Goal: Task Accomplishment & Management: Manage account settings

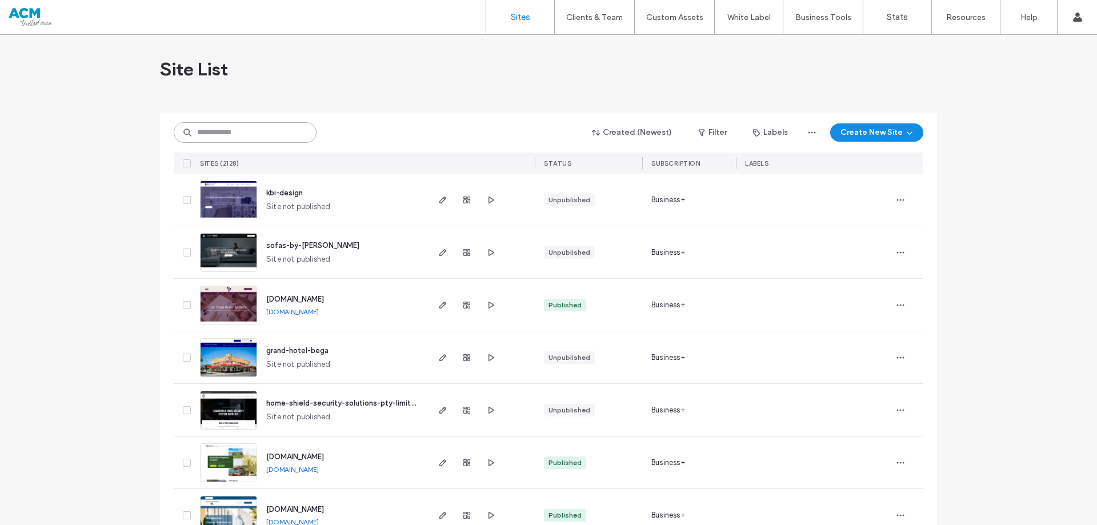
click at [242, 135] on input at bounding box center [245, 132] width 143 height 21
paste input "********"
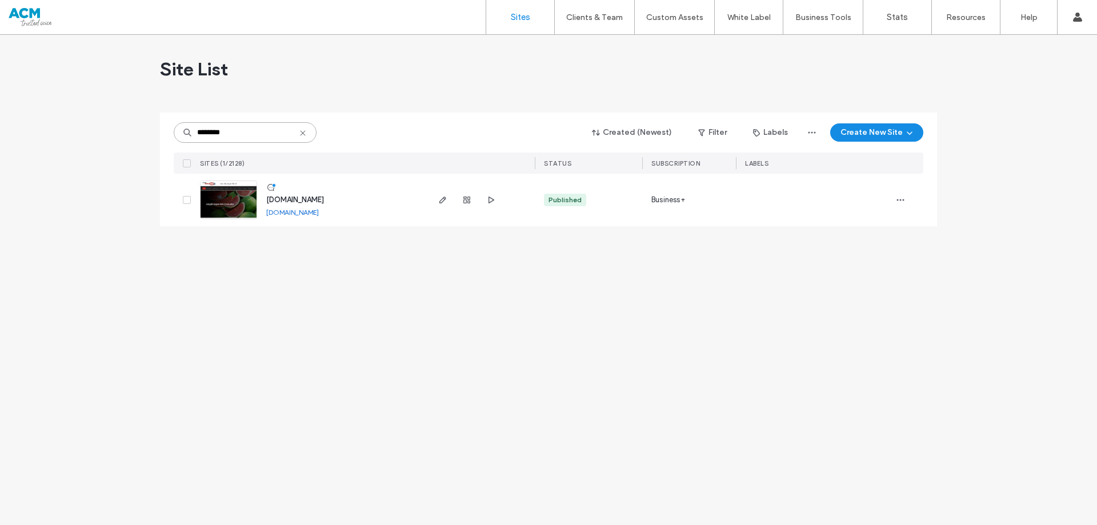
type input "********"
click at [299, 197] on span "[DOMAIN_NAME]" at bounding box center [295, 199] width 58 height 9
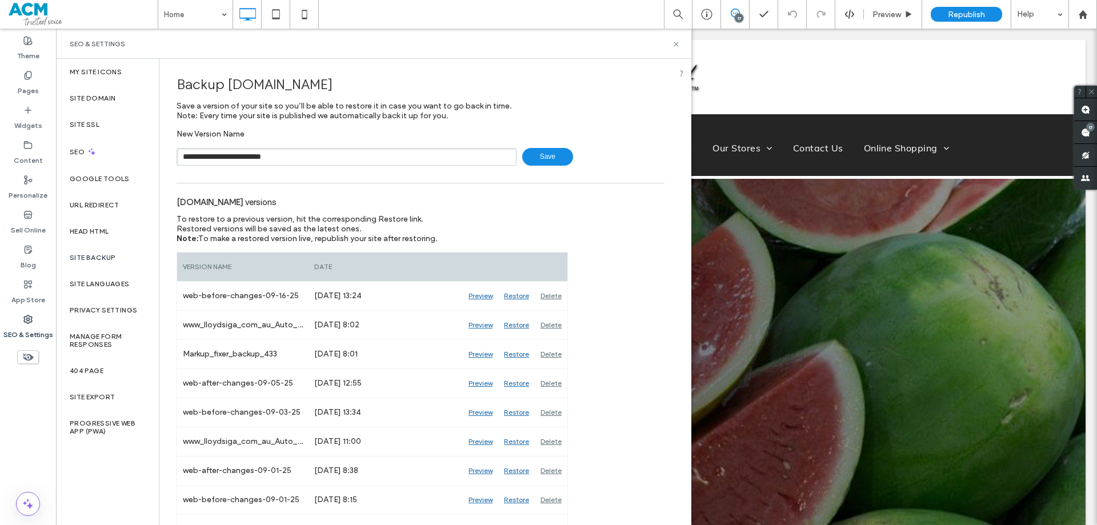
click at [271, 158] on input "**********" at bounding box center [347, 157] width 340 height 18
click at [287, 157] on input "**********" at bounding box center [347, 157] width 340 height 18
click at [289, 158] on input "**********" at bounding box center [347, 157] width 340 height 18
drag, startPoint x: 313, startPoint y: 155, endPoint x: 284, endPoint y: 158, distance: 29.3
click at [284, 158] on input "**********" at bounding box center [347, 157] width 340 height 18
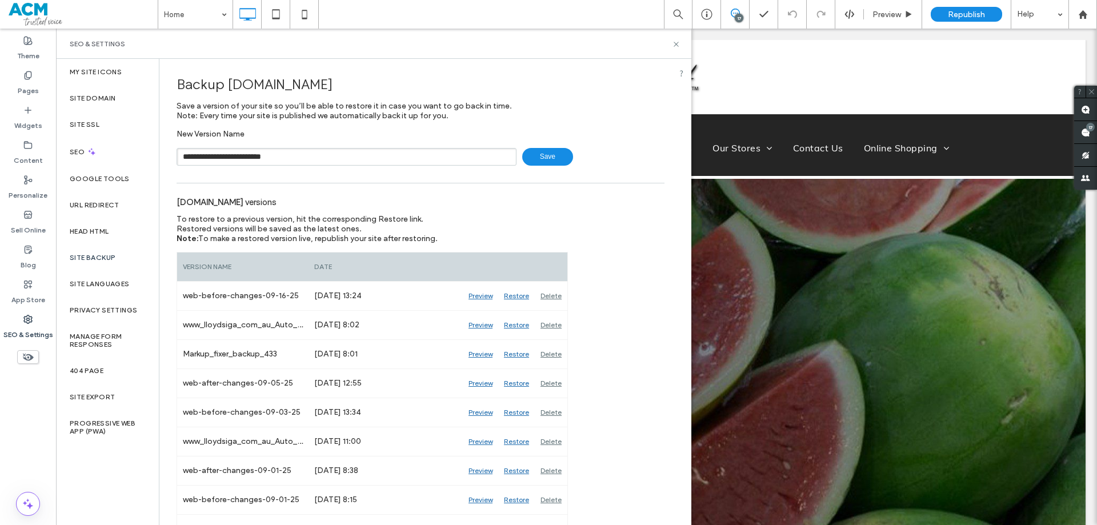
type input "**********"
drag, startPoint x: 329, startPoint y: 157, endPoint x: 157, endPoint y: 156, distance: 171.4
click at [158, 156] on div "**********" at bounding box center [373, 292] width 635 height 466
drag, startPoint x: 675, startPoint y: 43, endPoint x: 618, endPoint y: 14, distance: 63.4
click at [675, 43] on use at bounding box center [676, 44] width 5 height 5
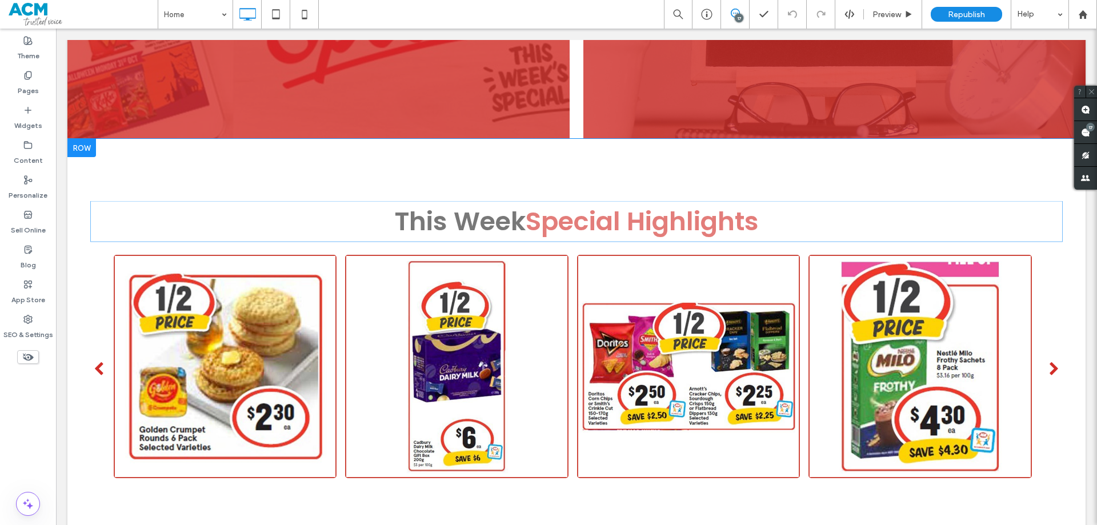
scroll to position [1372, 0]
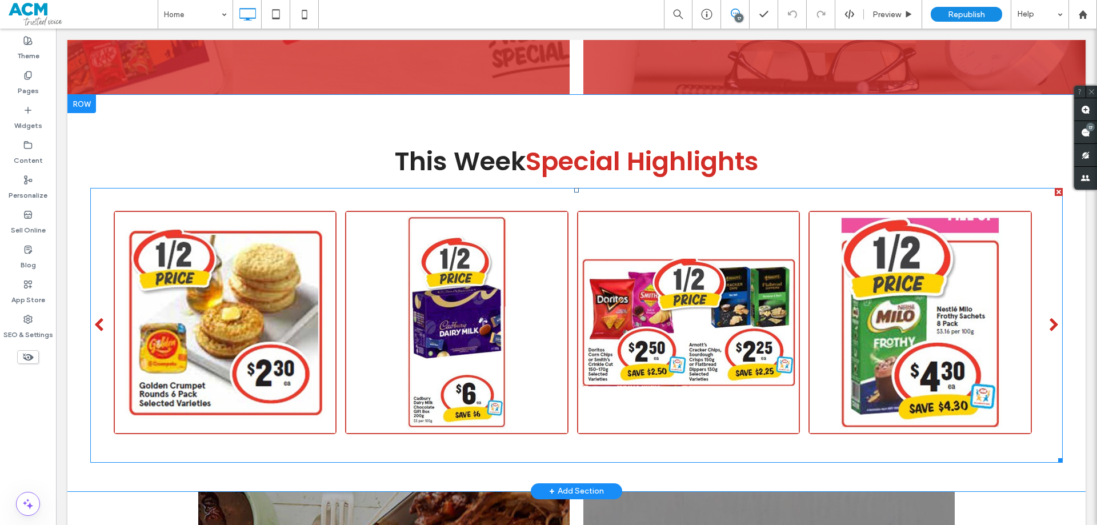
click at [365, 272] on span at bounding box center [576, 325] width 973 height 275
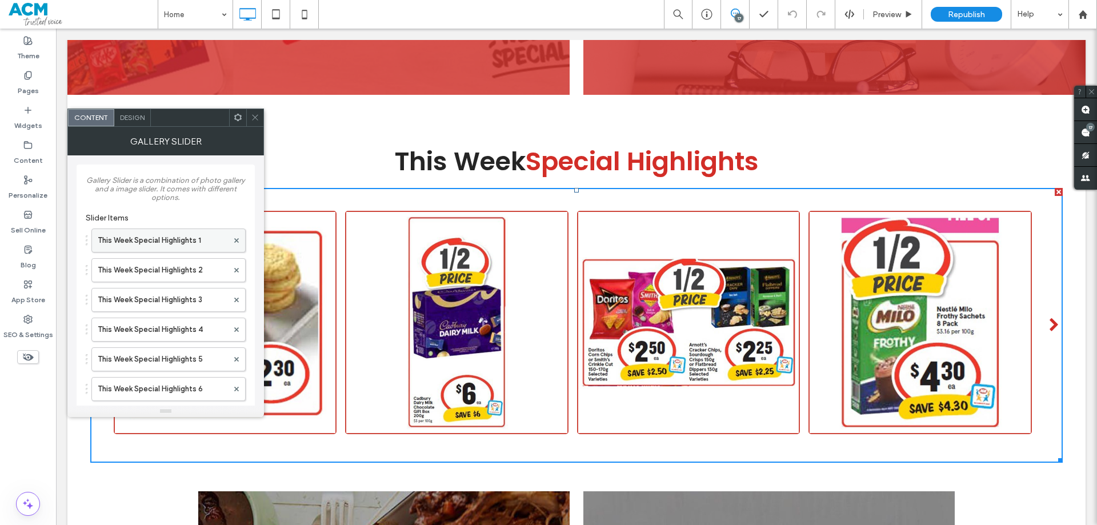
click at [131, 243] on label "This Week Special Highlights 1" at bounding box center [163, 240] width 130 height 23
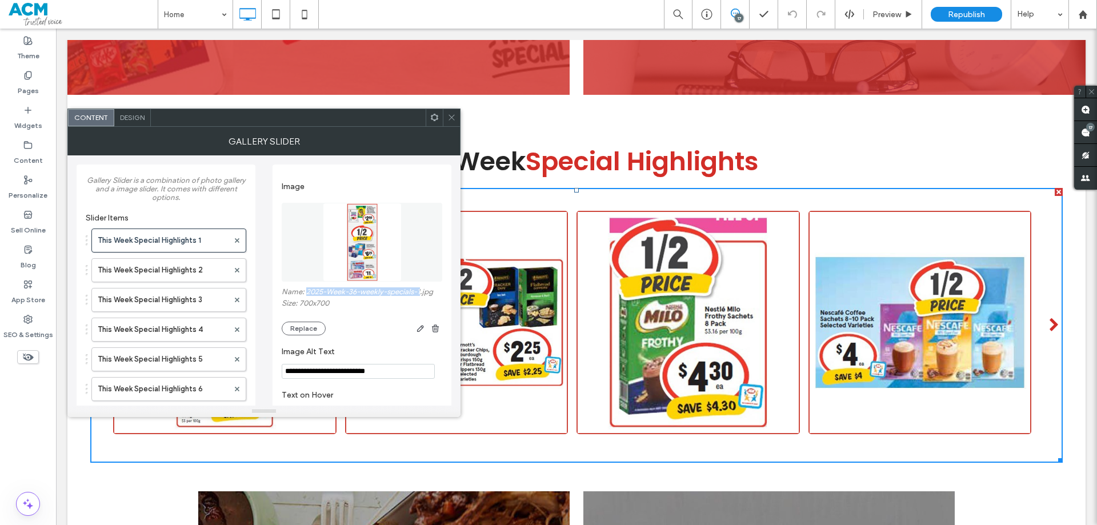
drag, startPoint x: 306, startPoint y: 293, endPoint x: 422, endPoint y: 295, distance: 116.0
click at [422, 295] on label "Name: 2025-Week-36-weekly-specials-1.jpg" at bounding box center [362, 292] width 161 height 11
copy label "2025-Week-36-weekly-specials-1"
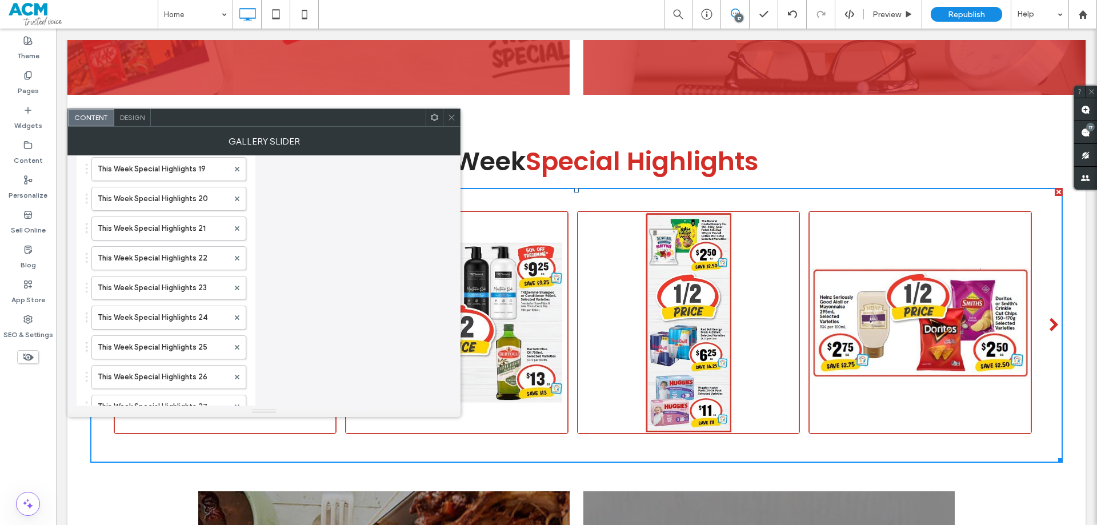
scroll to position [691, 0]
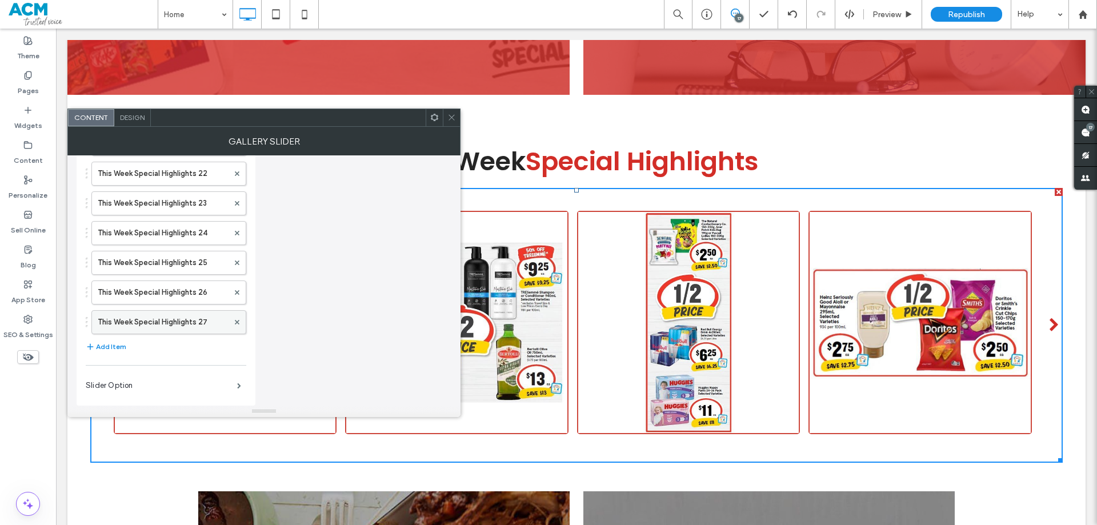
click at [163, 322] on label "This Week Special Highlights 27" at bounding box center [163, 322] width 131 height 23
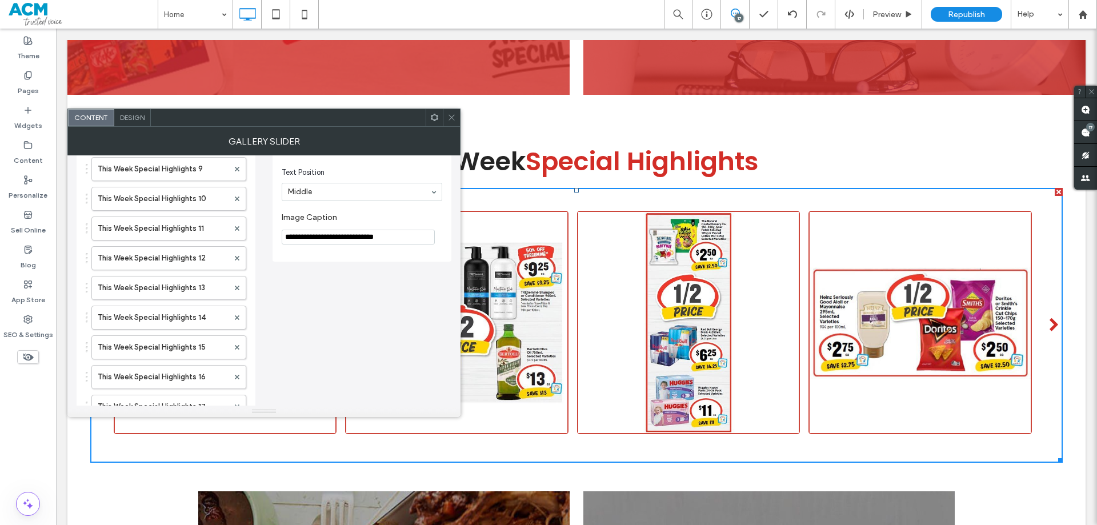
scroll to position [291, 0]
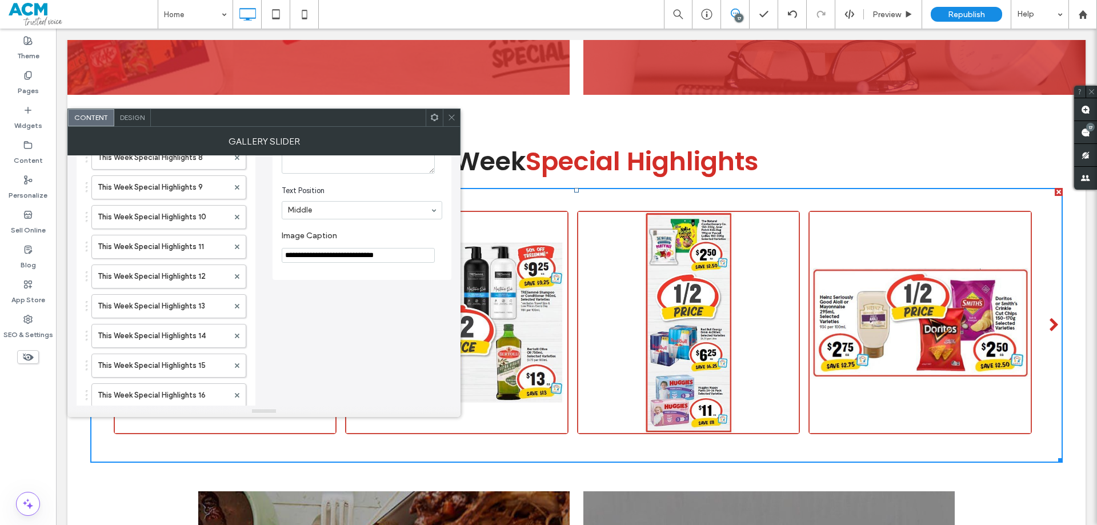
click at [343, 257] on input "**********" at bounding box center [358, 255] width 153 height 15
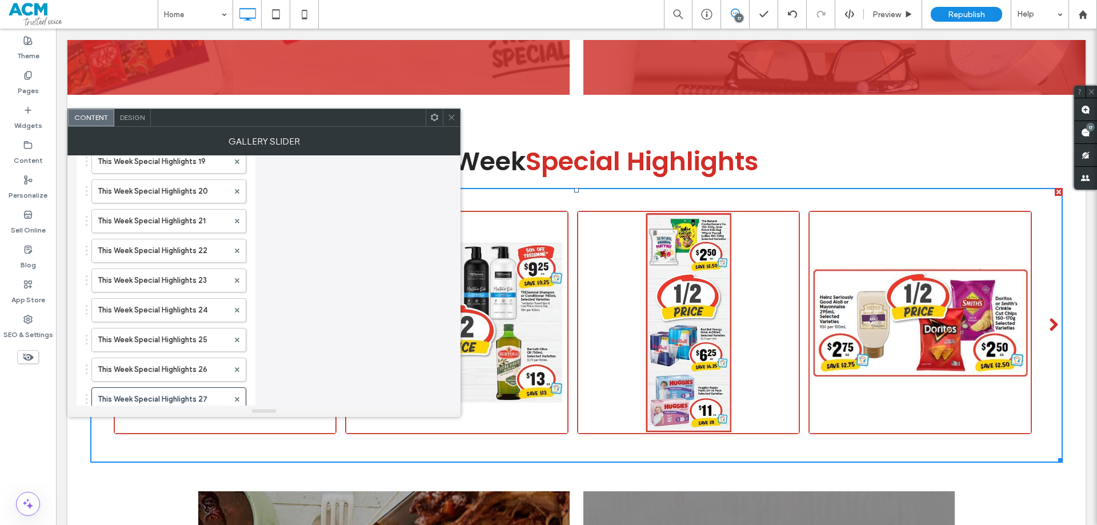
scroll to position [691, 0]
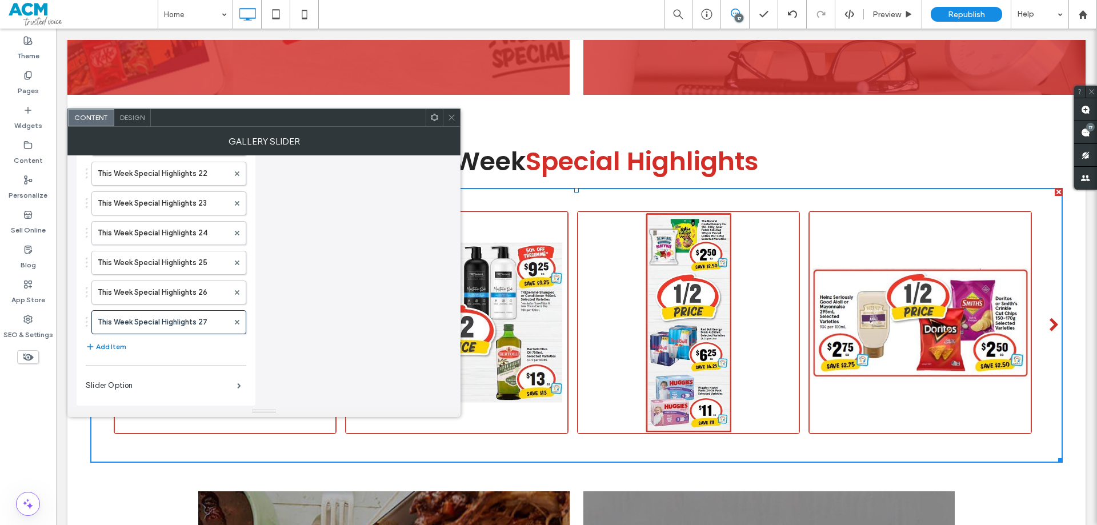
click at [114, 349] on button "Add Item" at bounding box center [106, 347] width 41 height 14
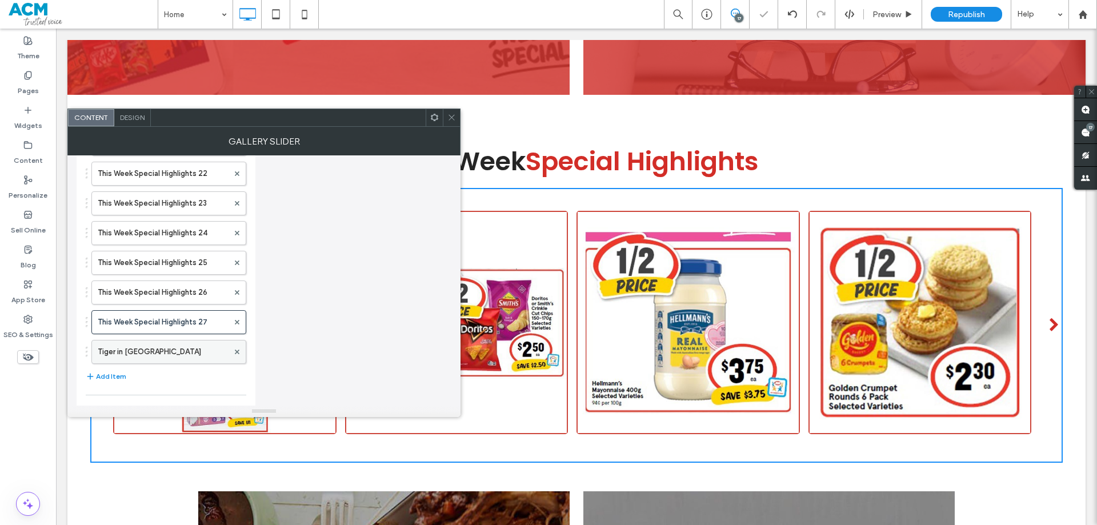
click at [143, 345] on label "Tiger in Africa" at bounding box center [163, 352] width 131 height 23
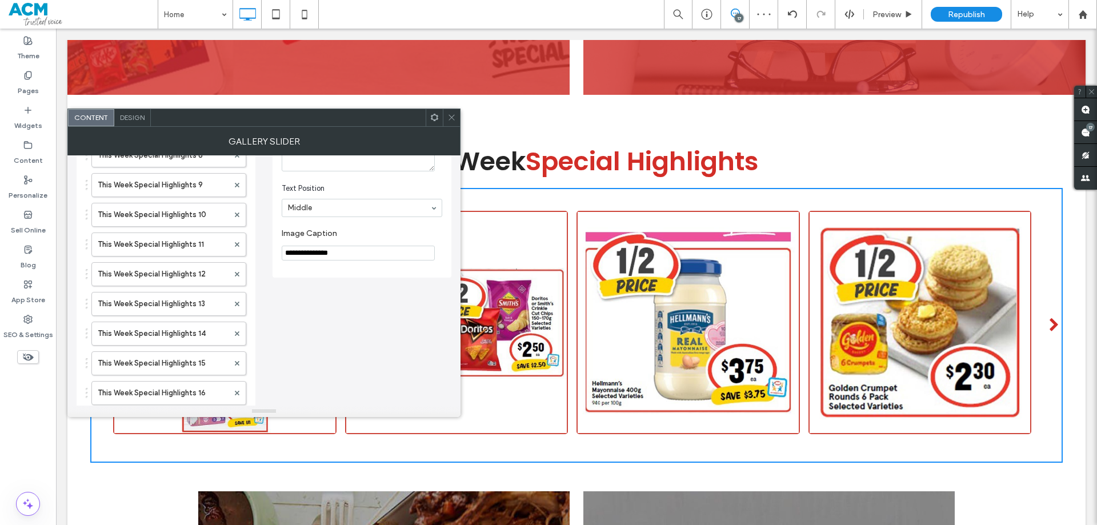
scroll to position [291, 0]
click at [342, 257] on input "**********" at bounding box center [358, 255] width 153 height 15
paste input "**********"
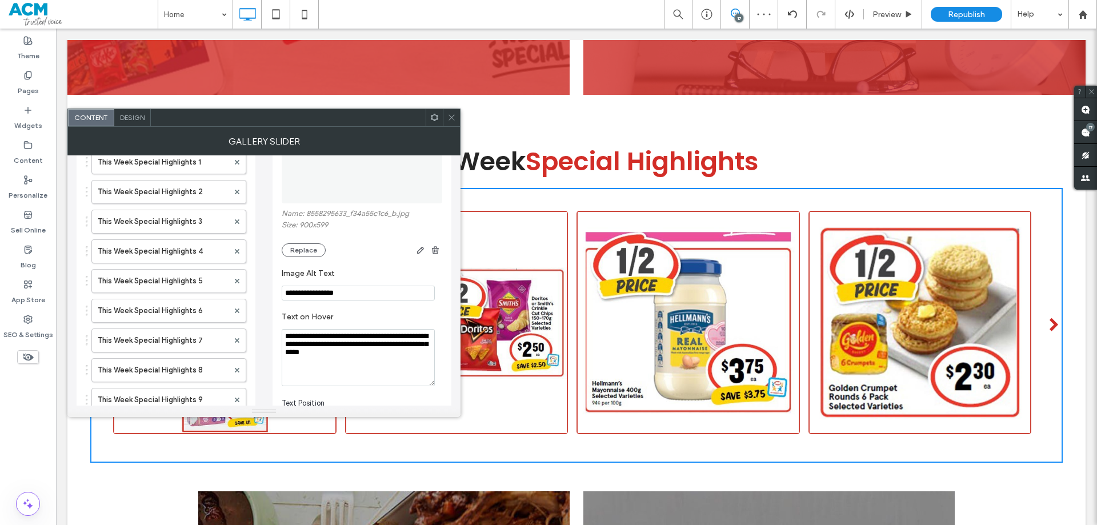
scroll to position [62, 0]
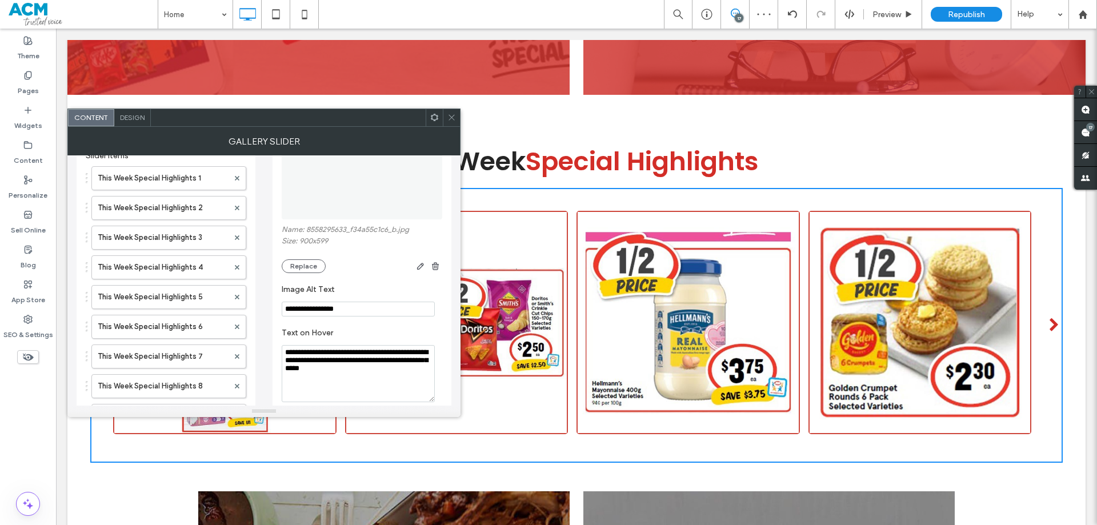
type input "**********"
click at [349, 359] on textarea "**********" at bounding box center [358, 373] width 153 height 57
click at [364, 313] on input "**********" at bounding box center [358, 309] width 153 height 15
paste input "**********"
type input "**********"
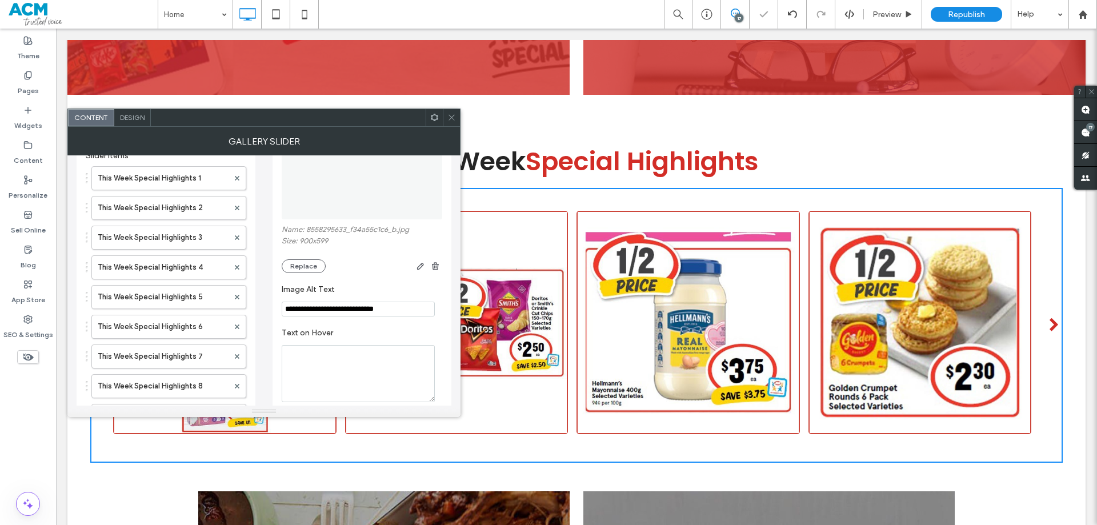
drag, startPoint x: 363, startPoint y: 333, endPoint x: 325, endPoint y: 338, distance: 38.6
click at [363, 333] on label "Text on Hover" at bounding box center [360, 334] width 156 height 13
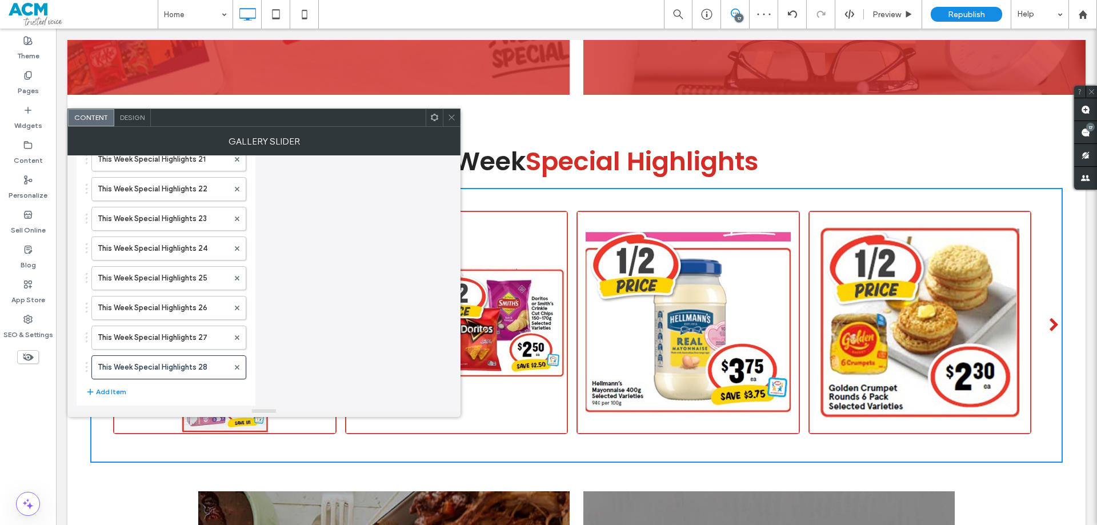
scroll to position [721, 0]
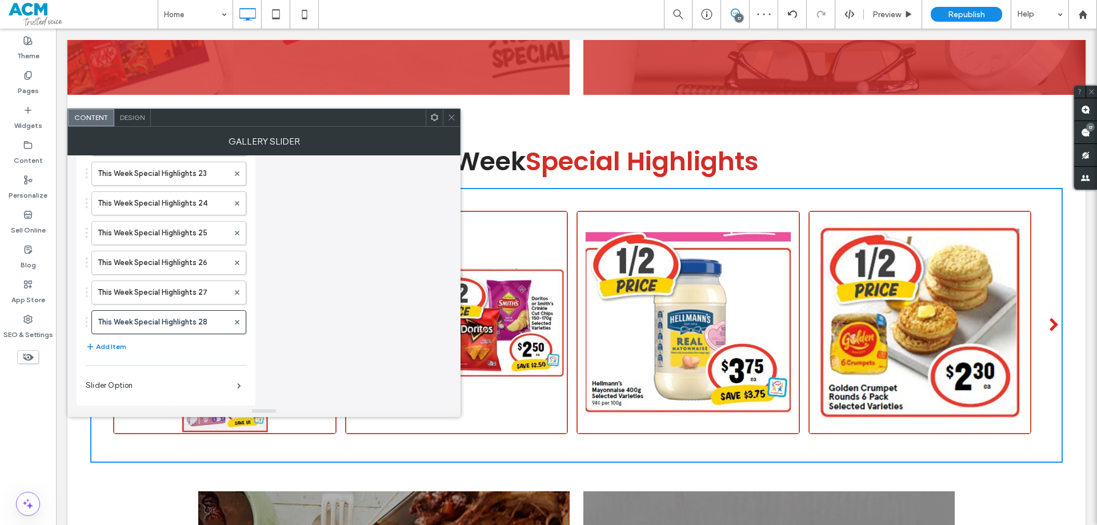
click at [115, 349] on button "Add Item" at bounding box center [106, 347] width 41 height 14
click at [162, 351] on label "Tiger in Africa" at bounding box center [163, 352] width 131 height 23
click at [172, 329] on label "This Week Special Highlights 28" at bounding box center [163, 322] width 131 height 23
click at [155, 350] on label "Tiger in Africa" at bounding box center [163, 352] width 131 height 23
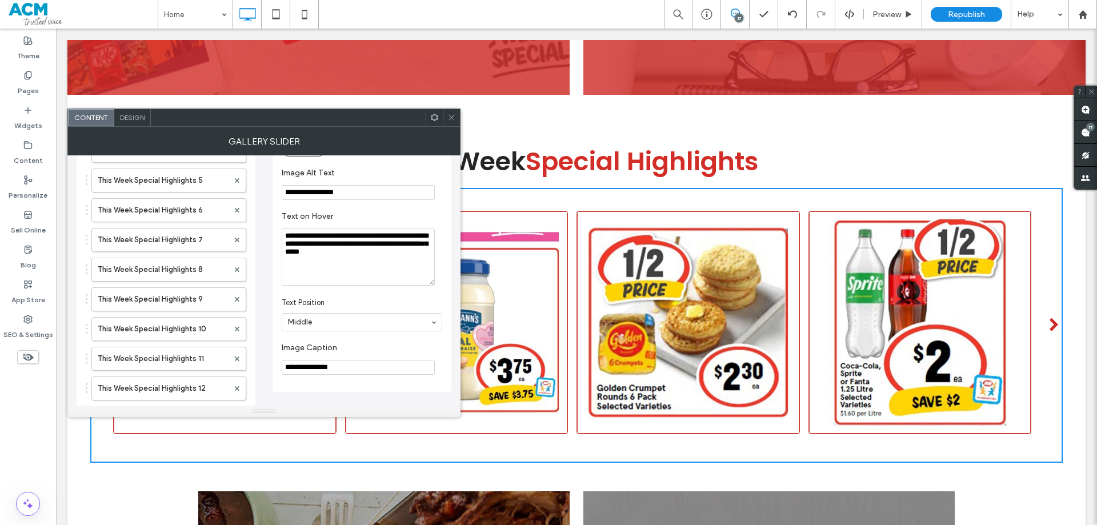
scroll to position [206, 0]
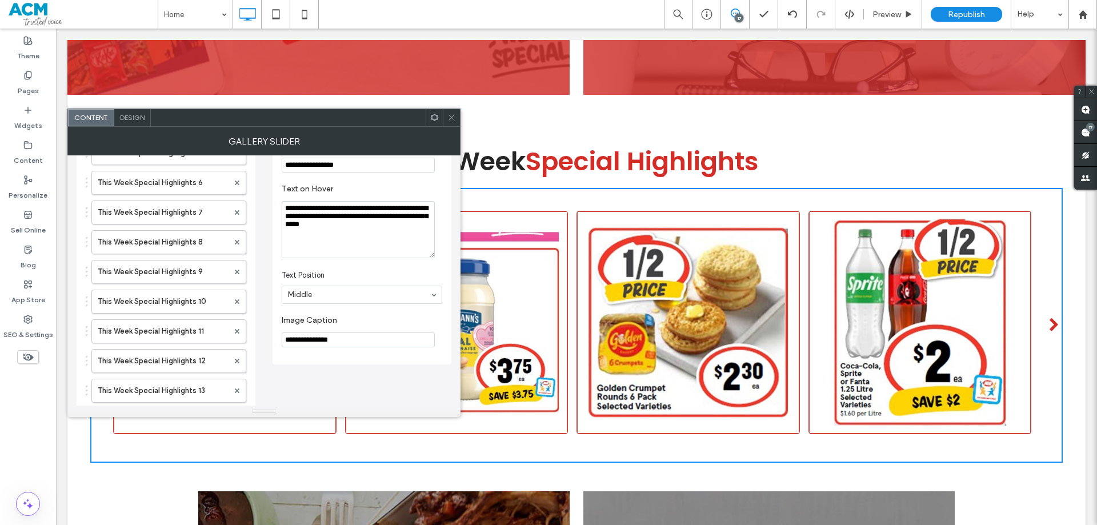
click at [344, 337] on input "**********" at bounding box center [358, 340] width 153 height 15
paste input "**********"
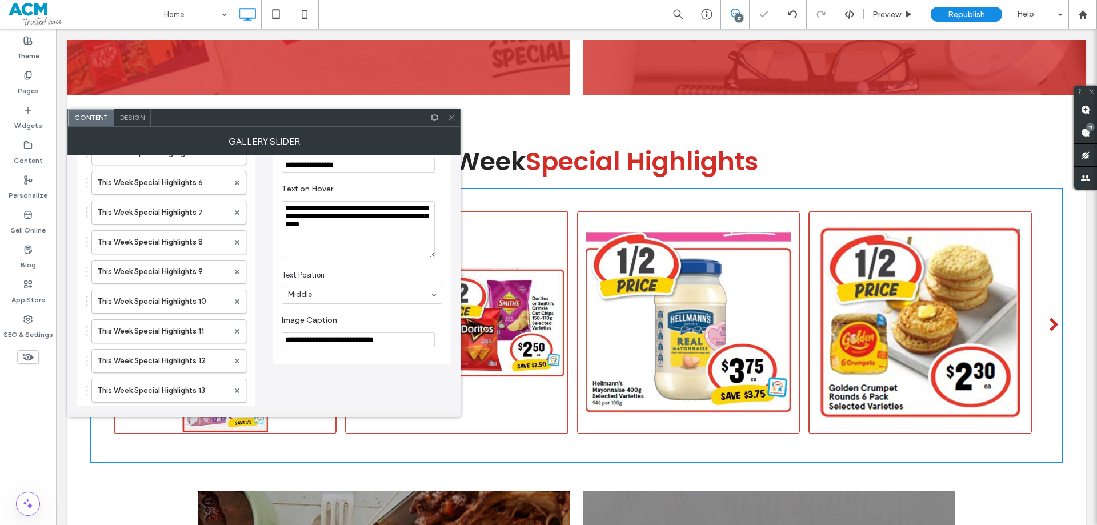
type input "**********"
click at [341, 225] on textarea "**********" at bounding box center [358, 229] width 153 height 57
click at [367, 169] on input "**********" at bounding box center [358, 165] width 153 height 15
paste input "**********"
type input "**********"
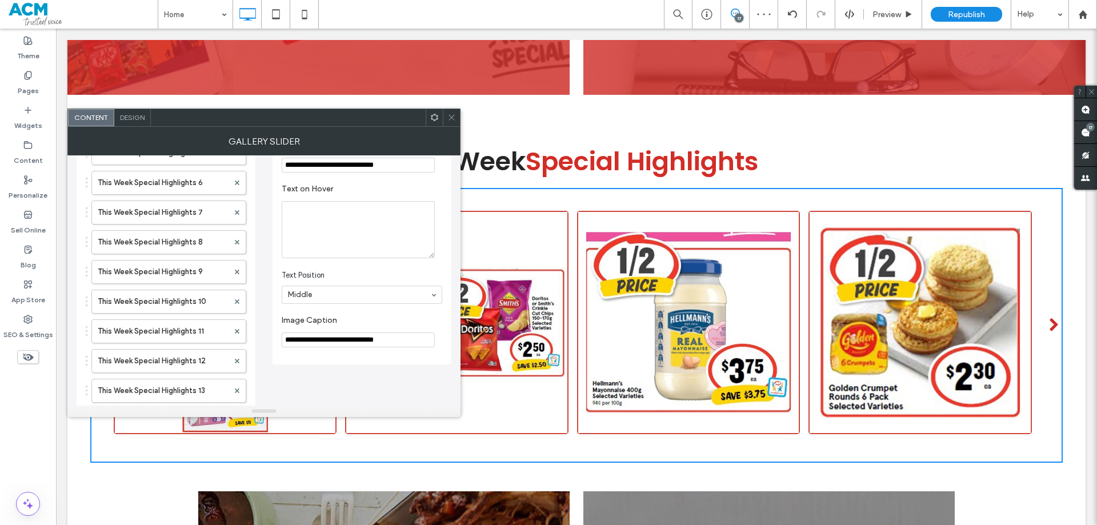
click at [363, 185] on label "Text on Hover" at bounding box center [360, 190] width 156 height 13
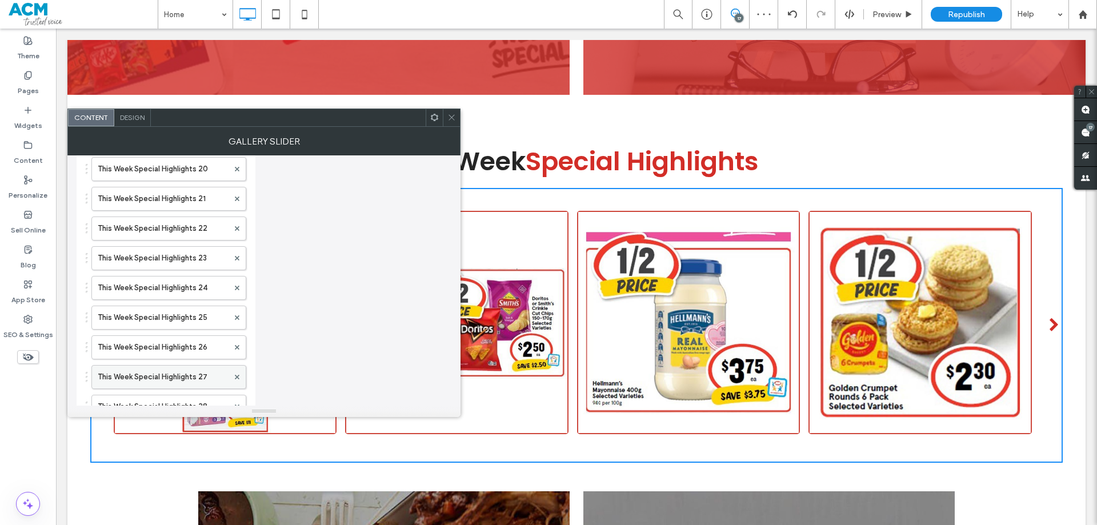
scroll to position [721, 0]
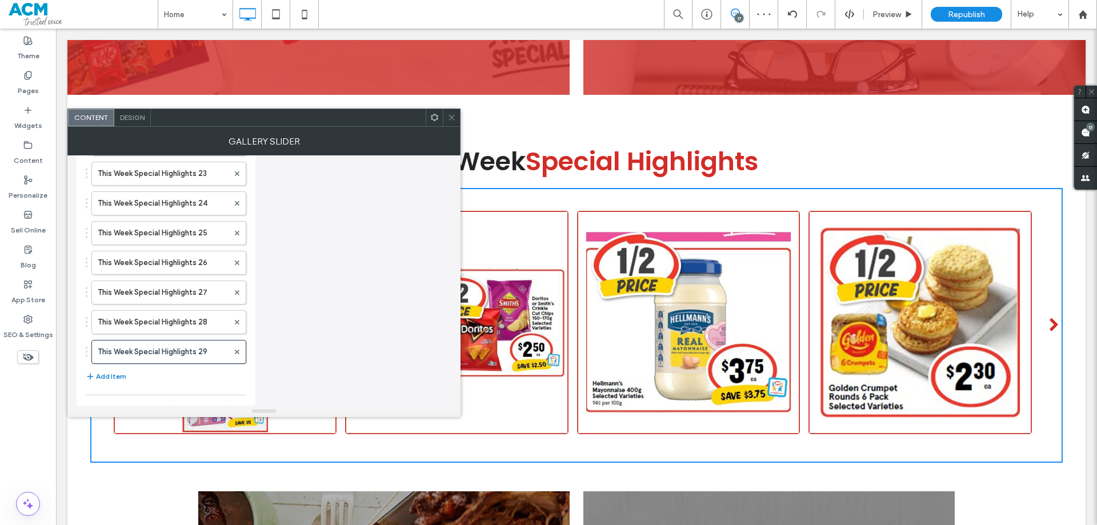
click at [117, 373] on button "Add Item" at bounding box center [106, 377] width 41 height 14
click at [157, 374] on label "Tiger in Africa" at bounding box center [163, 381] width 131 height 23
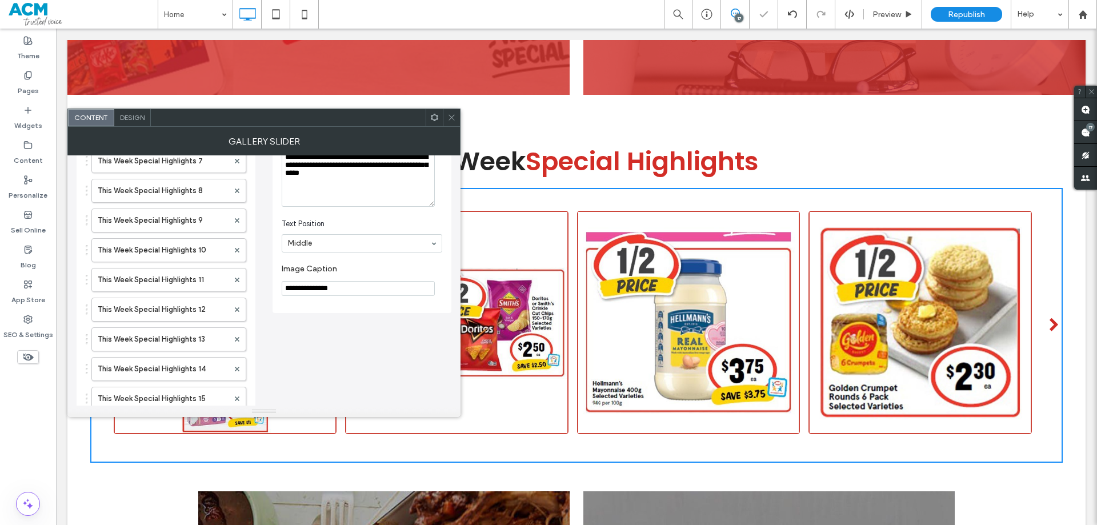
scroll to position [206, 0]
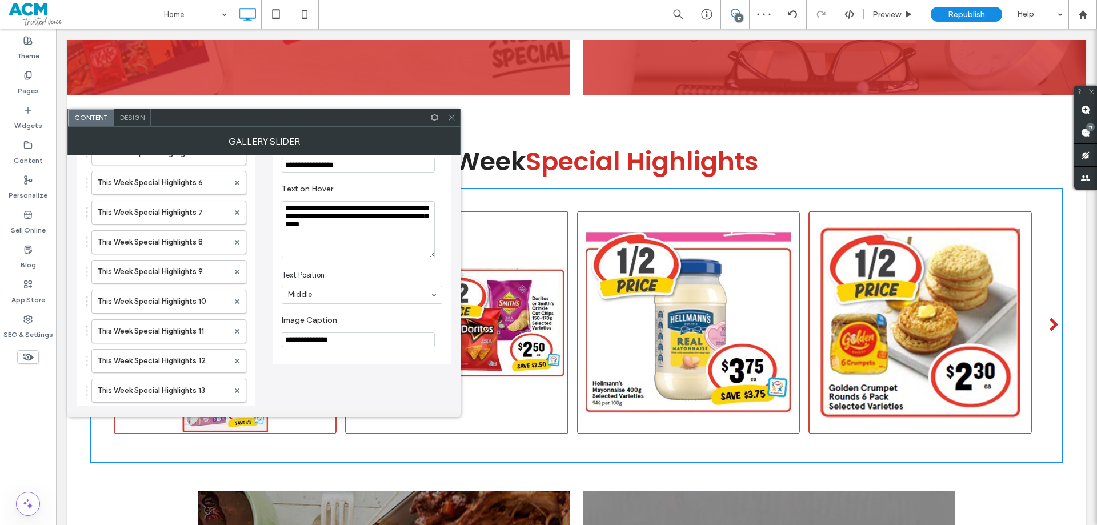
click at [346, 345] on input "**********" at bounding box center [358, 340] width 153 height 15
paste input "**********"
type input "**********"
click at [342, 229] on textarea "**********" at bounding box center [358, 229] width 153 height 57
click at [366, 169] on input "**********" at bounding box center [358, 165] width 153 height 15
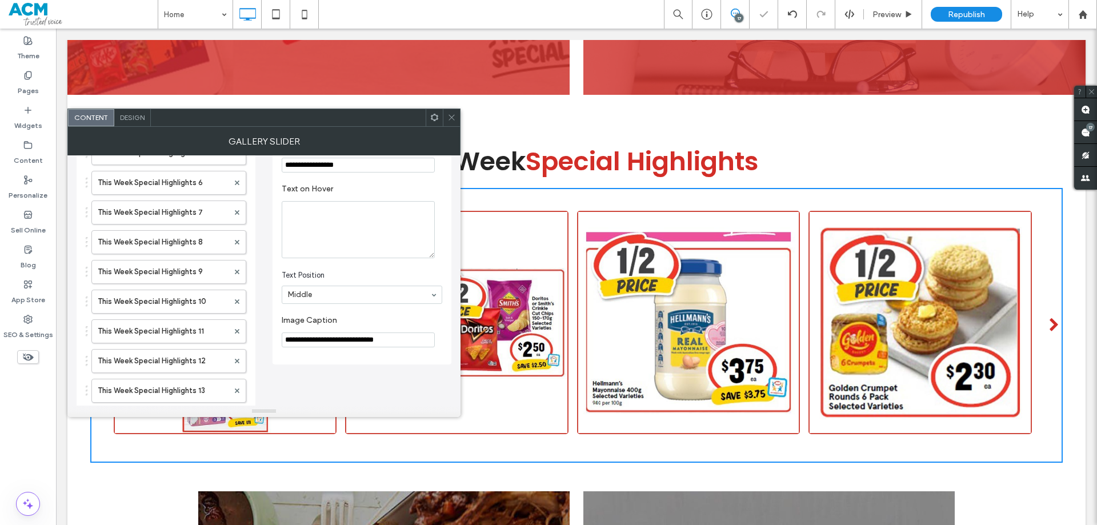
paste input "**********"
type input "**********"
click at [362, 188] on label "Text on Hover" at bounding box center [360, 190] width 156 height 13
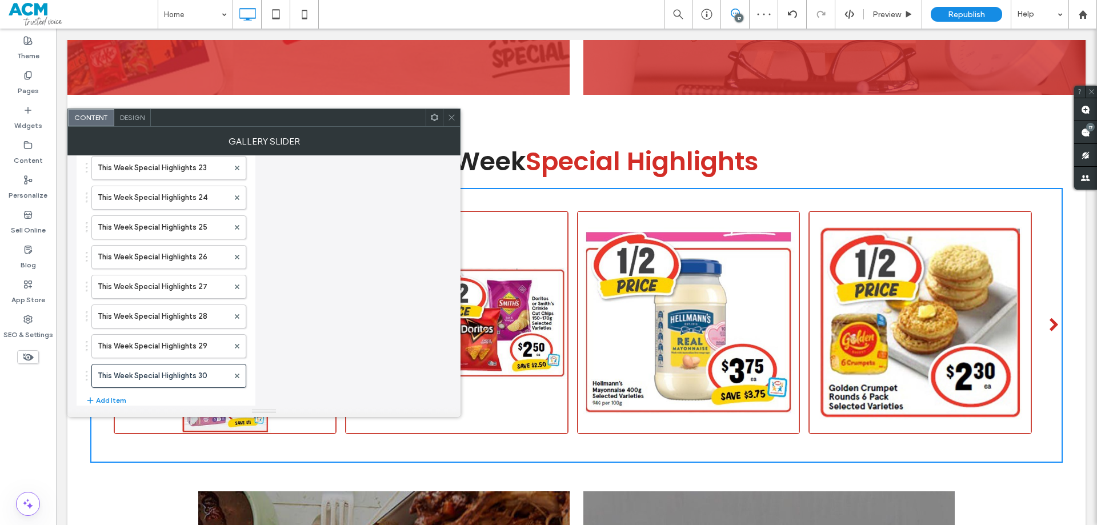
scroll to position [780, 0]
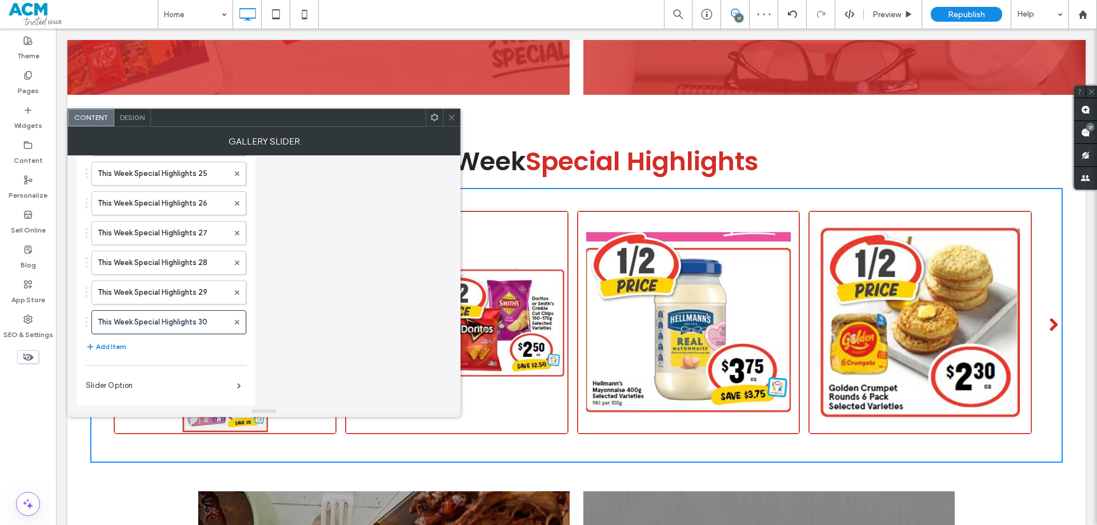
click at [113, 347] on button "Add Item" at bounding box center [106, 347] width 41 height 14
click at [159, 350] on label "Tiger in Africa" at bounding box center [163, 352] width 131 height 23
click at [119, 348] on button "Add Item" at bounding box center [106, 347] width 41 height 14
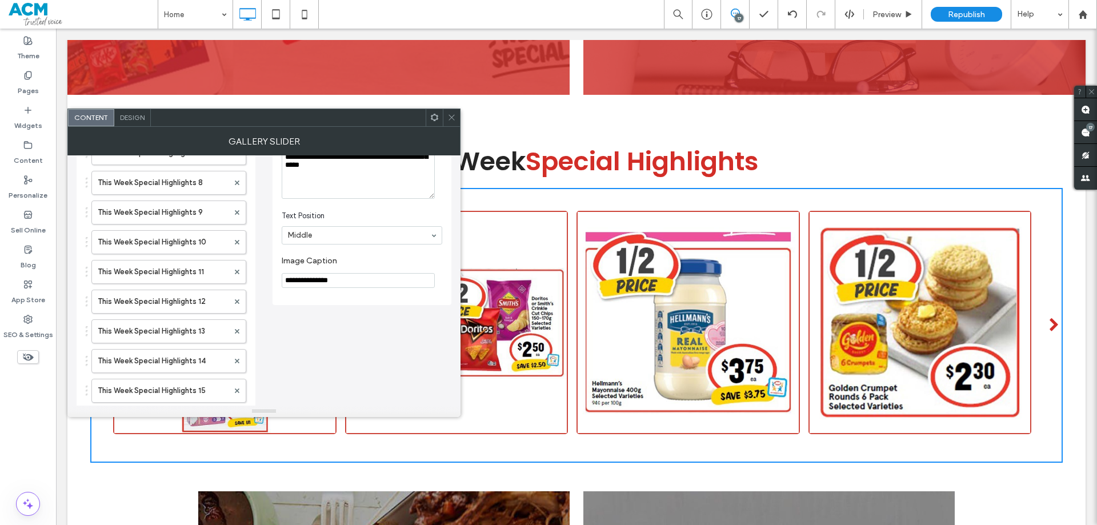
scroll to position [209, 0]
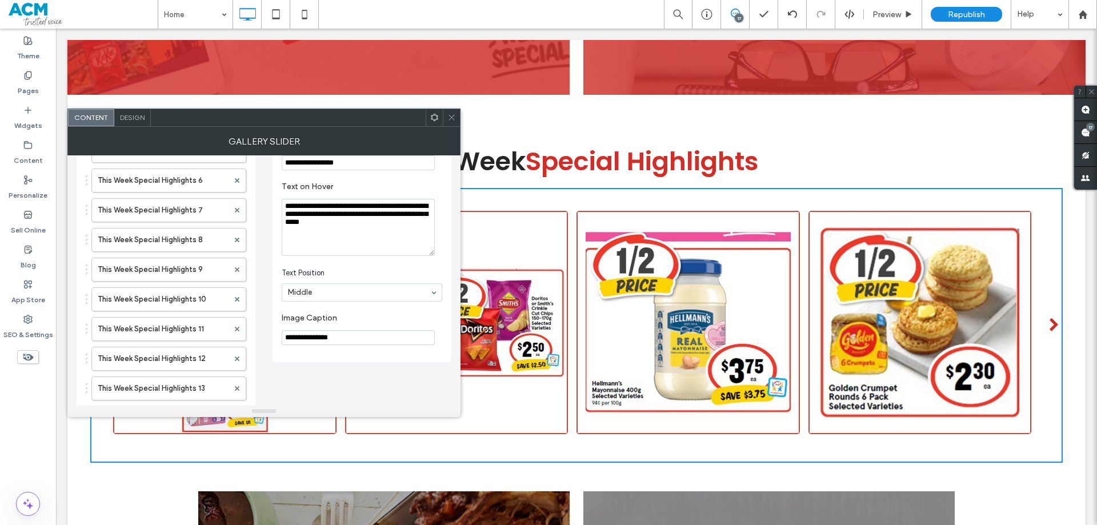
click at [351, 335] on input "**********" at bounding box center [358, 337] width 153 height 15
paste input "**********"
type input "**********"
click at [350, 218] on textarea "**********" at bounding box center [358, 227] width 153 height 57
click at [371, 161] on input "**********" at bounding box center [358, 162] width 153 height 15
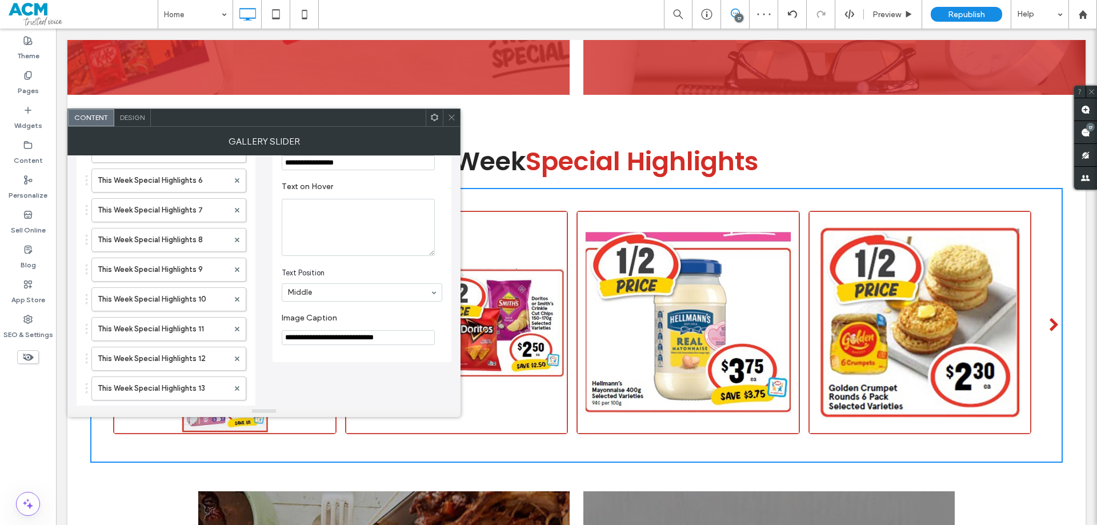
paste input "**********"
type input "**********"
click at [359, 189] on label "Text on Hover" at bounding box center [360, 188] width 156 height 13
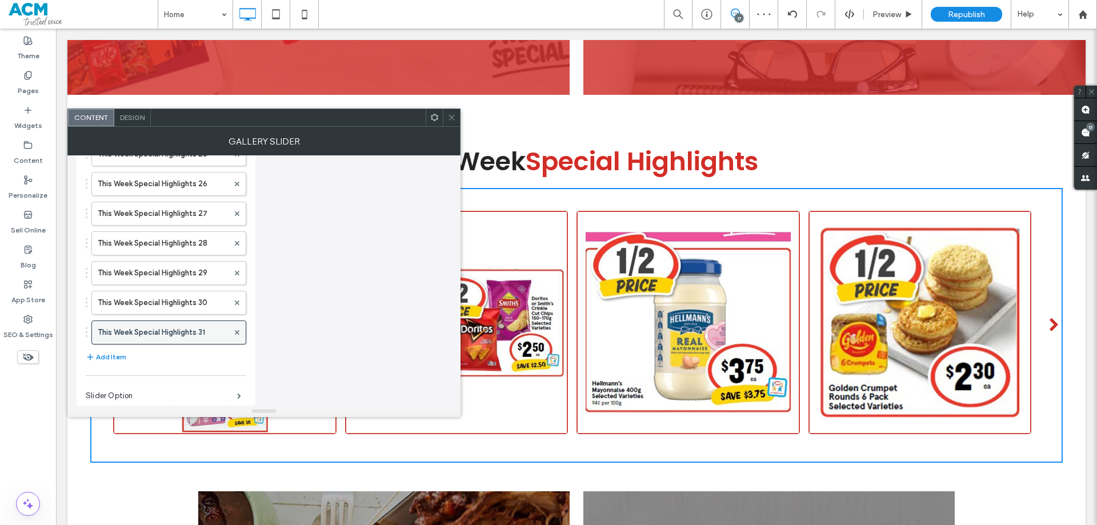
scroll to position [810, 0]
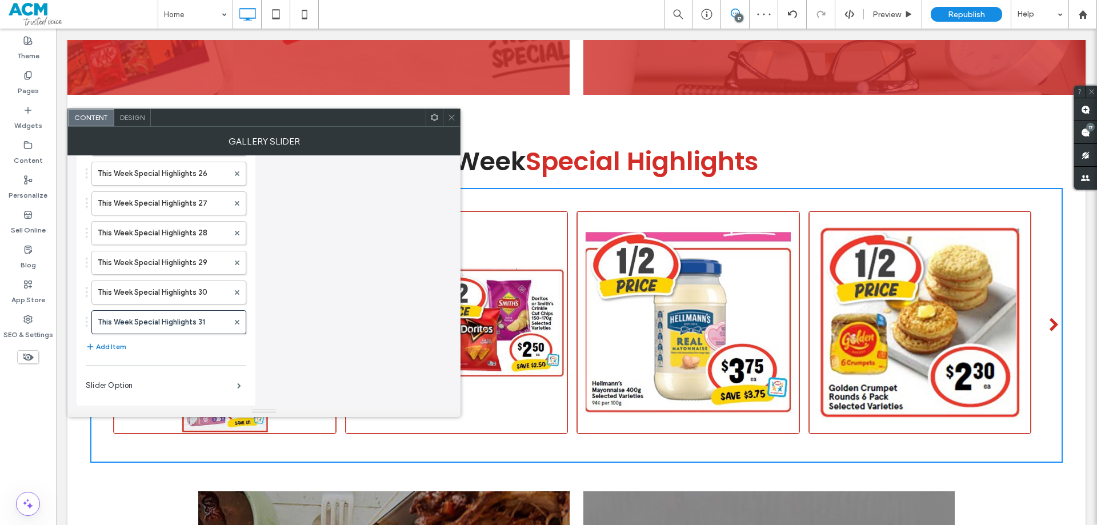
click at [116, 343] on button "Add Item" at bounding box center [106, 347] width 41 height 14
click at [159, 352] on label "Tiger in Africa" at bounding box center [163, 352] width 131 height 23
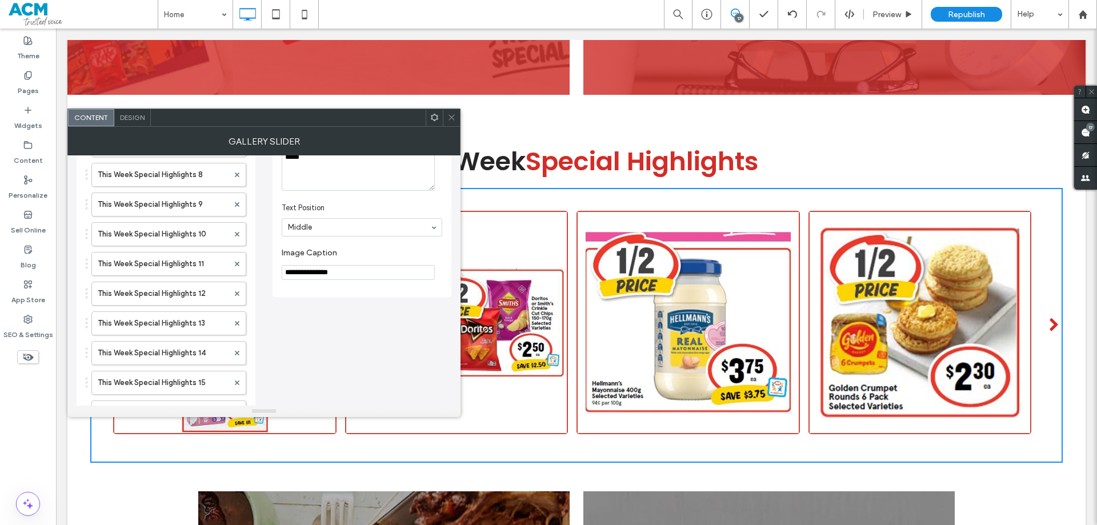
scroll to position [238, 0]
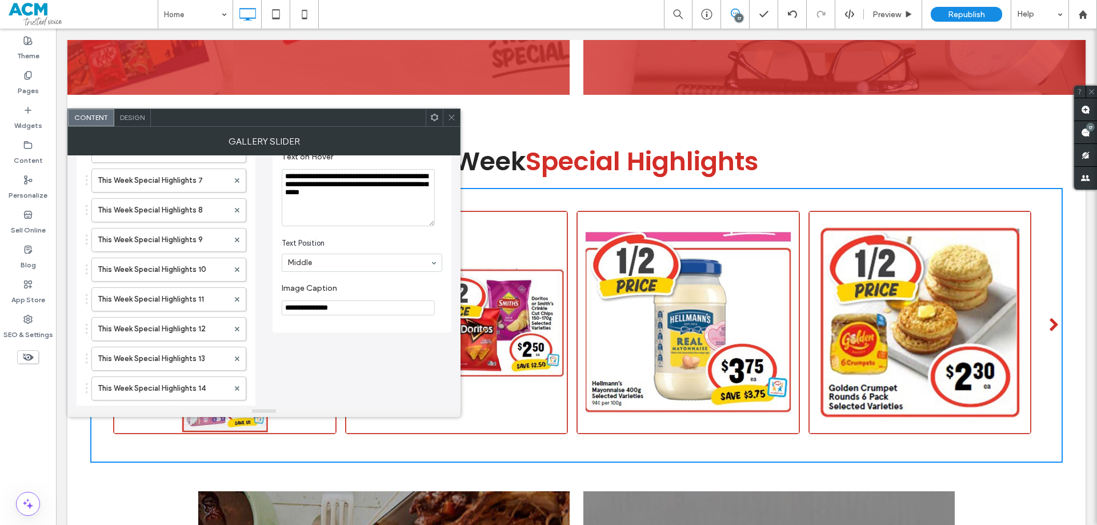
click at [337, 310] on input "**********" at bounding box center [358, 308] width 153 height 15
paste input "**********"
type input "**********"
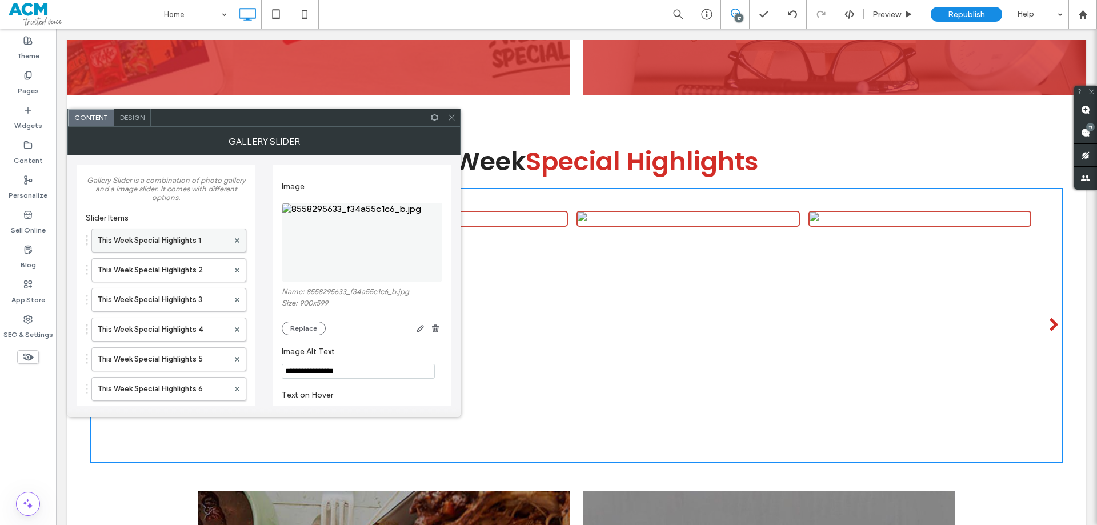
click at [161, 241] on label "This Week Special Highlights 1" at bounding box center [163, 240] width 131 height 23
click at [307, 329] on button "Replace" at bounding box center [304, 329] width 44 height 14
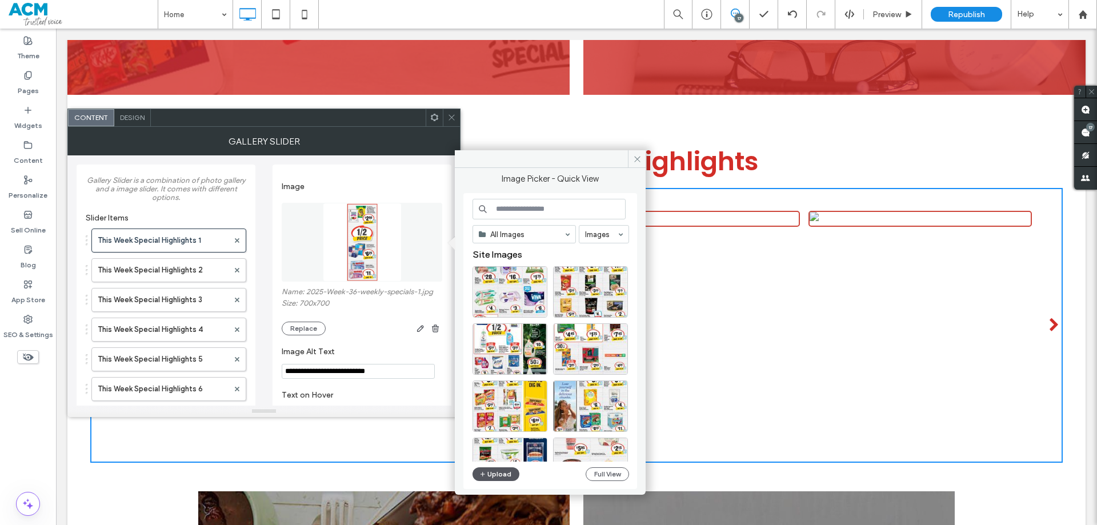
click at [505, 473] on button "Upload" at bounding box center [496, 474] width 47 height 14
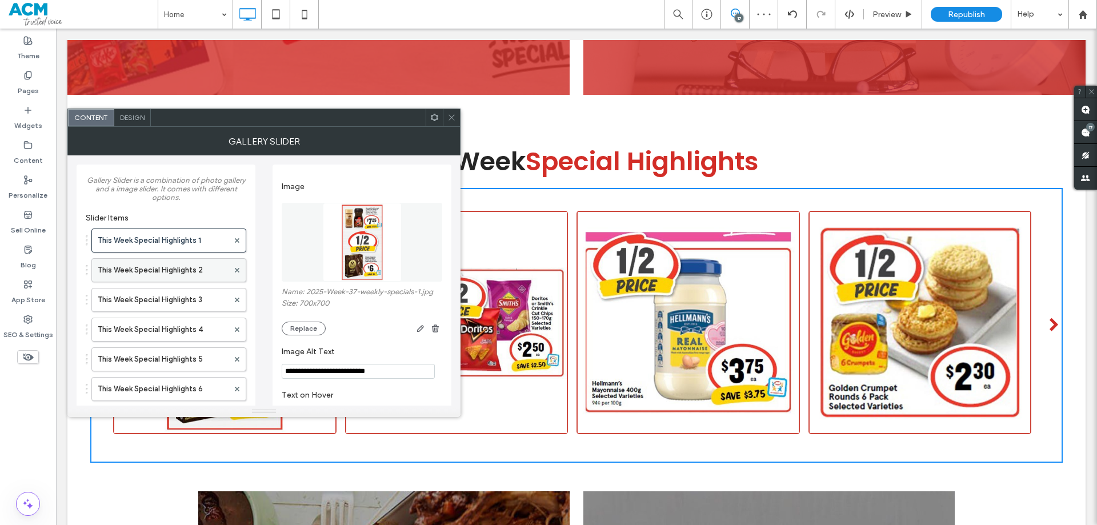
click at [194, 267] on label "This Week Special Highlights 2" at bounding box center [163, 270] width 131 height 23
click at [310, 326] on button "Replace" at bounding box center [304, 329] width 44 height 14
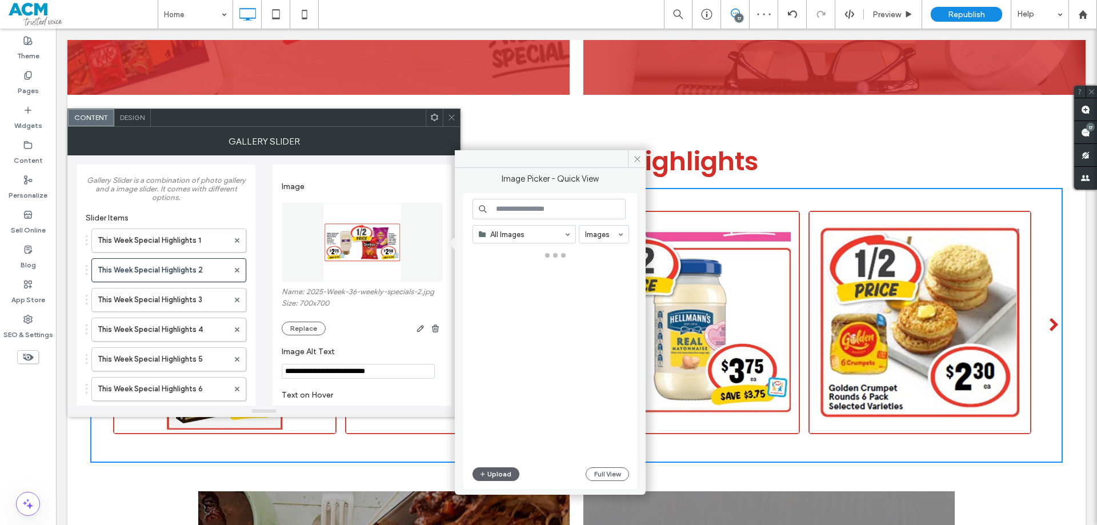
click at [497, 472] on button "Upload" at bounding box center [496, 474] width 47 height 14
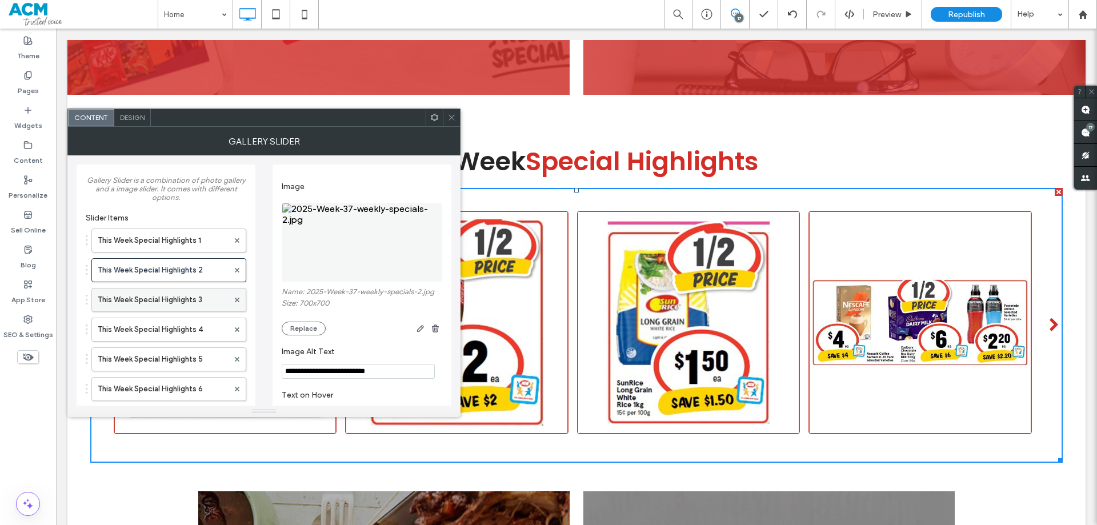
click at [177, 296] on label "This Week Special Highlights 3" at bounding box center [163, 300] width 131 height 23
click at [301, 328] on button "Replace" at bounding box center [304, 329] width 44 height 14
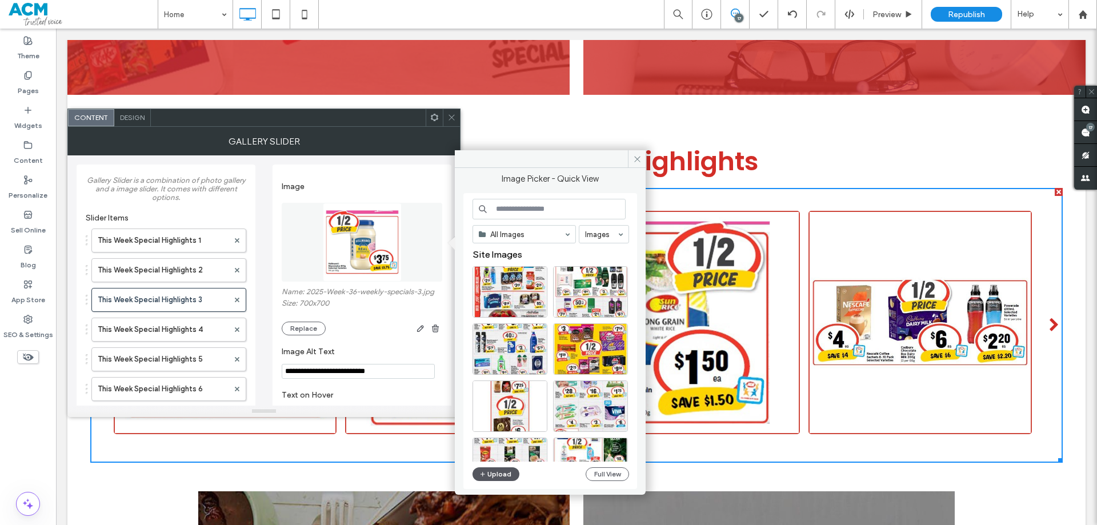
click at [494, 473] on button "Upload" at bounding box center [496, 474] width 47 height 14
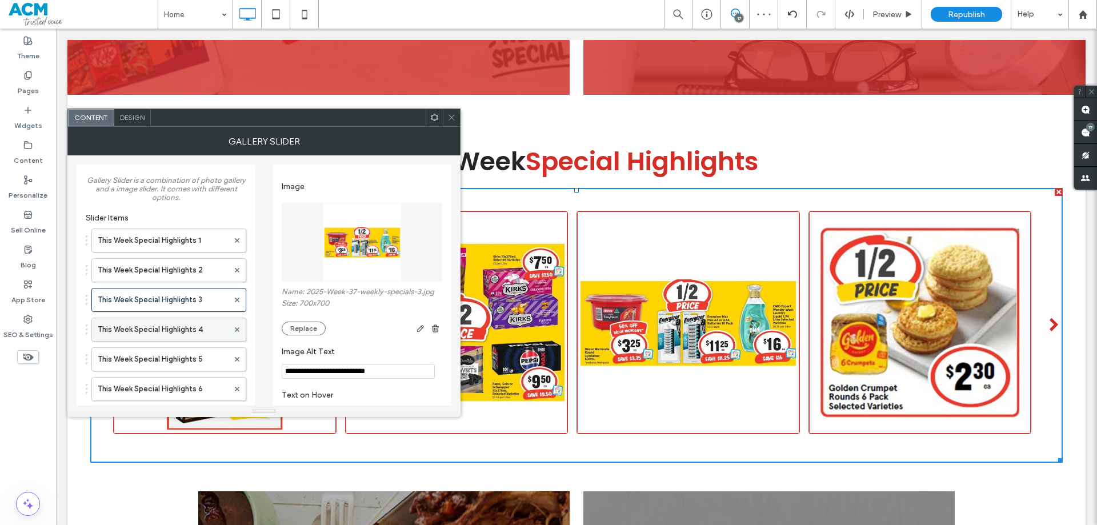
click at [184, 330] on label "This Week Special Highlights 4" at bounding box center [163, 329] width 131 height 23
click at [301, 325] on button "Replace" at bounding box center [304, 329] width 44 height 14
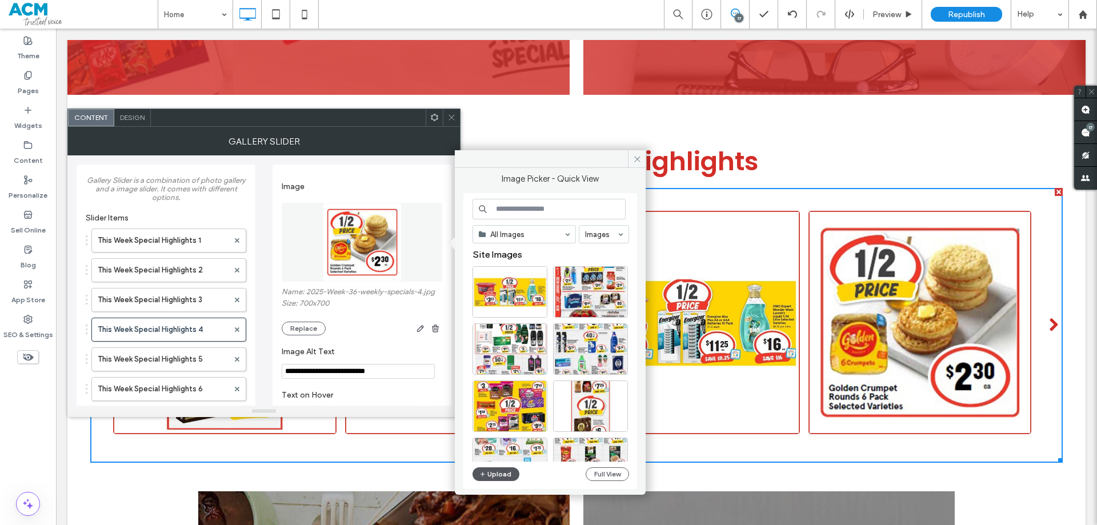
click at [501, 473] on button "Upload" at bounding box center [496, 474] width 47 height 14
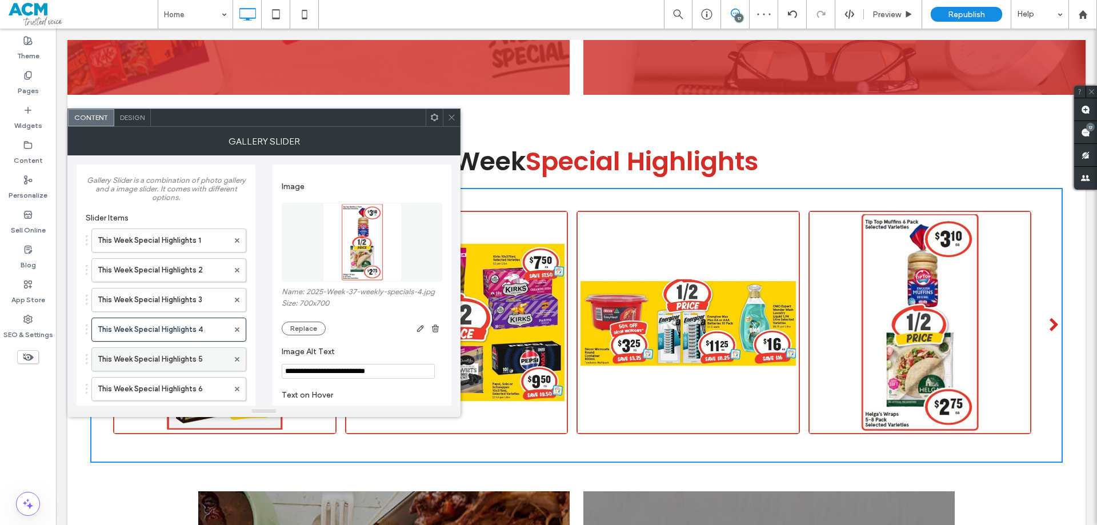
click at [163, 358] on label "This Week Special Highlights 5" at bounding box center [163, 359] width 131 height 23
click at [301, 329] on button "Replace" at bounding box center [304, 329] width 44 height 14
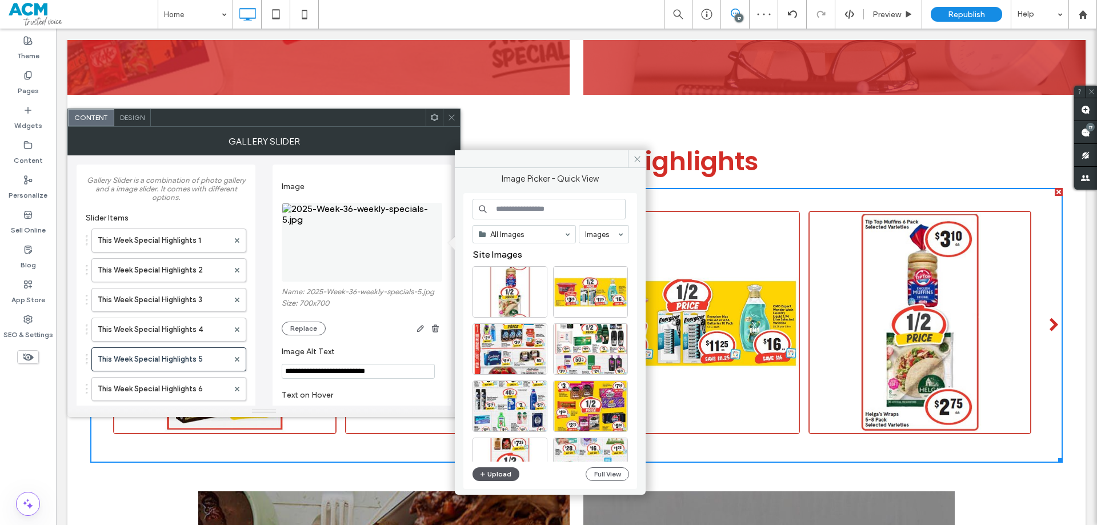
click at [498, 474] on button "Upload" at bounding box center [496, 474] width 47 height 14
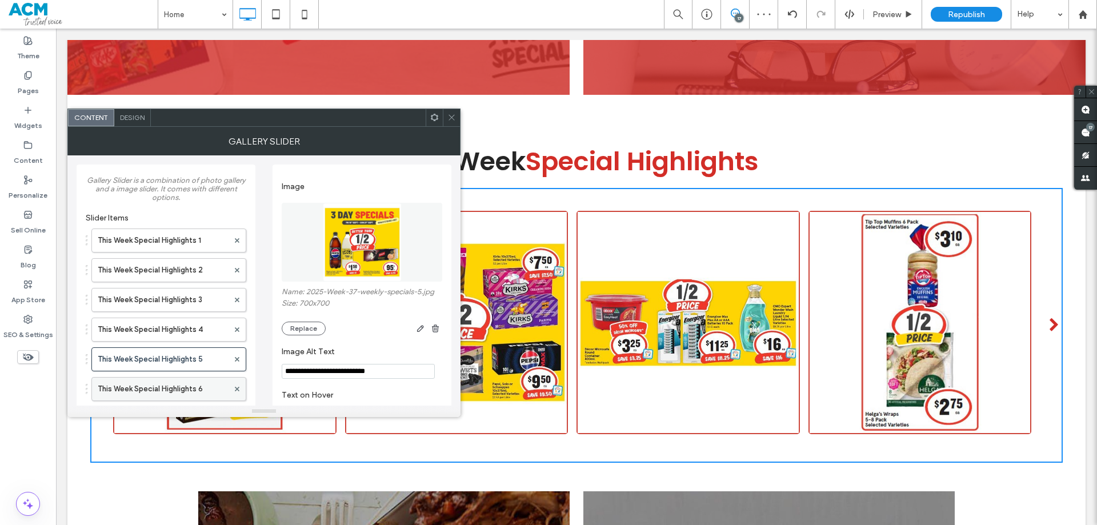
click at [184, 387] on label "This Week Special Highlights 6" at bounding box center [163, 389] width 131 height 23
click at [299, 326] on button "Replace" at bounding box center [304, 329] width 44 height 14
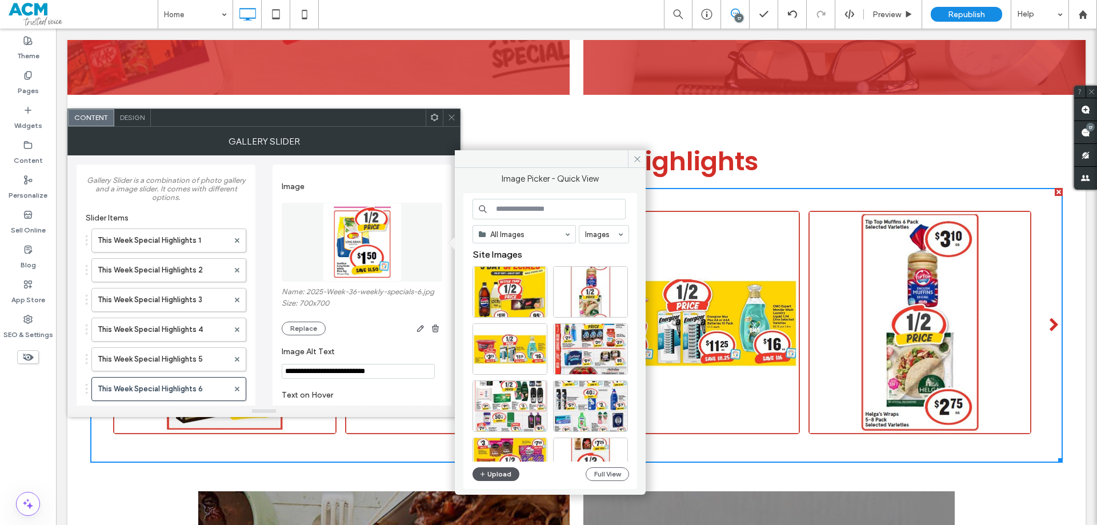
click at [495, 472] on button "Upload" at bounding box center [496, 474] width 47 height 14
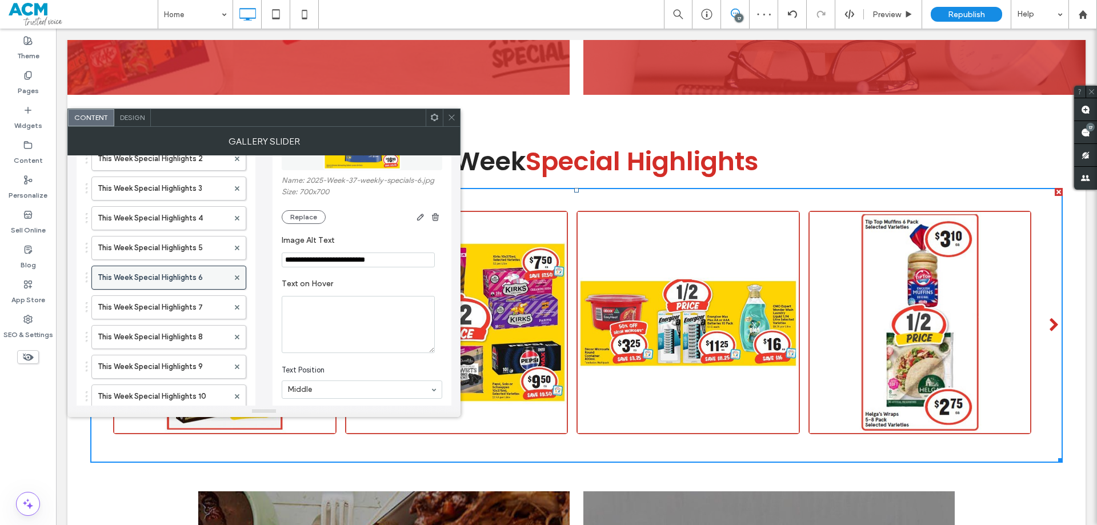
scroll to position [114, 0]
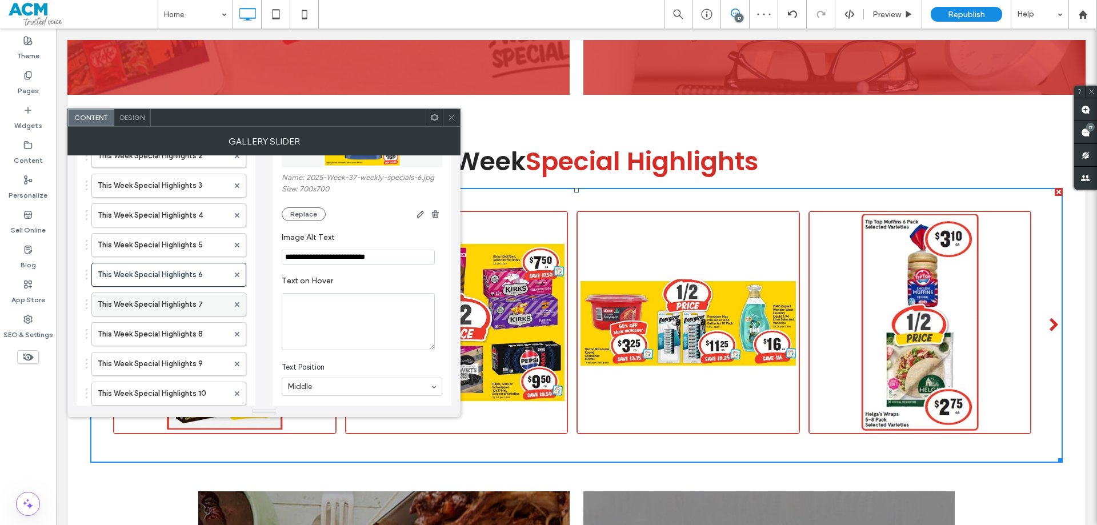
click at [179, 303] on label "This Week Special Highlights 7" at bounding box center [163, 304] width 131 height 23
click at [299, 213] on button "Replace" at bounding box center [304, 214] width 44 height 14
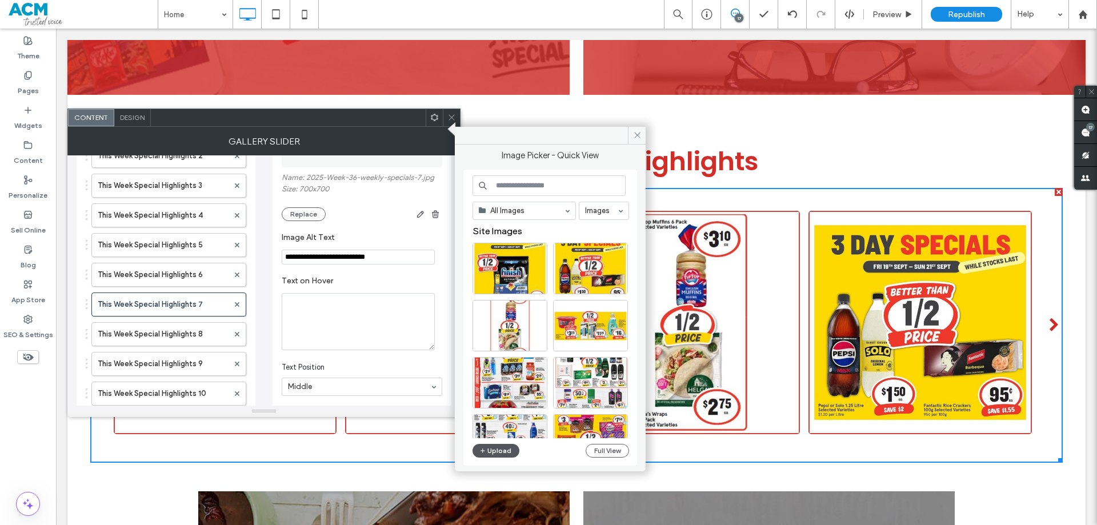
click at [496, 449] on button "Upload" at bounding box center [496, 451] width 47 height 14
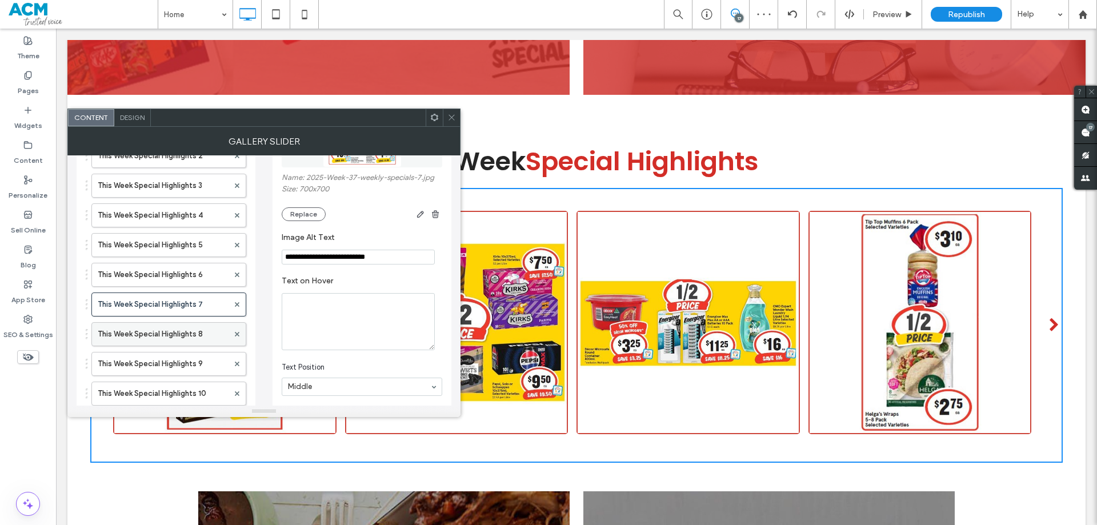
click at [187, 336] on label "This Week Special Highlights 8" at bounding box center [163, 334] width 131 height 23
click at [298, 204] on div "Name: 2025-Week-36-weekly-specials-8.jpg Size: 700x700 Replace" at bounding box center [362, 197] width 161 height 48
click at [299, 208] on button "Replace" at bounding box center [304, 214] width 44 height 14
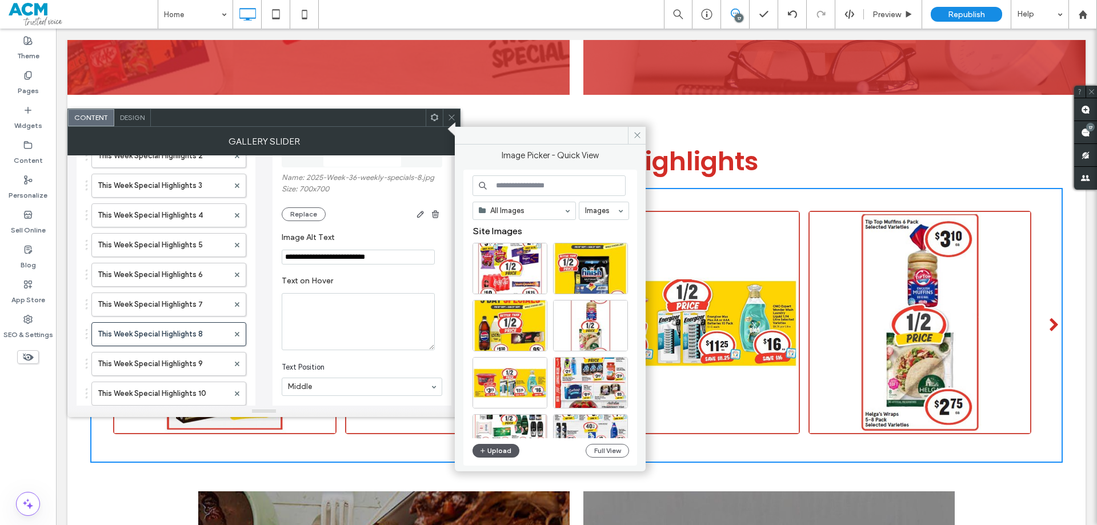
click at [493, 450] on button "Upload" at bounding box center [496, 451] width 47 height 14
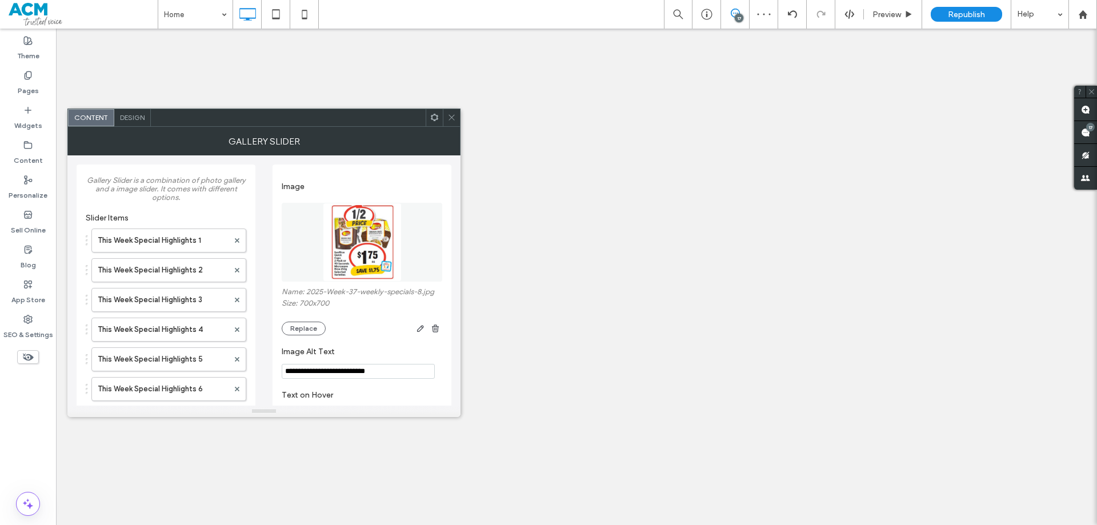
click at [163, 467] on label "This Week Special Highlights 9" at bounding box center [163, 478] width 131 height 23
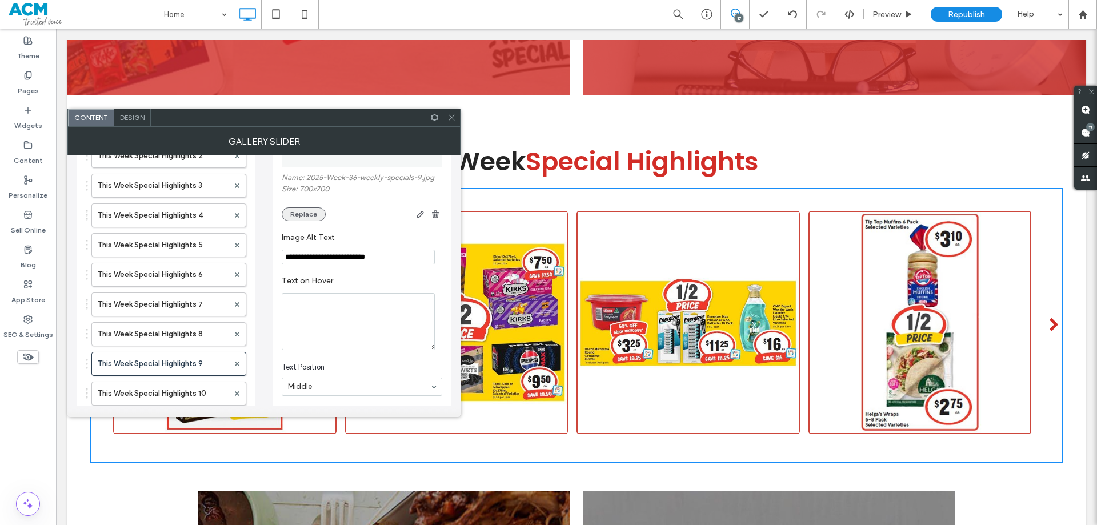
drag, startPoint x: 299, startPoint y: 214, endPoint x: 389, endPoint y: 421, distance: 226.2
click at [299, 214] on button "Replace" at bounding box center [304, 214] width 44 height 14
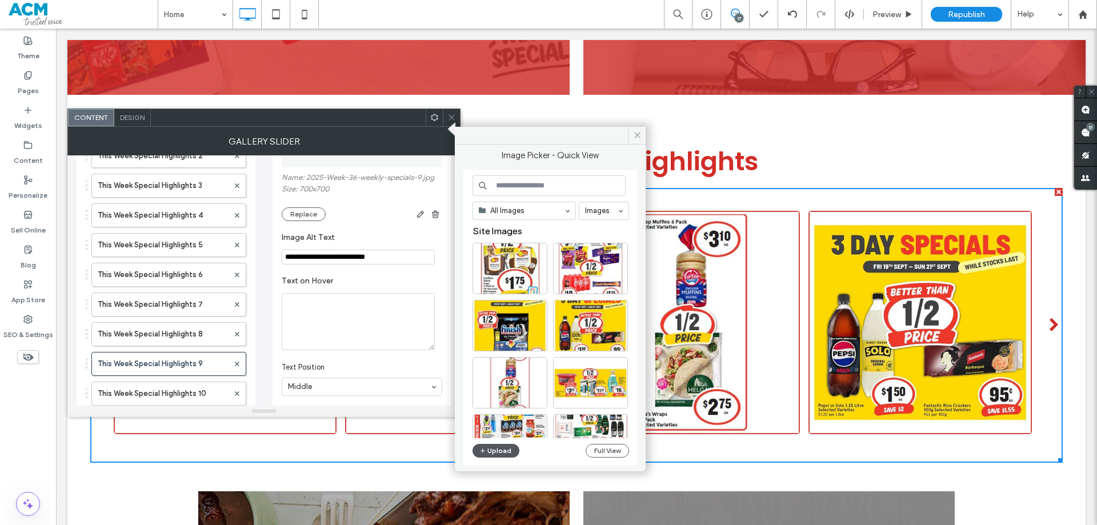
click at [493, 450] on button "Upload" at bounding box center [496, 451] width 47 height 14
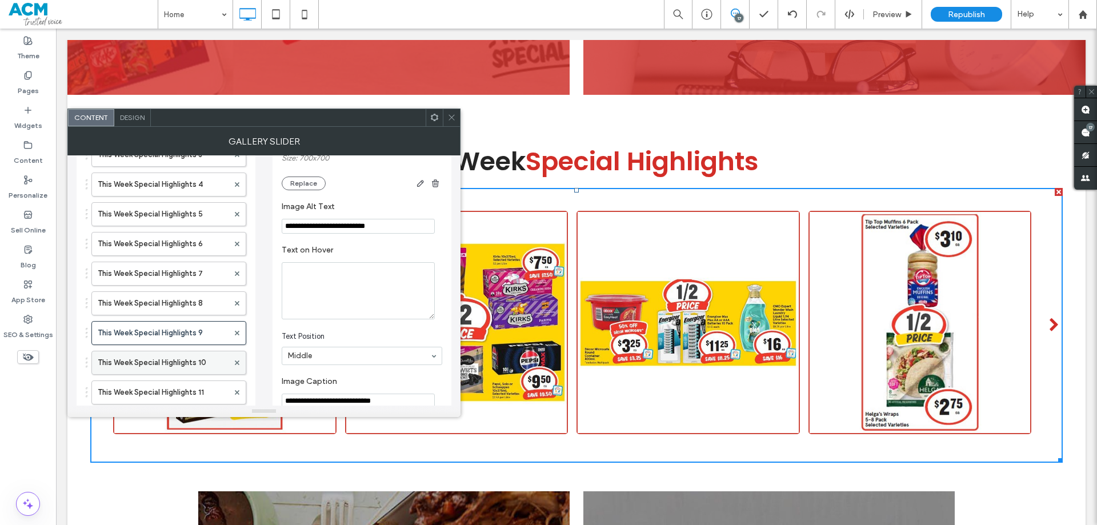
scroll to position [171, 0]
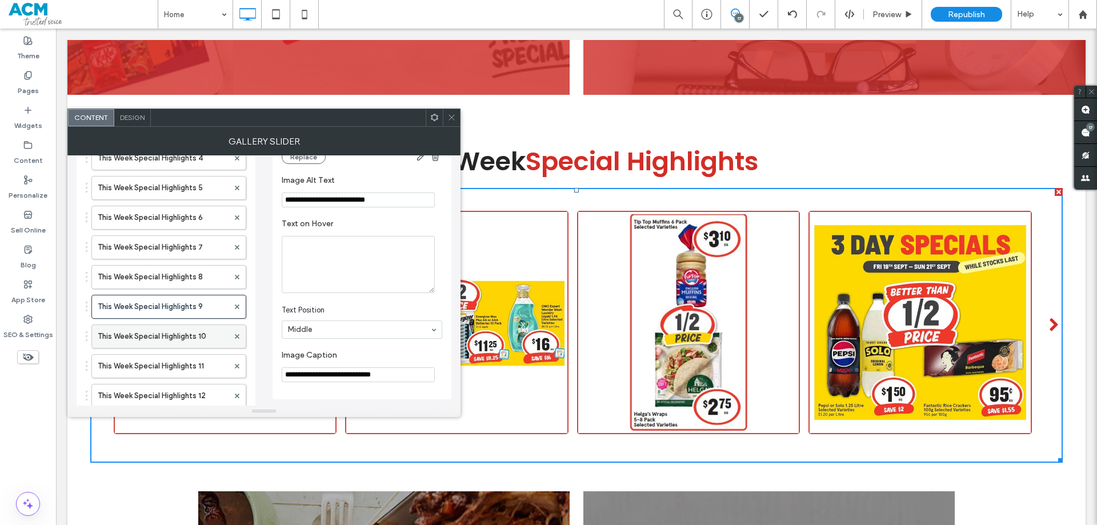
click at [178, 335] on label "This Week Special Highlights 10" at bounding box center [163, 336] width 131 height 23
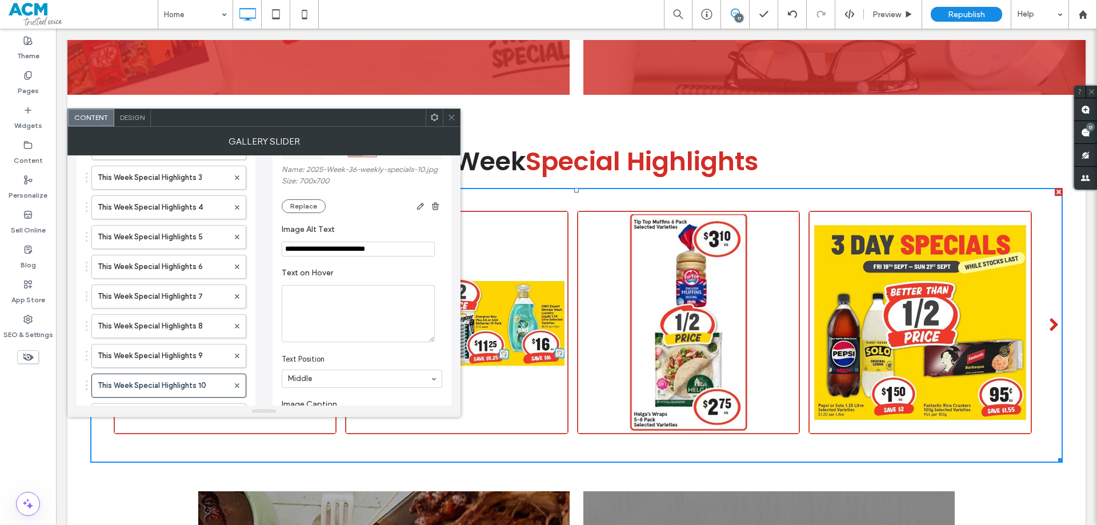
scroll to position [114, 0]
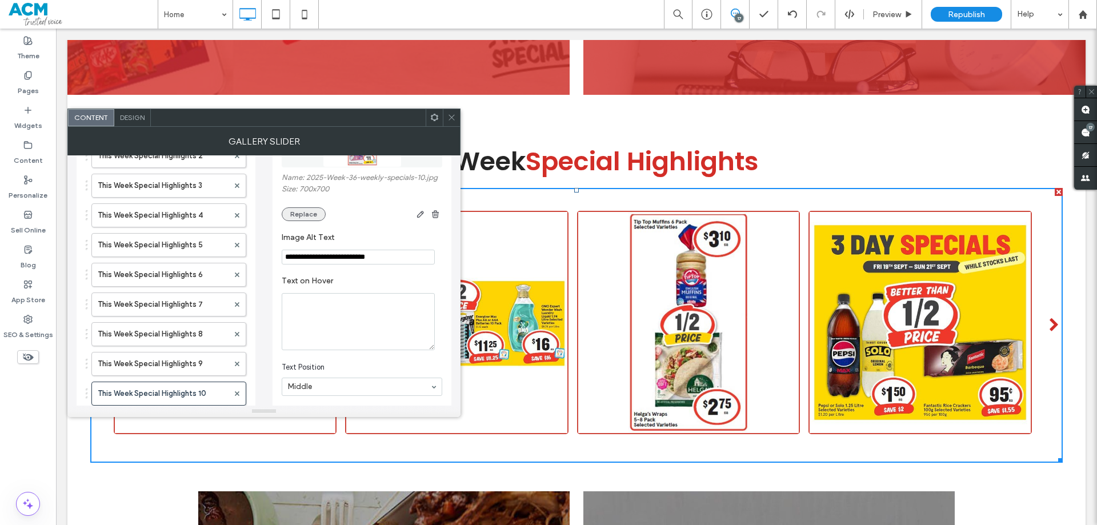
click at [305, 209] on button "Replace" at bounding box center [304, 214] width 44 height 14
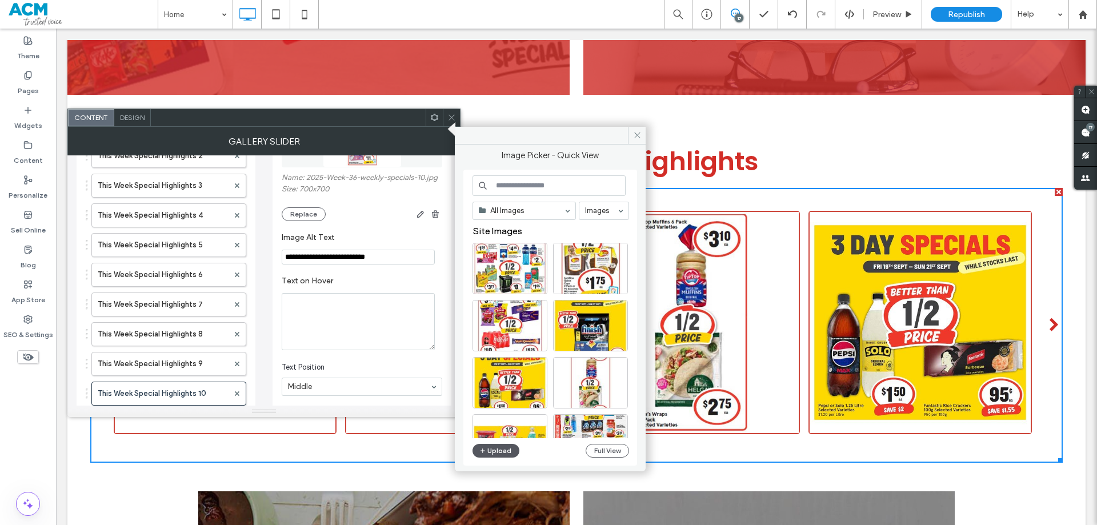
click at [494, 451] on button "Upload" at bounding box center [496, 451] width 47 height 14
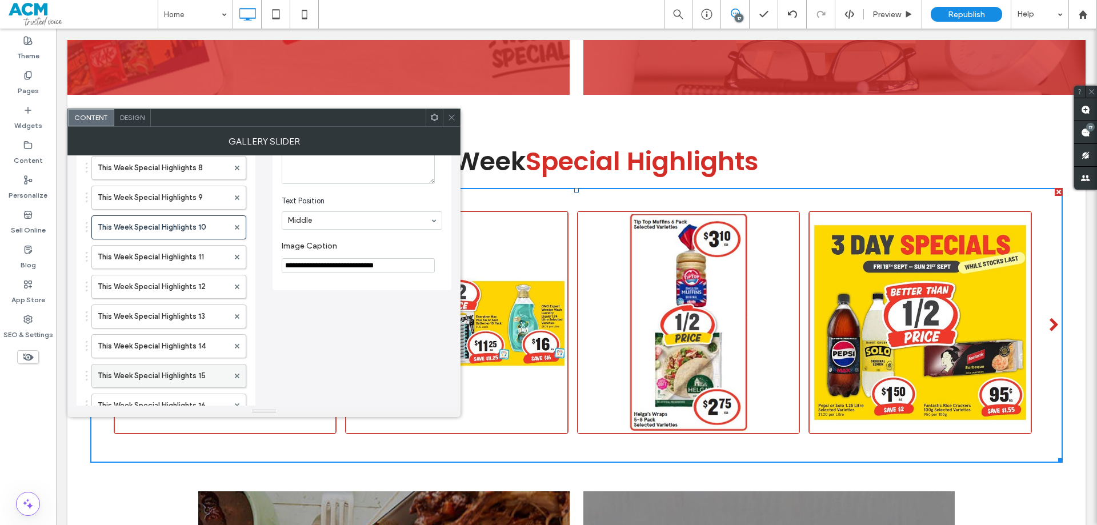
scroll to position [286, 0]
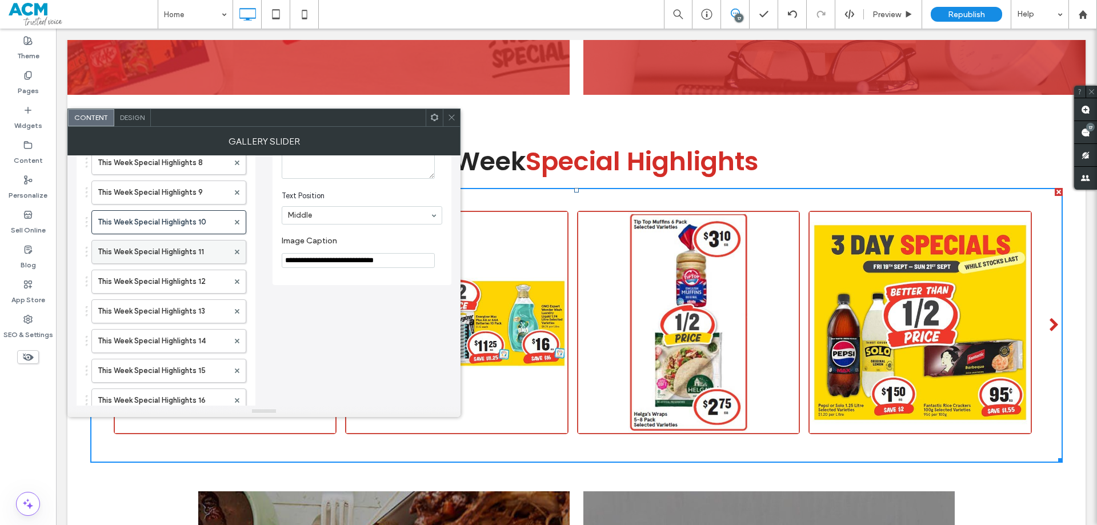
click at [183, 255] on label "This Week Special Highlights 11" at bounding box center [163, 252] width 131 height 23
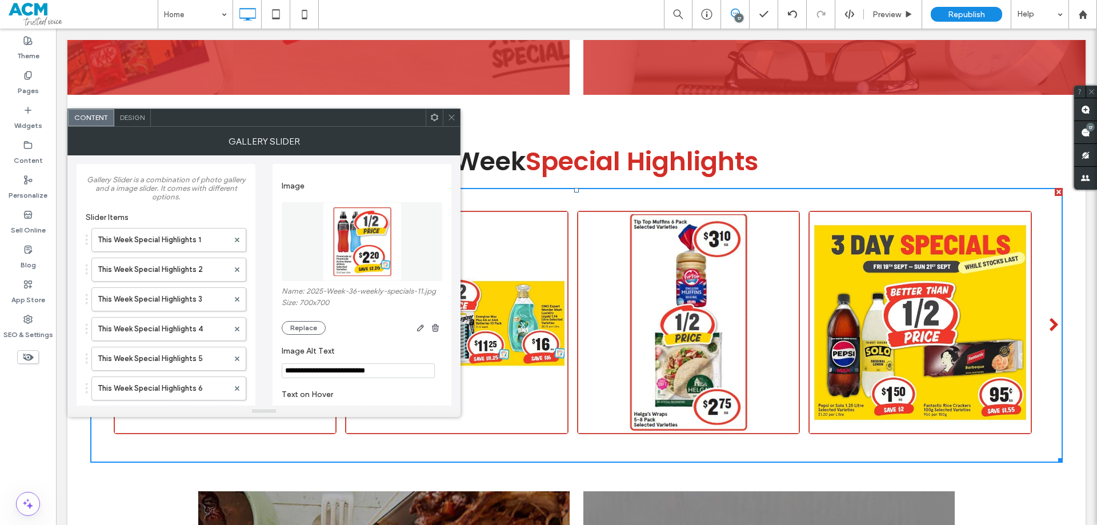
scroll to position [0, 0]
click at [303, 332] on button "Replace" at bounding box center [304, 329] width 44 height 14
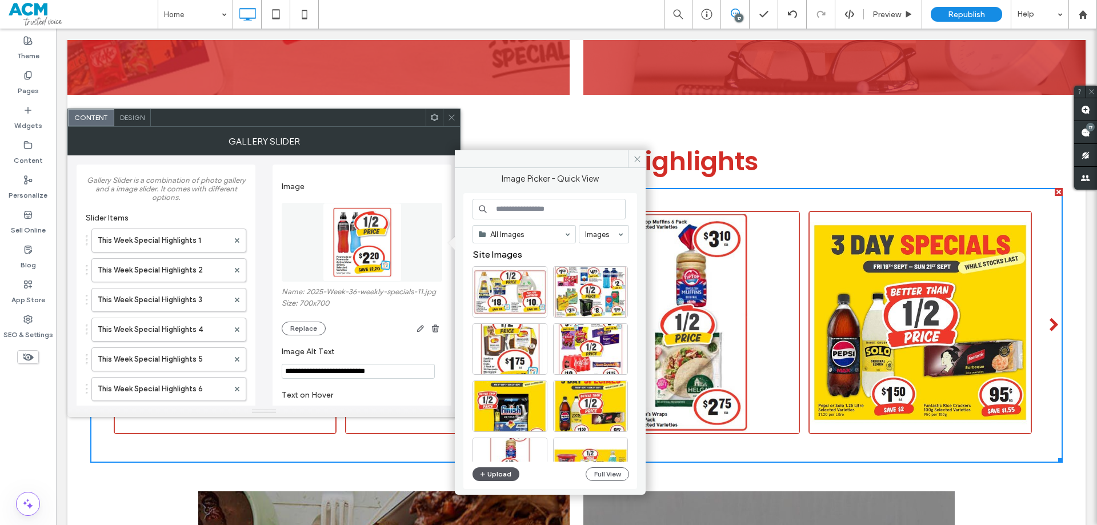
click at [497, 469] on button "Upload" at bounding box center [496, 474] width 47 height 14
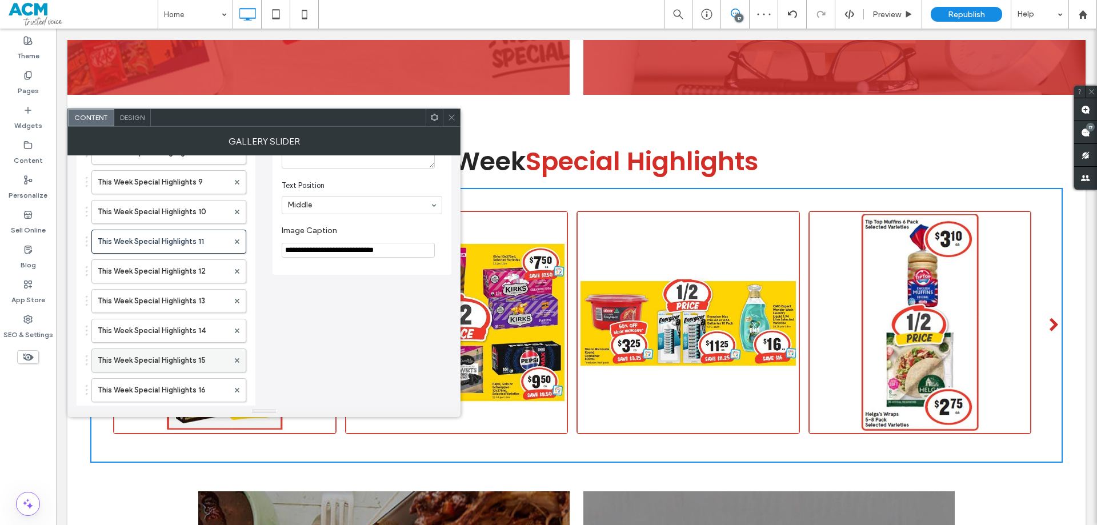
scroll to position [343, 0]
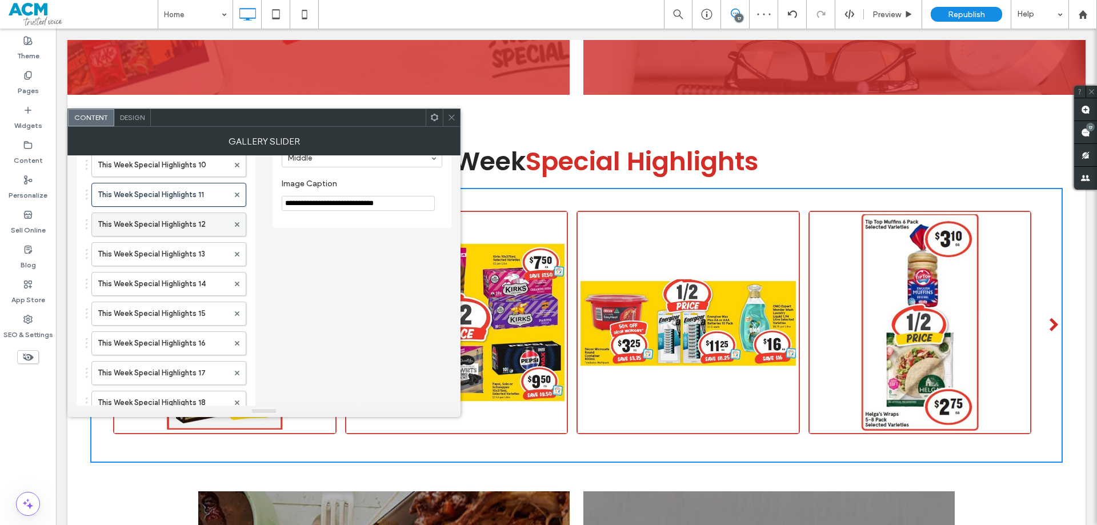
click at [174, 225] on label "This Week Special Highlights 12" at bounding box center [163, 224] width 131 height 23
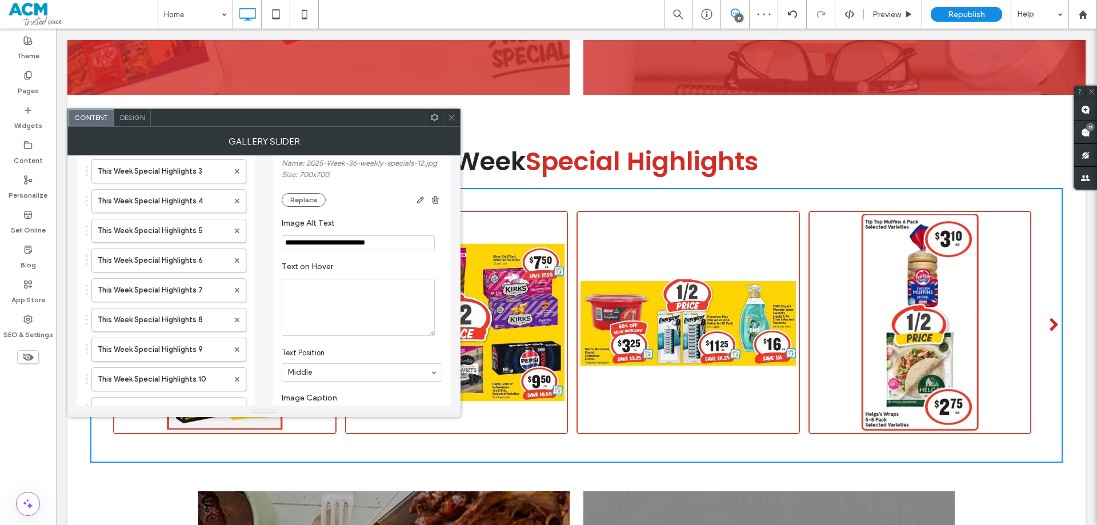
scroll to position [0, 0]
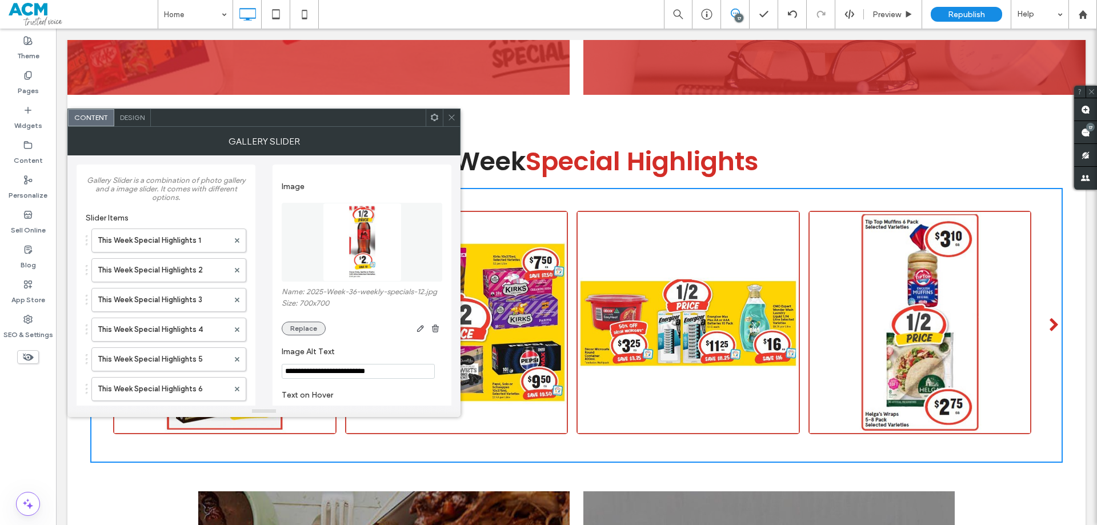
click at [300, 328] on button "Replace" at bounding box center [304, 329] width 44 height 14
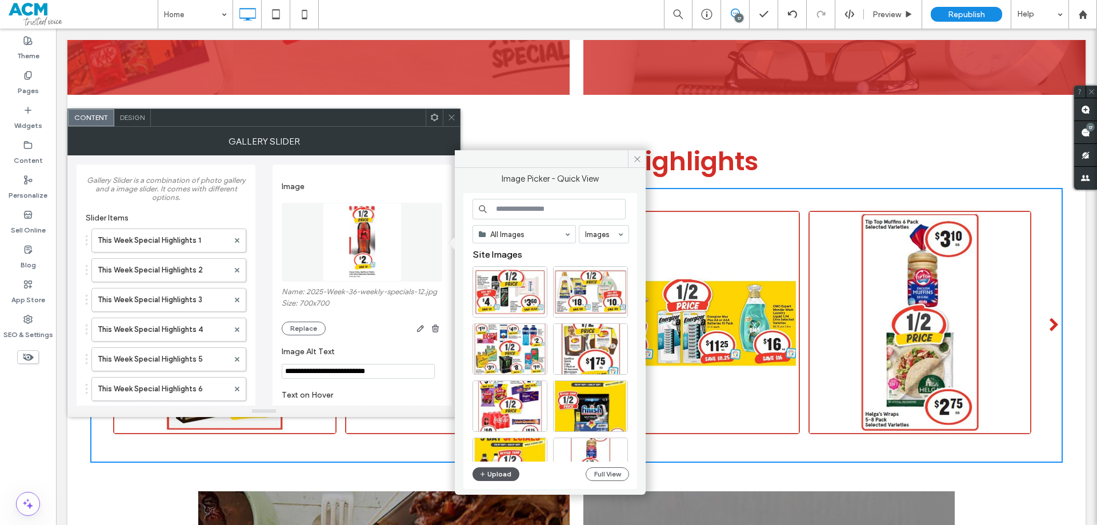
click at [499, 470] on button "Upload" at bounding box center [496, 474] width 47 height 14
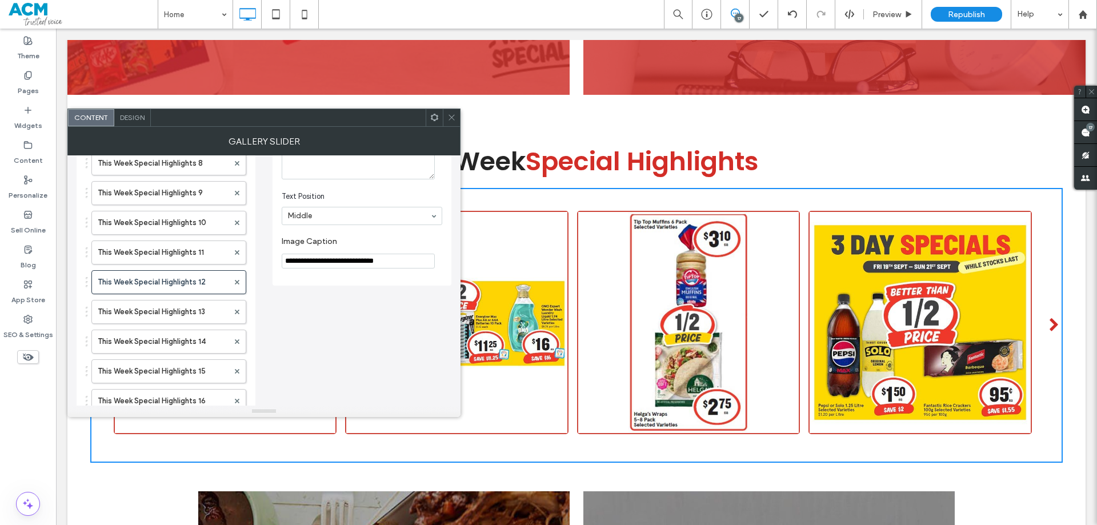
scroll to position [286, 0]
click at [166, 315] on label "This Week Special Highlights 13" at bounding box center [163, 311] width 131 height 23
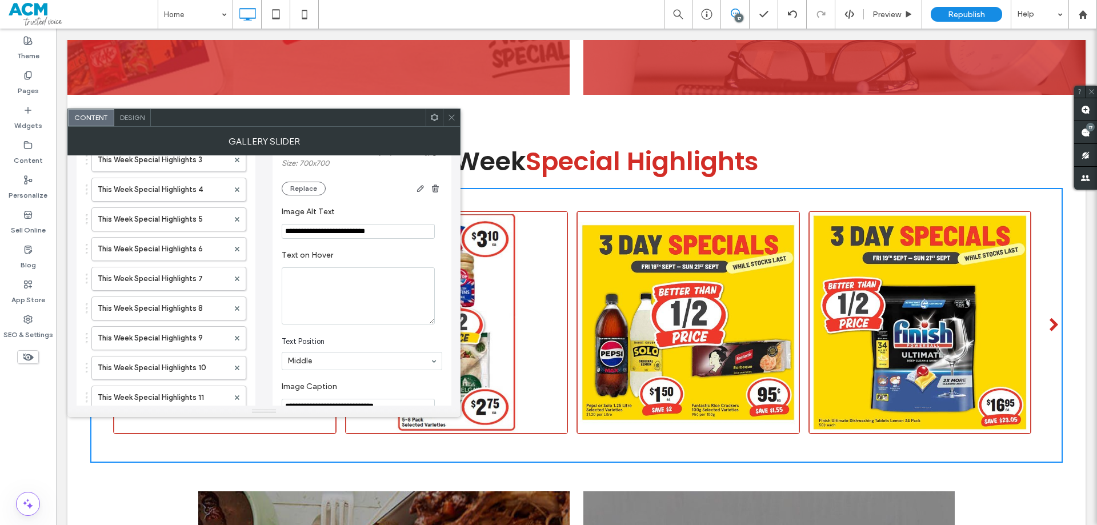
scroll to position [57, 0]
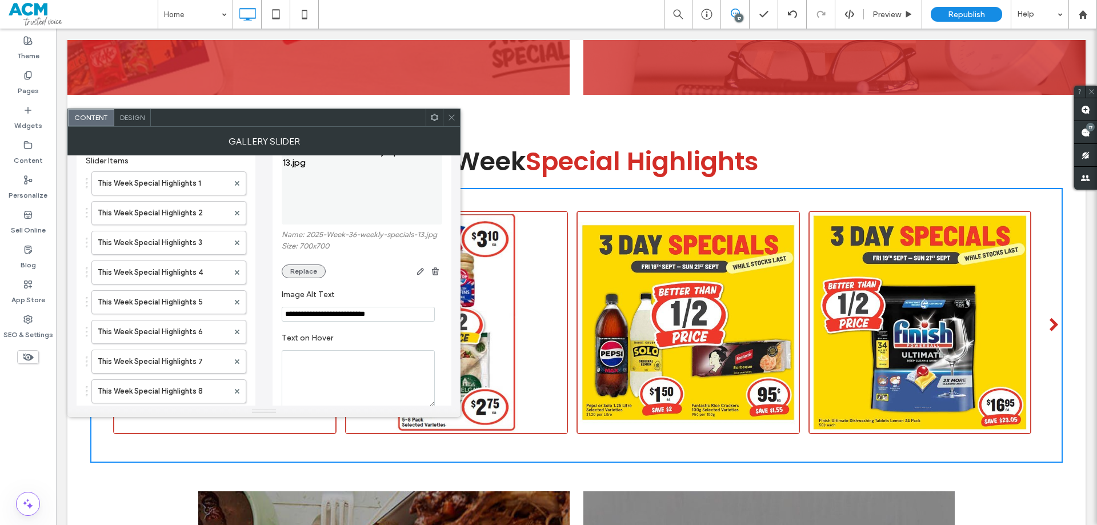
click at [298, 273] on button "Replace" at bounding box center [304, 272] width 44 height 14
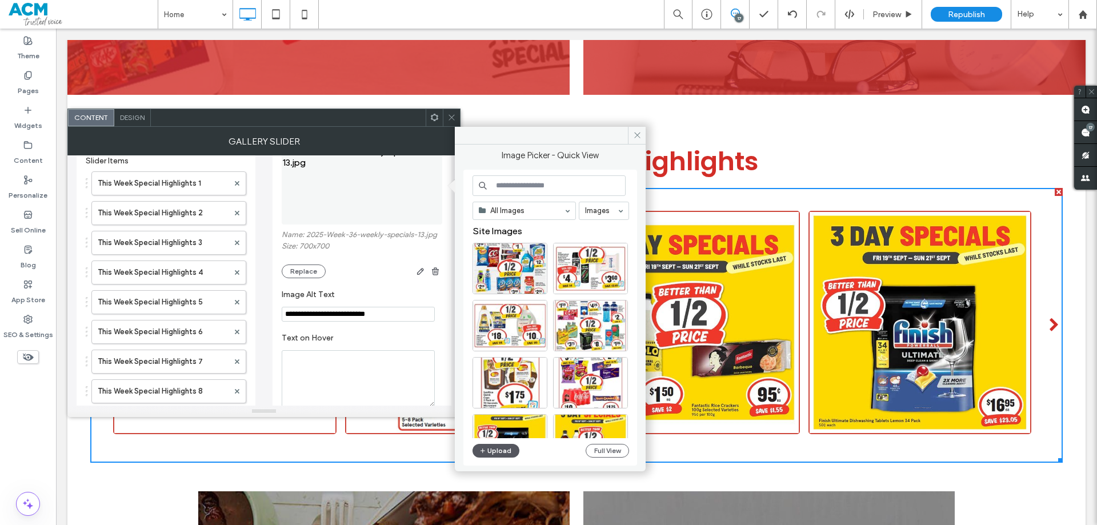
click at [500, 449] on button "Upload" at bounding box center [496, 451] width 47 height 14
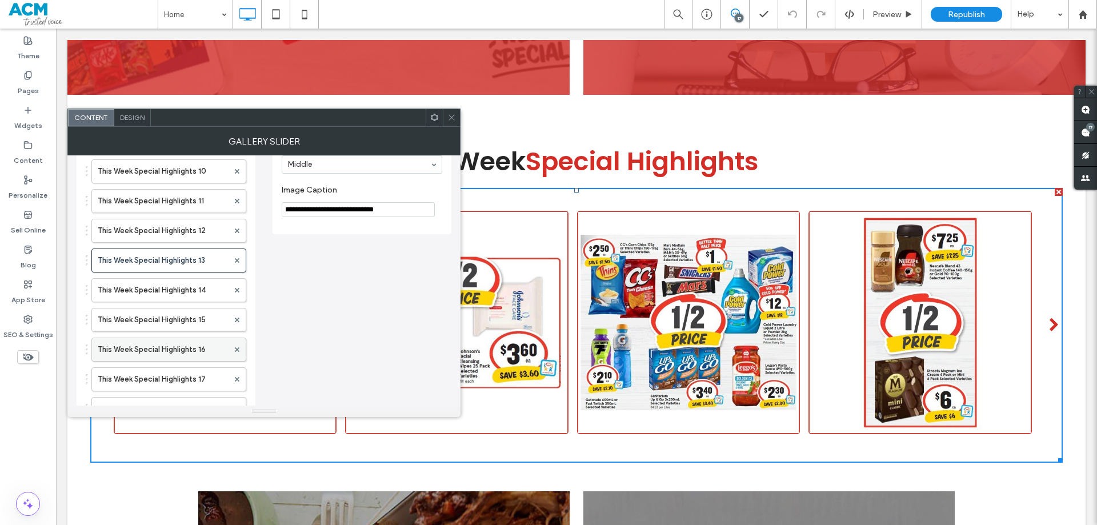
scroll to position [343, 0]
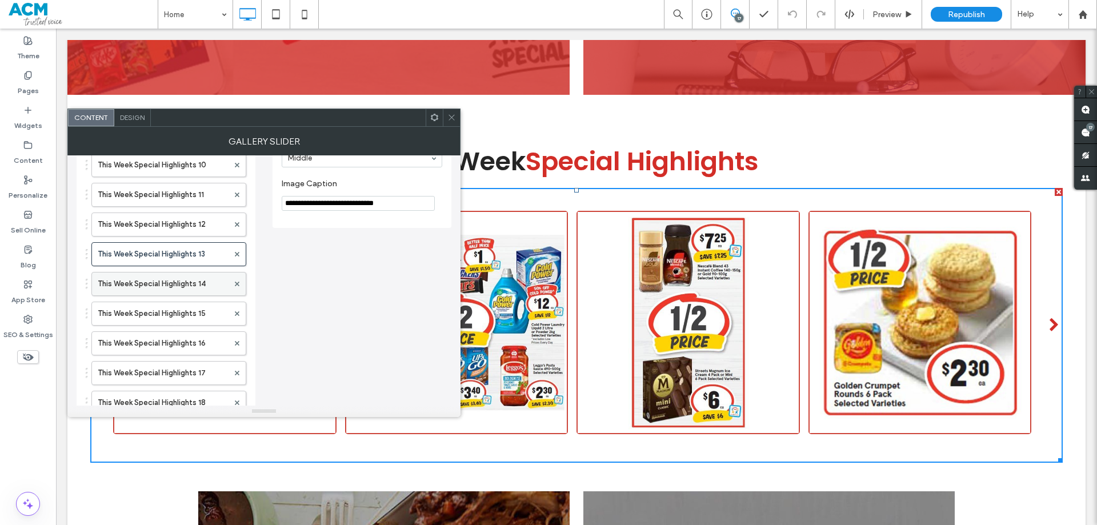
click at [182, 288] on label "This Week Special Highlights 14" at bounding box center [163, 284] width 131 height 23
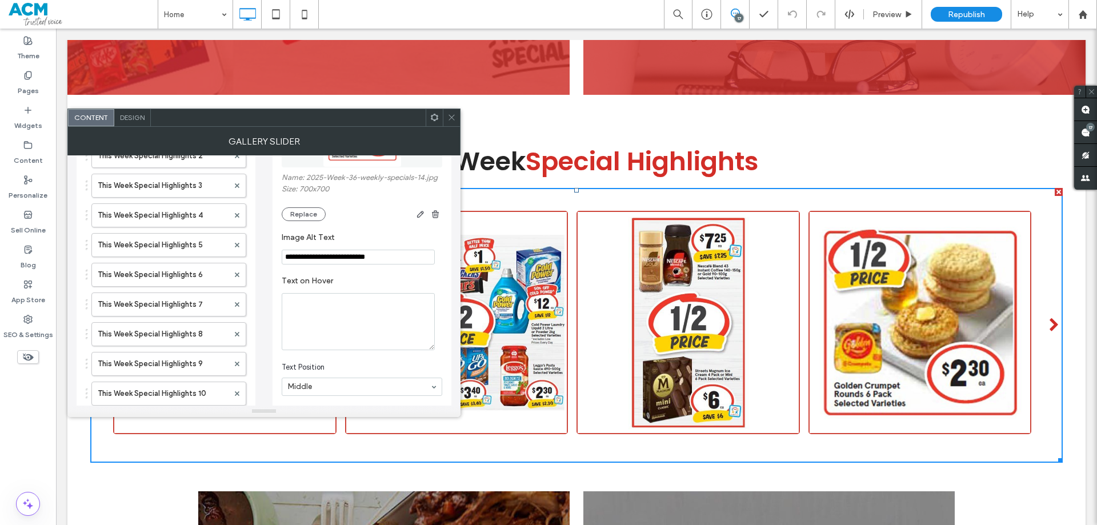
scroll to position [0, 0]
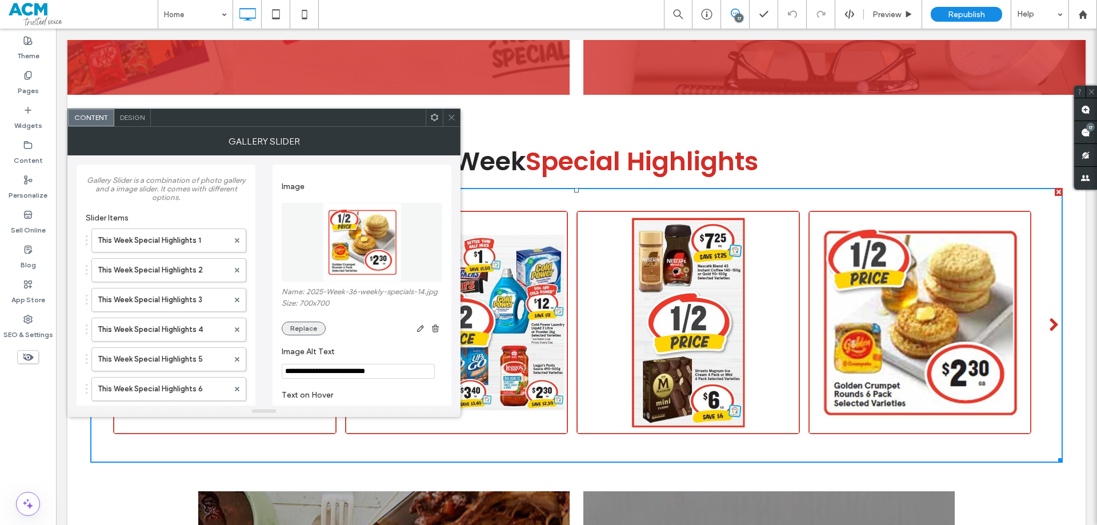
click at [304, 327] on button "Replace" at bounding box center [304, 329] width 44 height 14
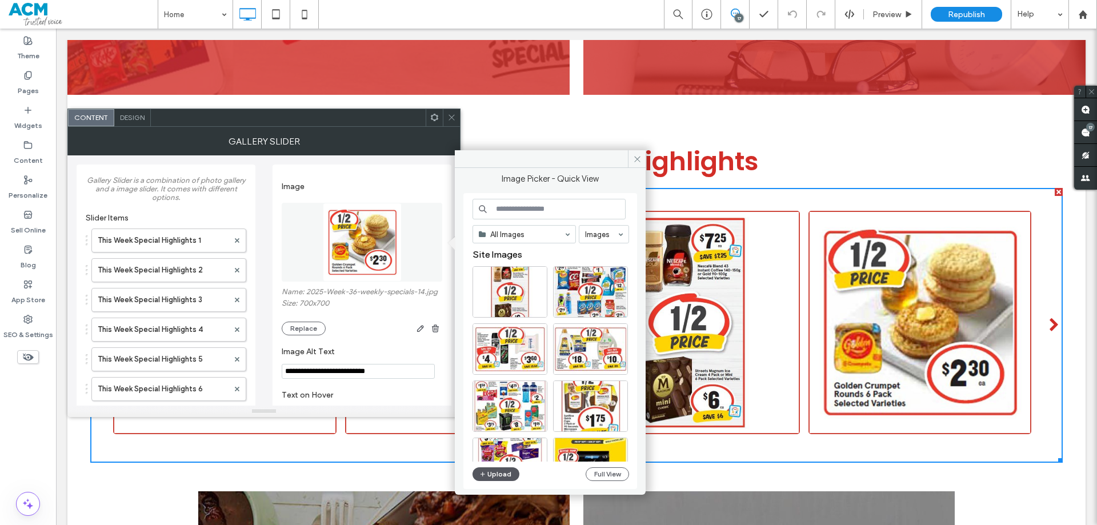
click at [498, 471] on button "Upload" at bounding box center [496, 474] width 47 height 14
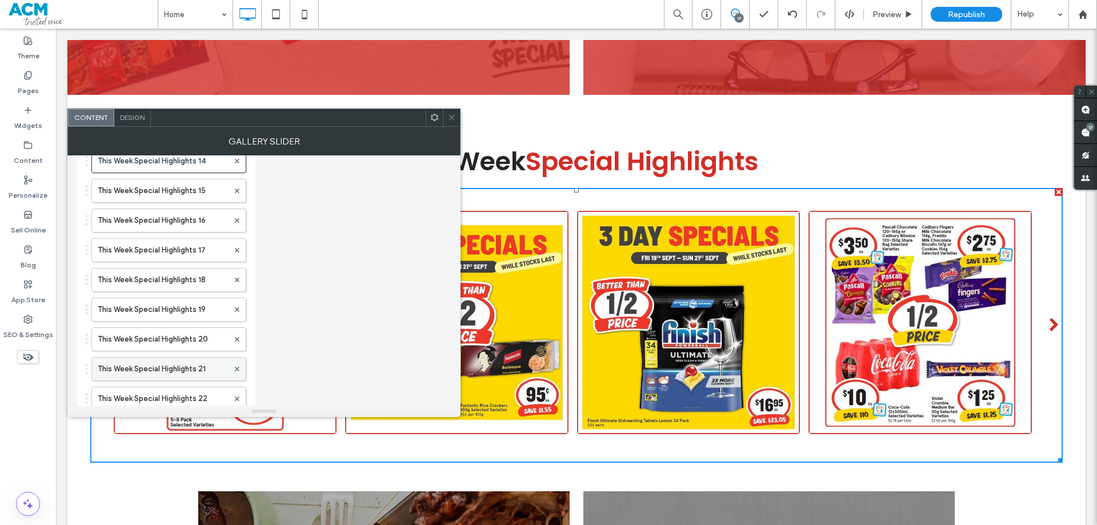
scroll to position [457, 0]
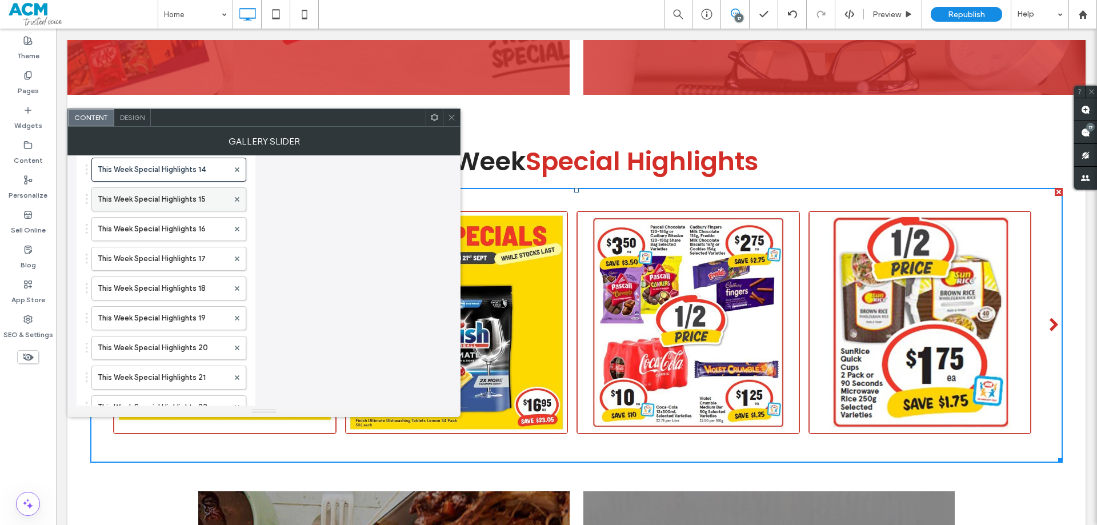
click at [173, 200] on label "This Week Special Highlights 15" at bounding box center [163, 199] width 131 height 23
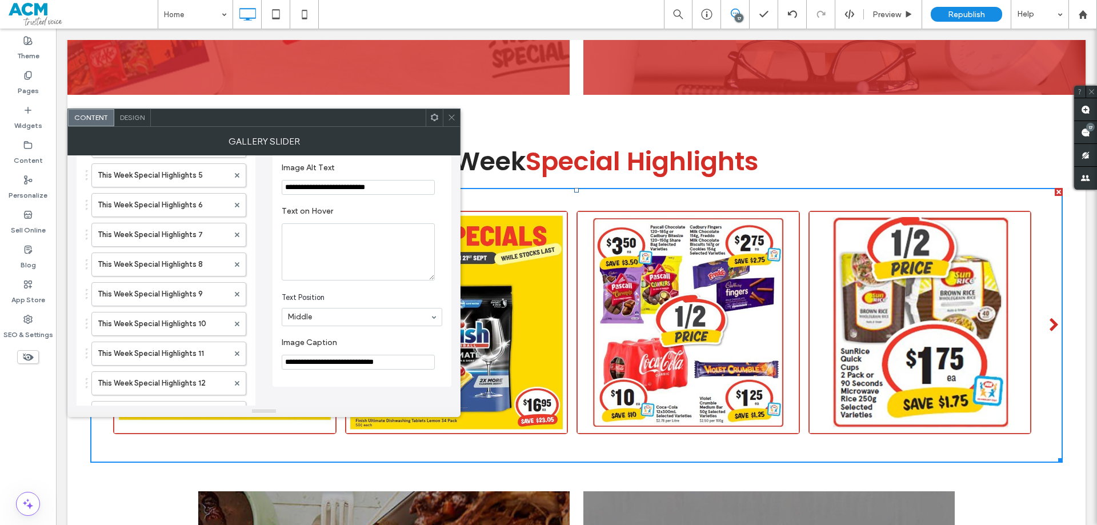
scroll to position [0, 0]
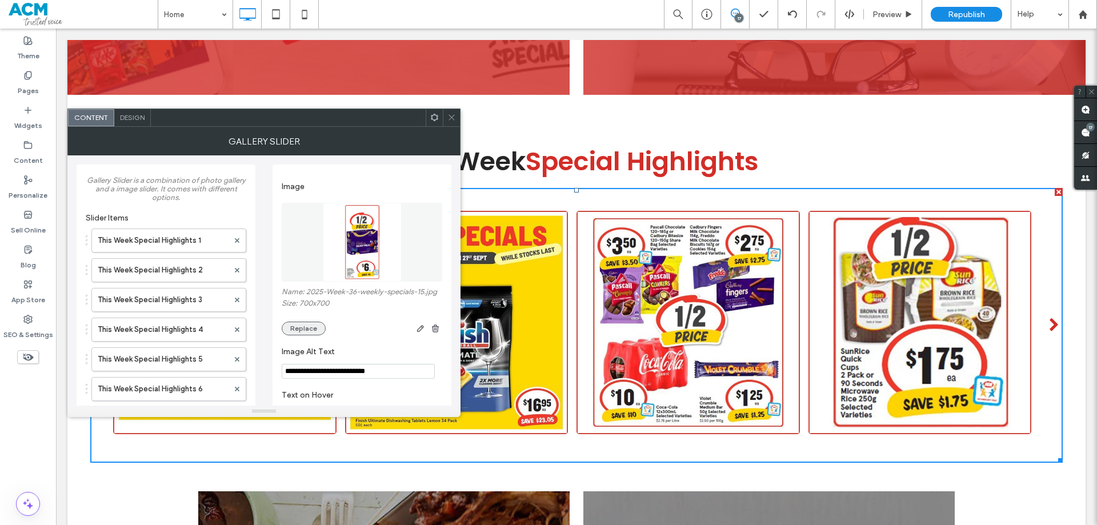
click at [304, 327] on button "Replace" at bounding box center [304, 329] width 44 height 14
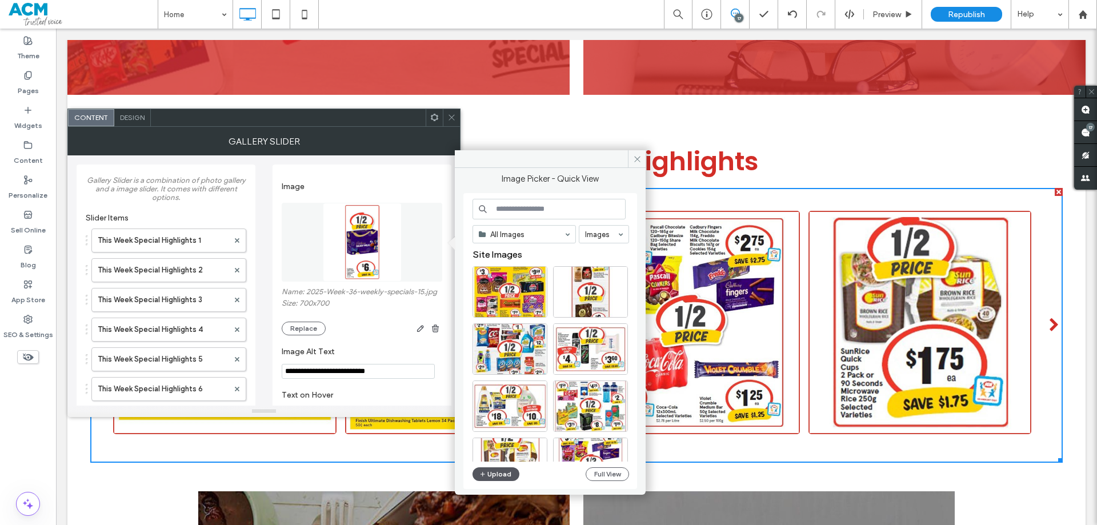
click at [499, 471] on button "Upload" at bounding box center [496, 474] width 47 height 14
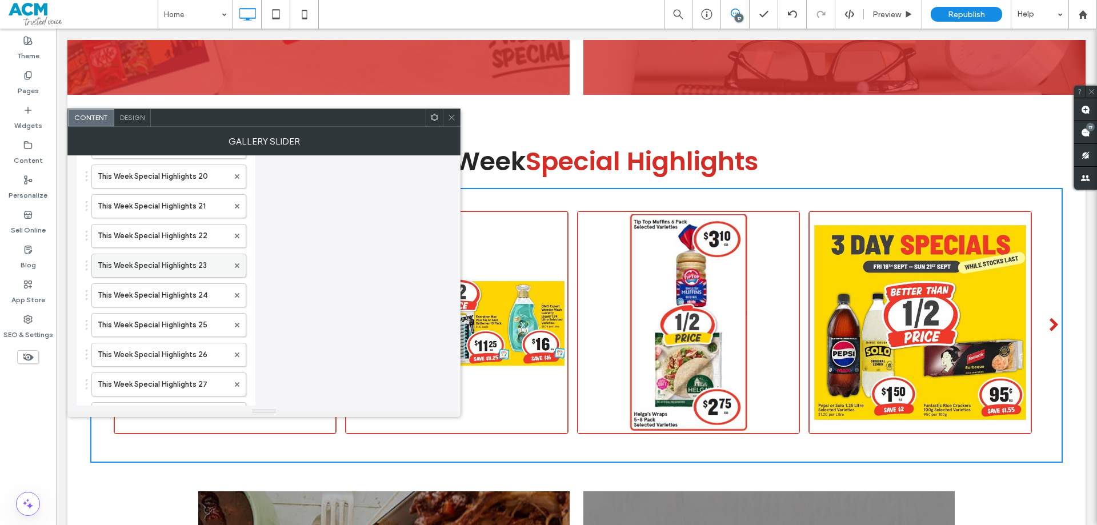
scroll to position [457, 0]
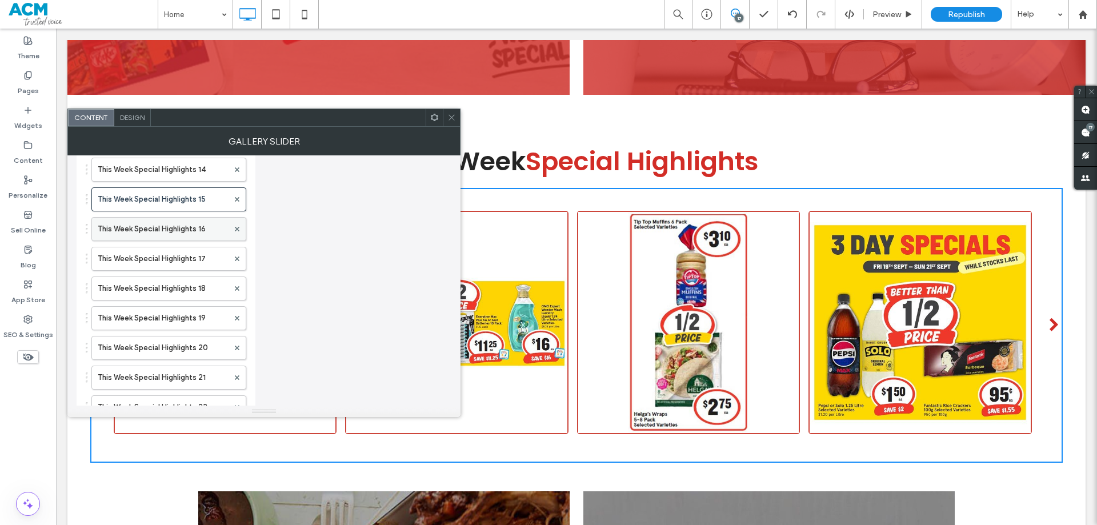
click at [177, 228] on label "This Week Special Highlights 16" at bounding box center [163, 229] width 131 height 23
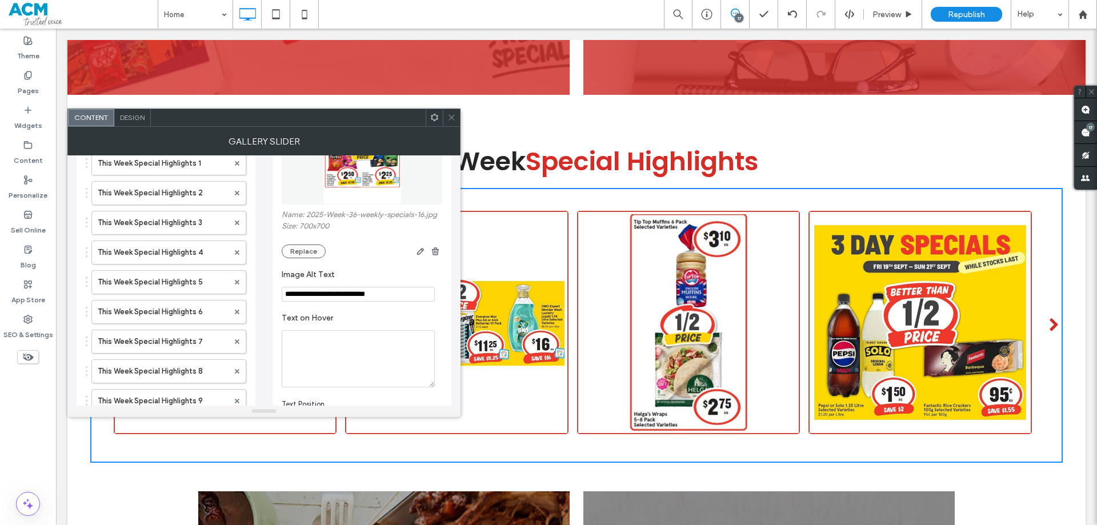
scroll to position [57, 0]
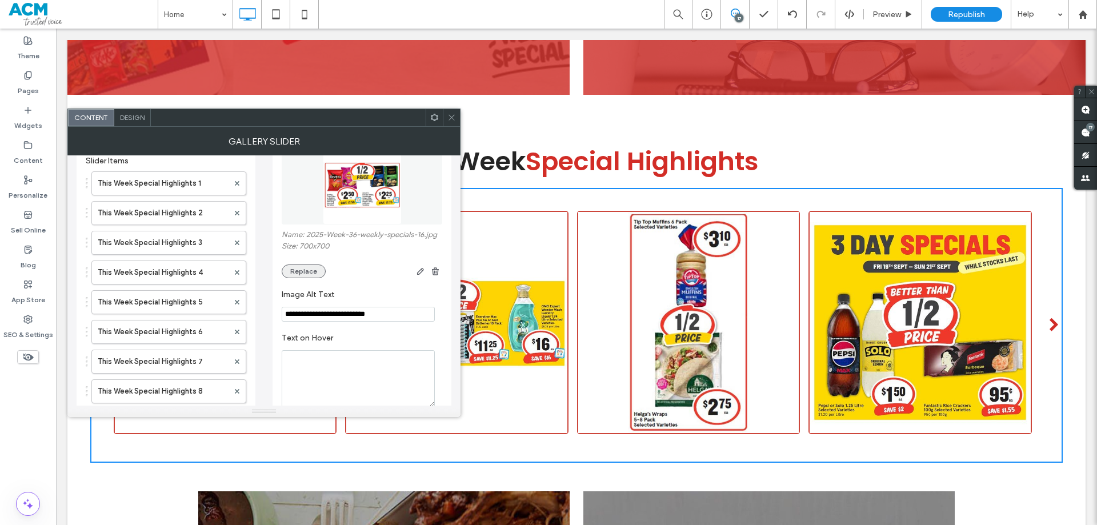
click at [309, 271] on button "Replace" at bounding box center [304, 272] width 44 height 14
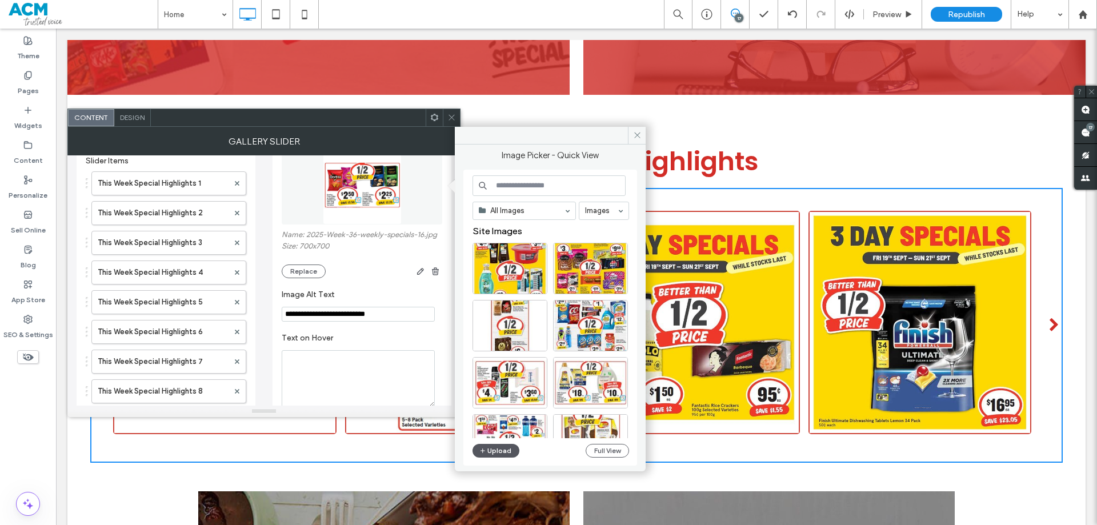
click at [498, 450] on button "Upload" at bounding box center [496, 451] width 47 height 14
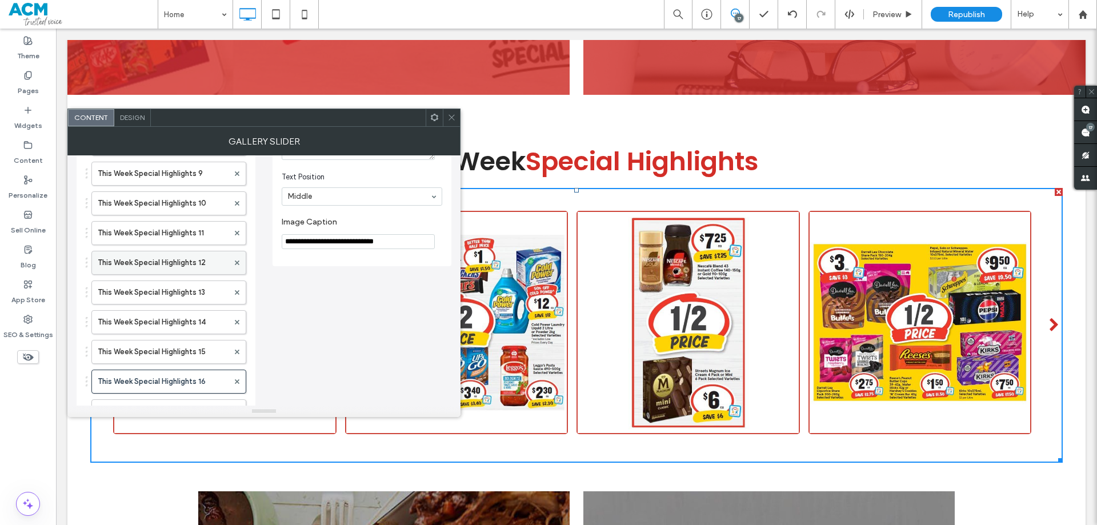
scroll to position [514, 0]
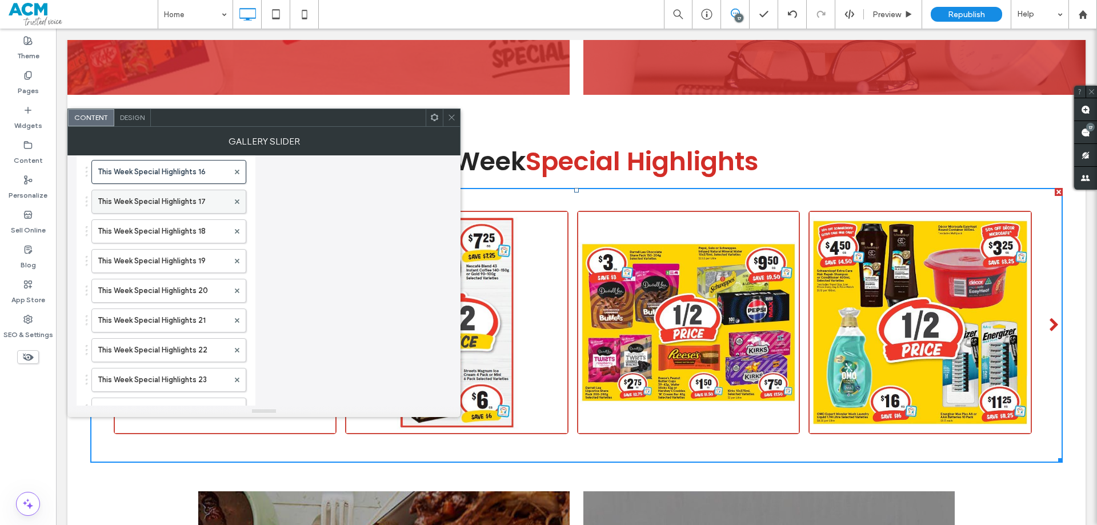
click at [177, 206] on label "This Week Special Highlights 17" at bounding box center [163, 201] width 131 height 23
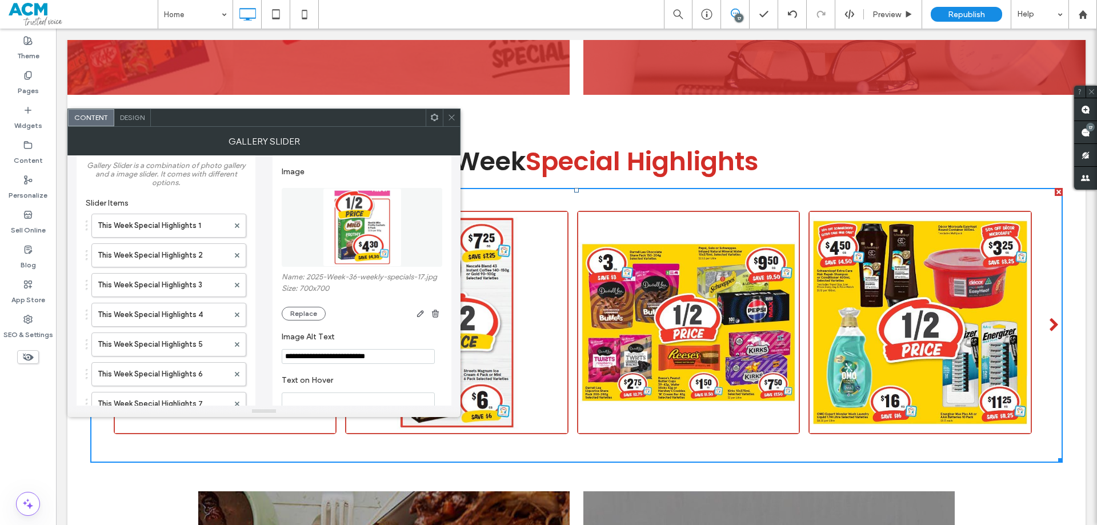
scroll to position [0, 0]
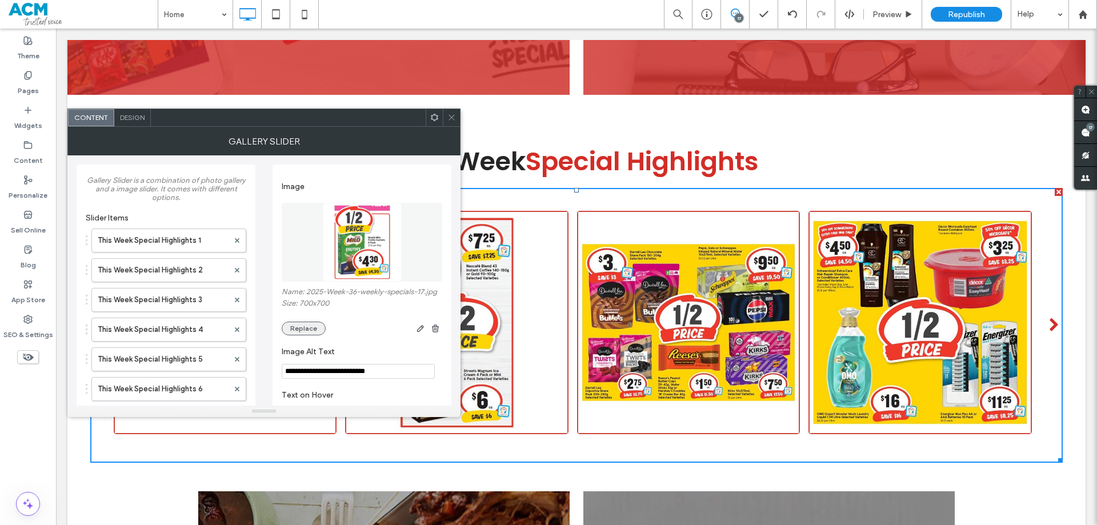
click at [304, 326] on button "Replace" at bounding box center [304, 329] width 44 height 14
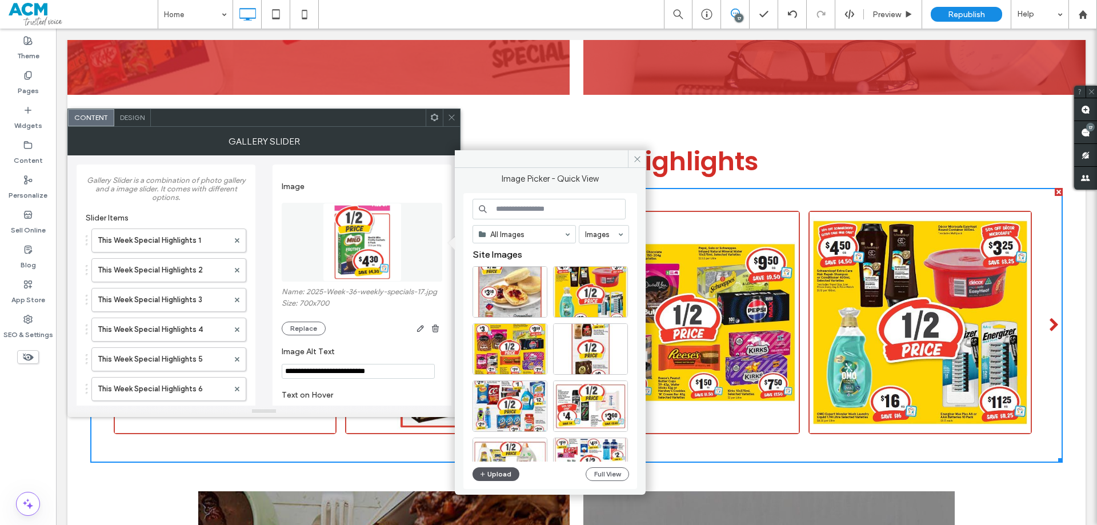
click at [494, 473] on button "Upload" at bounding box center [496, 474] width 47 height 14
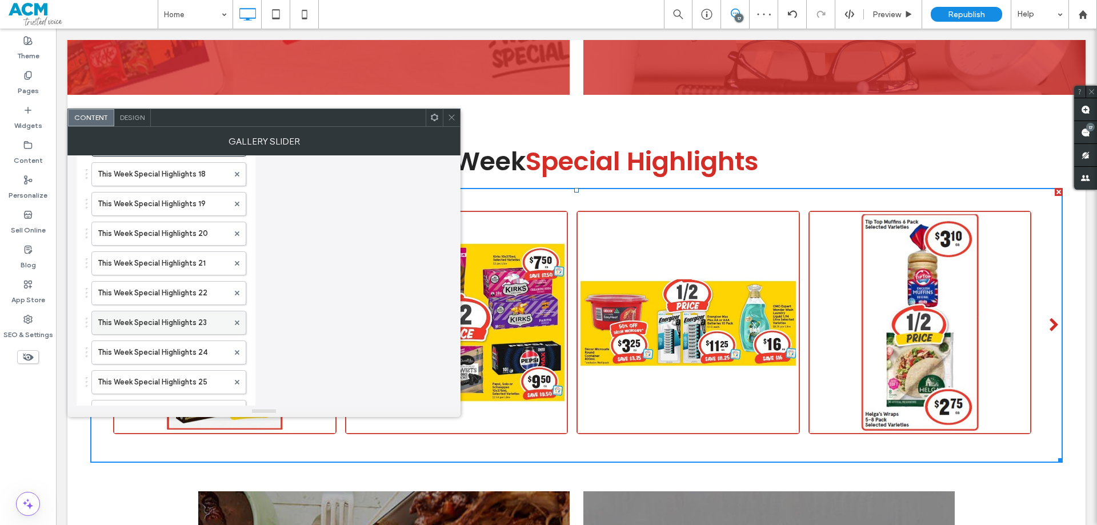
scroll to position [457, 0]
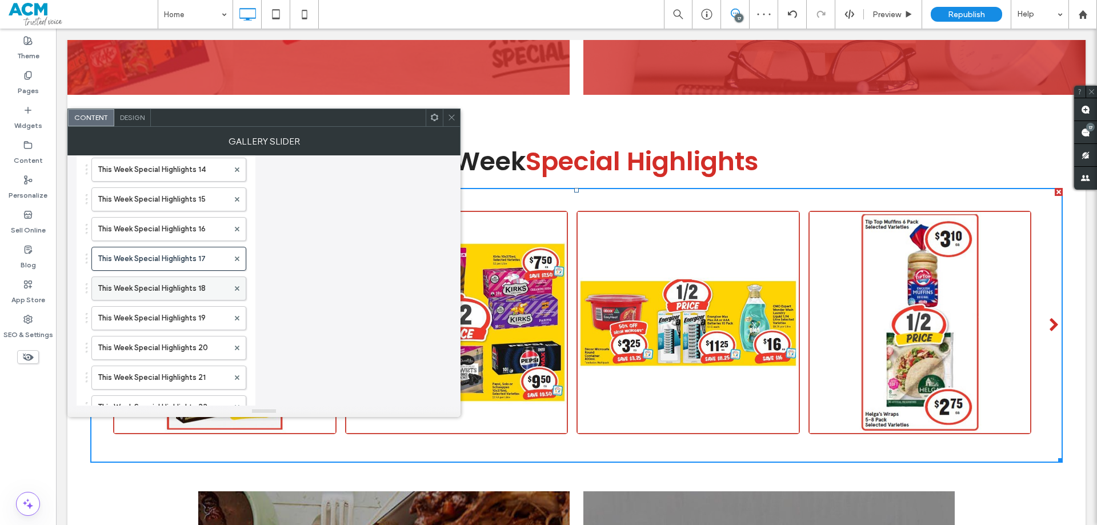
click at [171, 285] on label "This Week Special Highlights 18" at bounding box center [163, 288] width 131 height 23
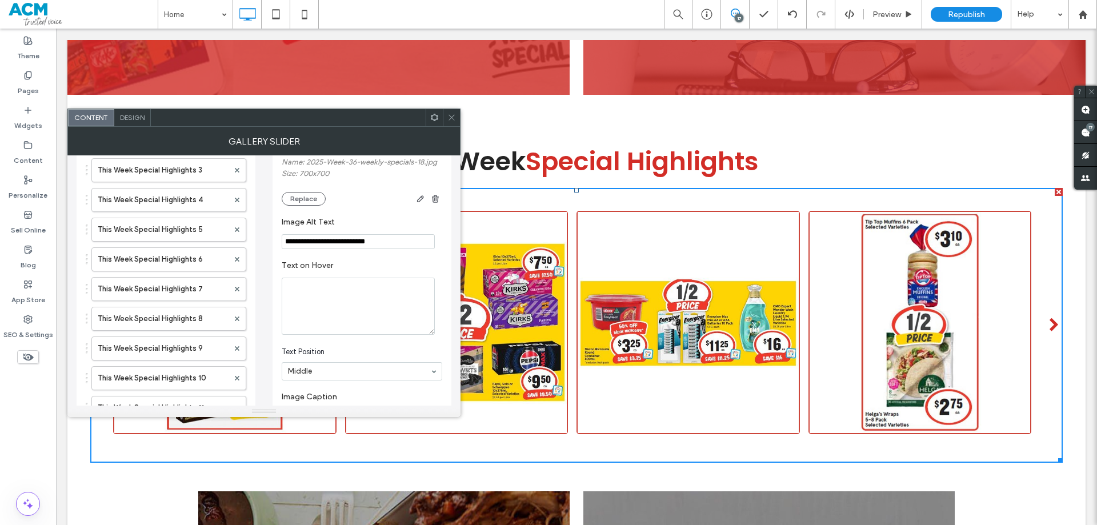
scroll to position [0, 0]
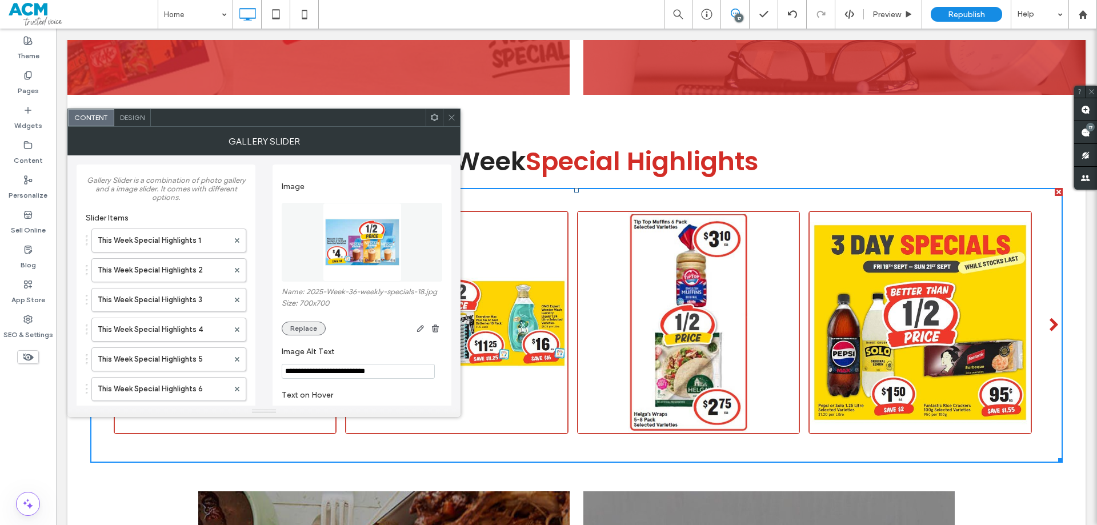
click at [297, 331] on button "Replace" at bounding box center [304, 329] width 44 height 14
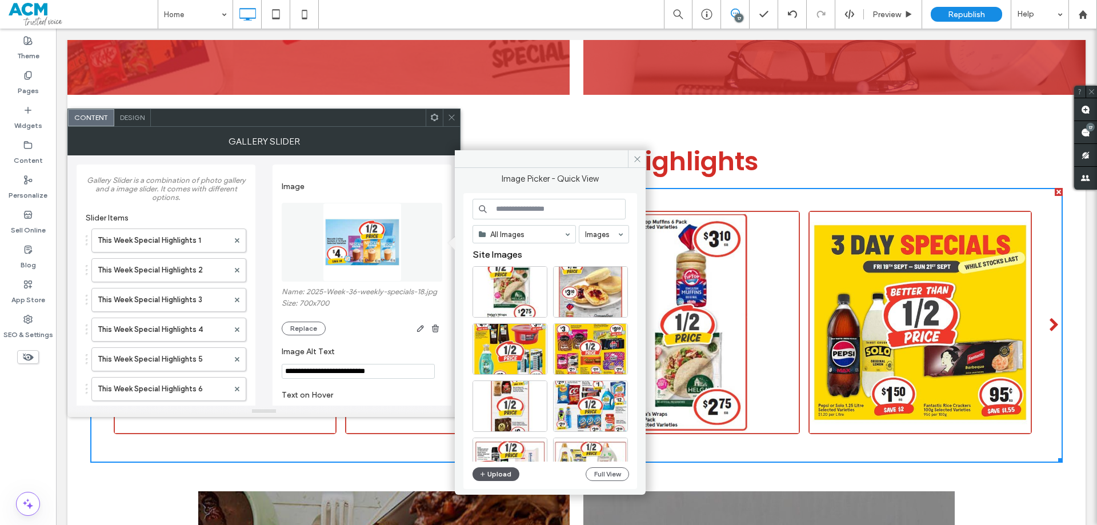
click at [500, 471] on button "Upload" at bounding box center [496, 474] width 47 height 14
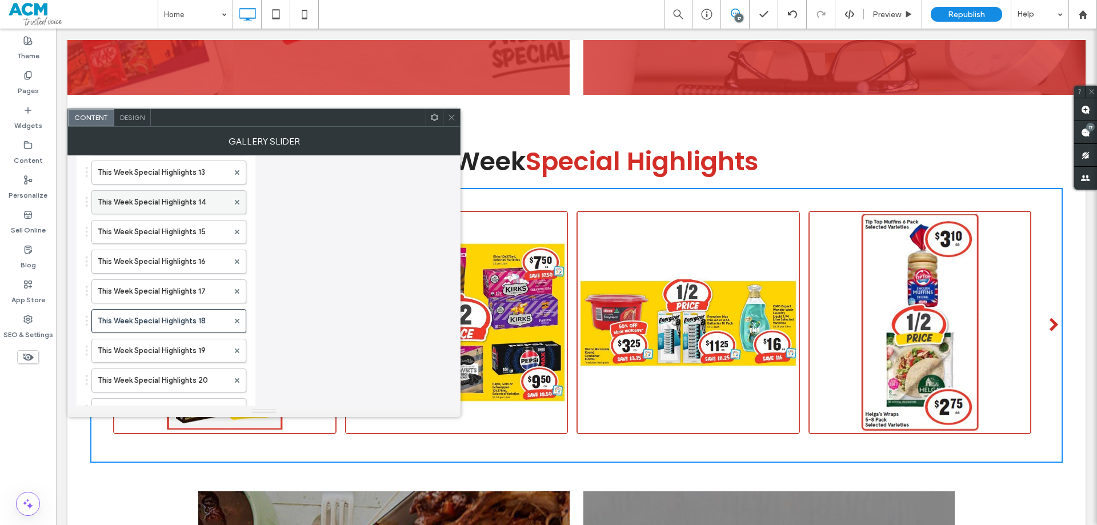
scroll to position [514, 0]
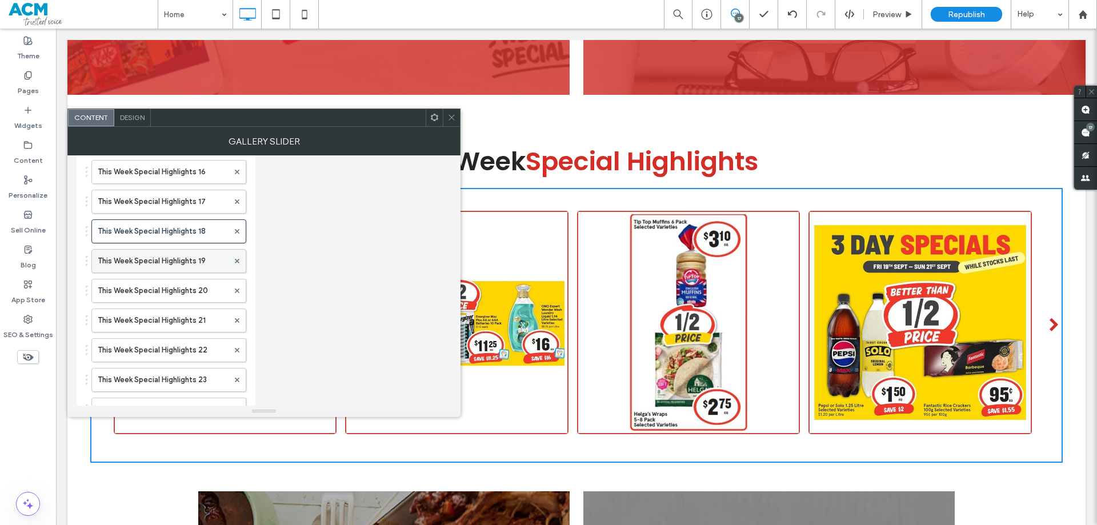
click at [172, 259] on label "This Week Special Highlights 19" at bounding box center [163, 261] width 131 height 23
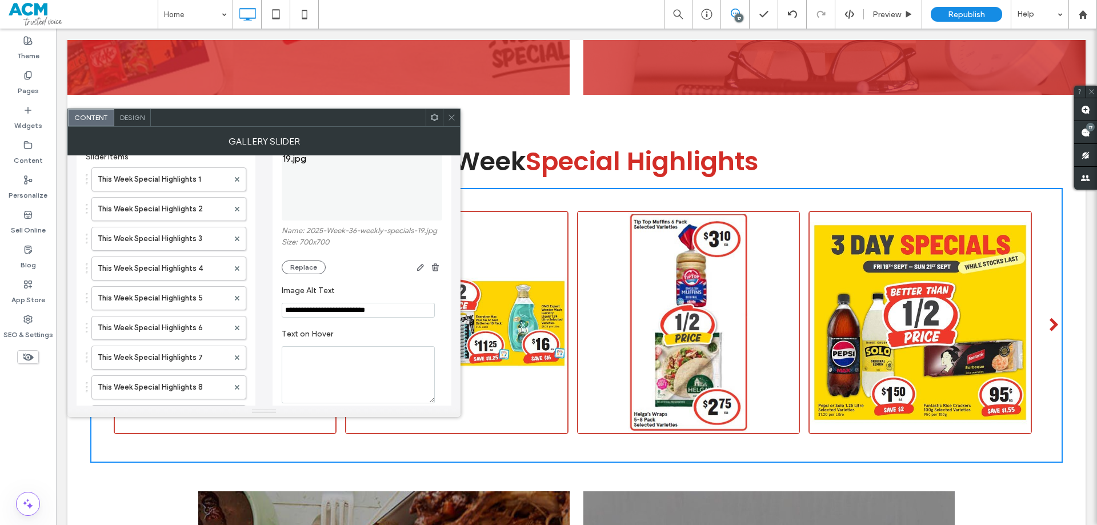
scroll to position [57, 0]
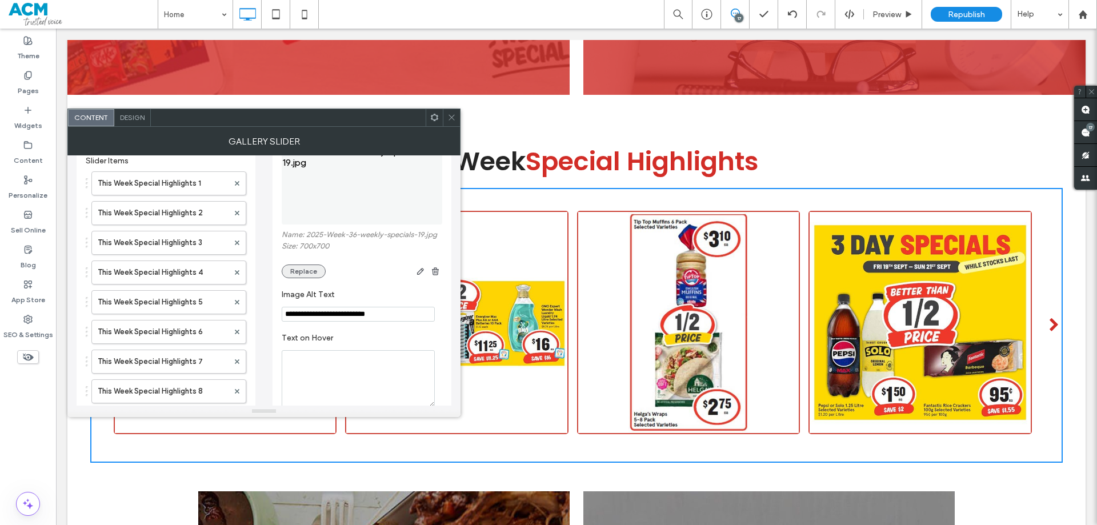
click at [302, 271] on button "Replace" at bounding box center [304, 272] width 44 height 14
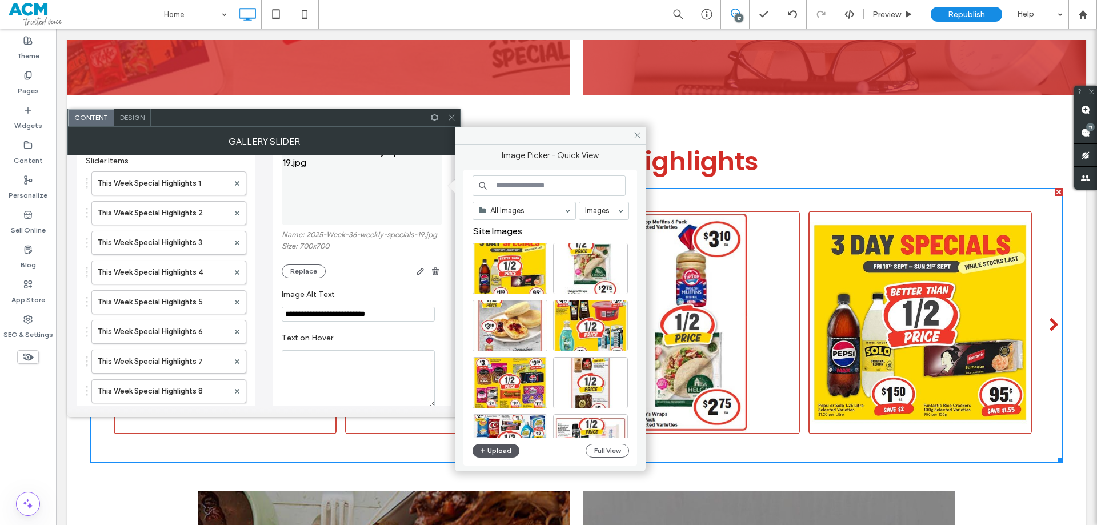
click at [492, 449] on button "Upload" at bounding box center [496, 451] width 47 height 14
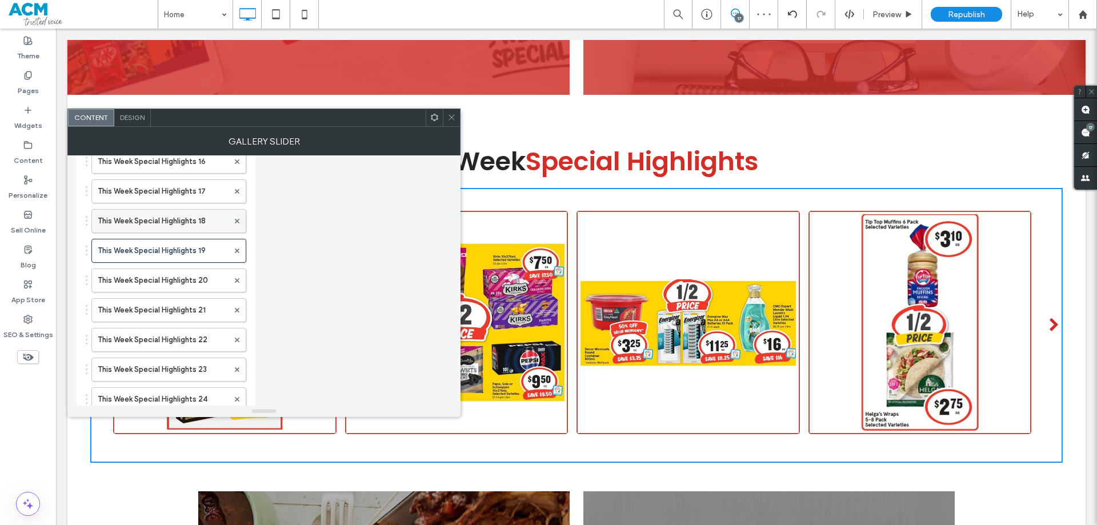
scroll to position [571, 0]
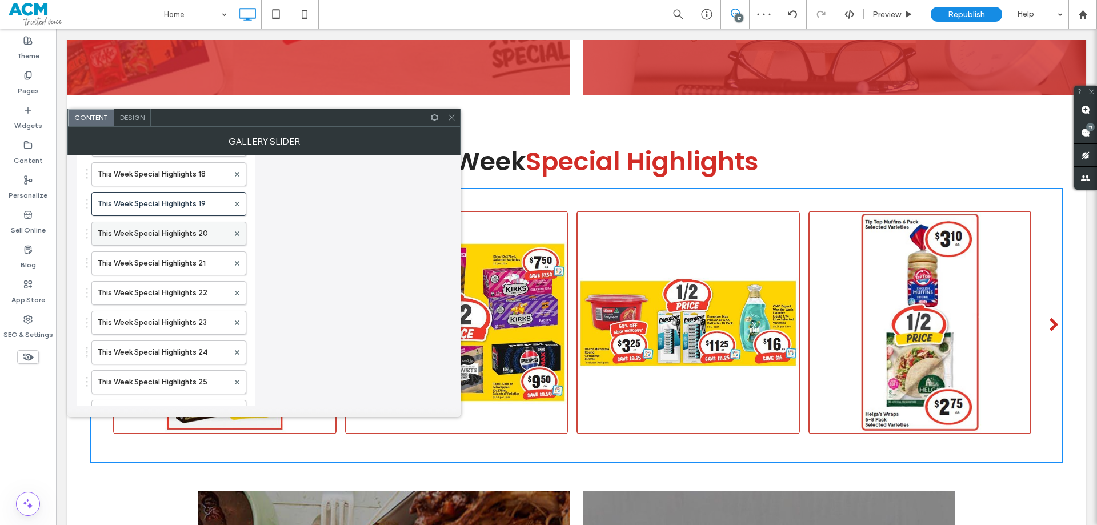
click at [179, 222] on label "This Week Special Highlights 20" at bounding box center [163, 233] width 131 height 23
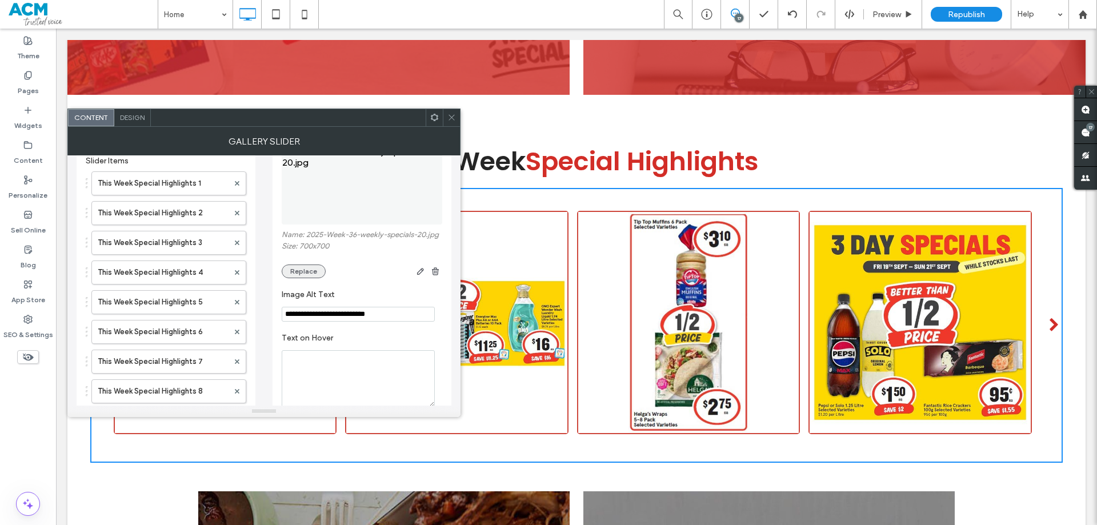
click at [301, 270] on button "Replace" at bounding box center [304, 272] width 44 height 14
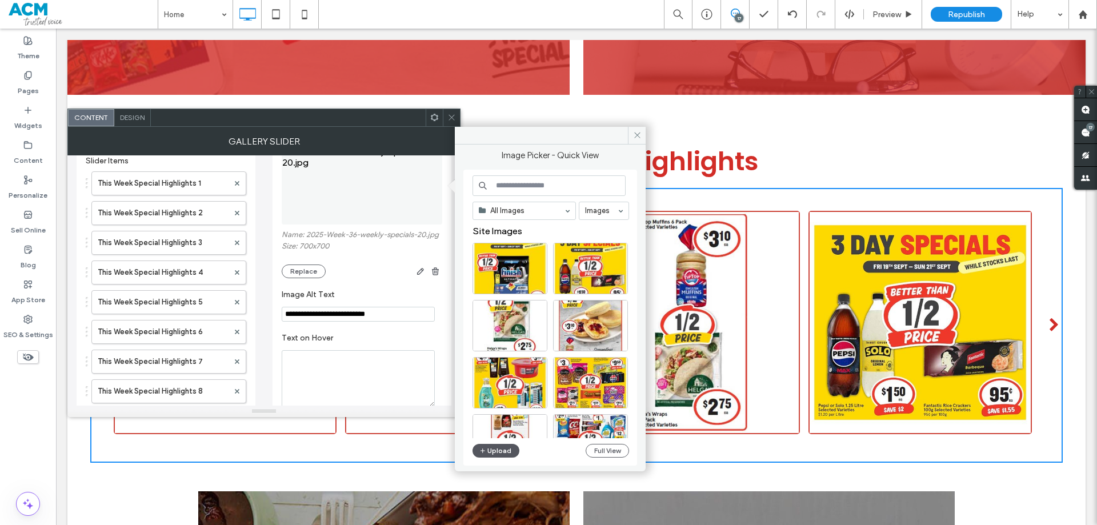
click at [495, 451] on button "Upload" at bounding box center [496, 451] width 47 height 14
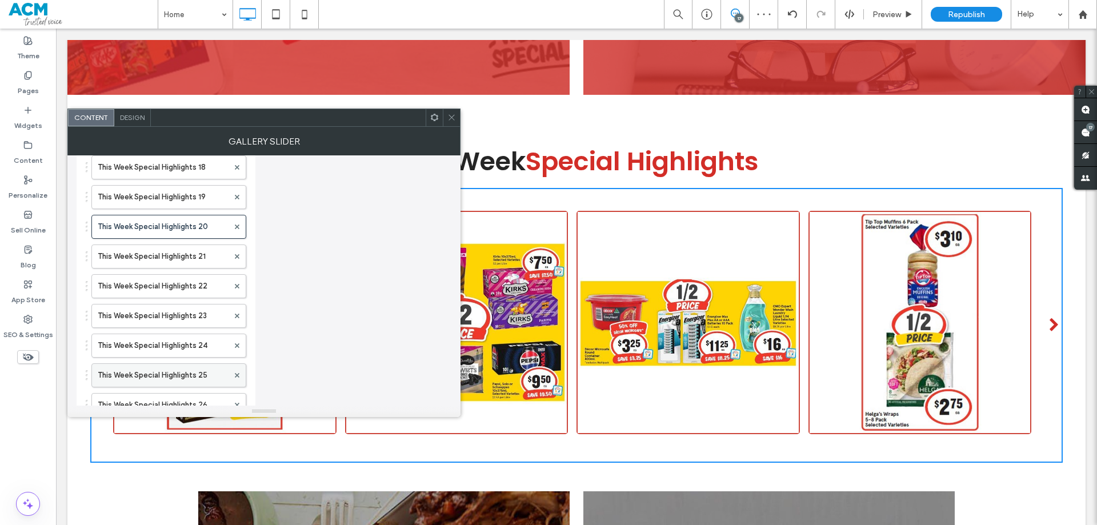
scroll to position [629, 0]
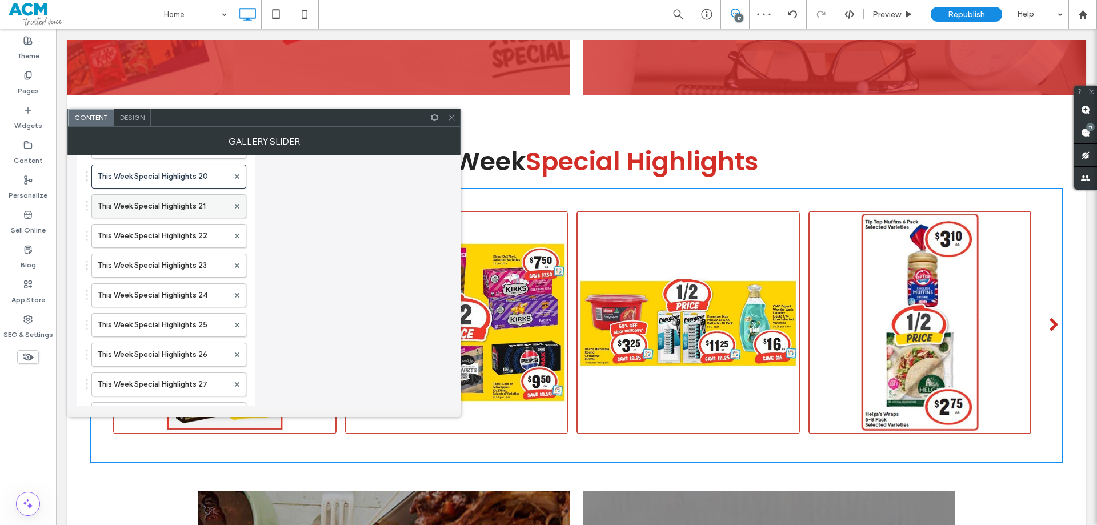
click at [170, 205] on label "This Week Special Highlights 21" at bounding box center [163, 206] width 131 height 23
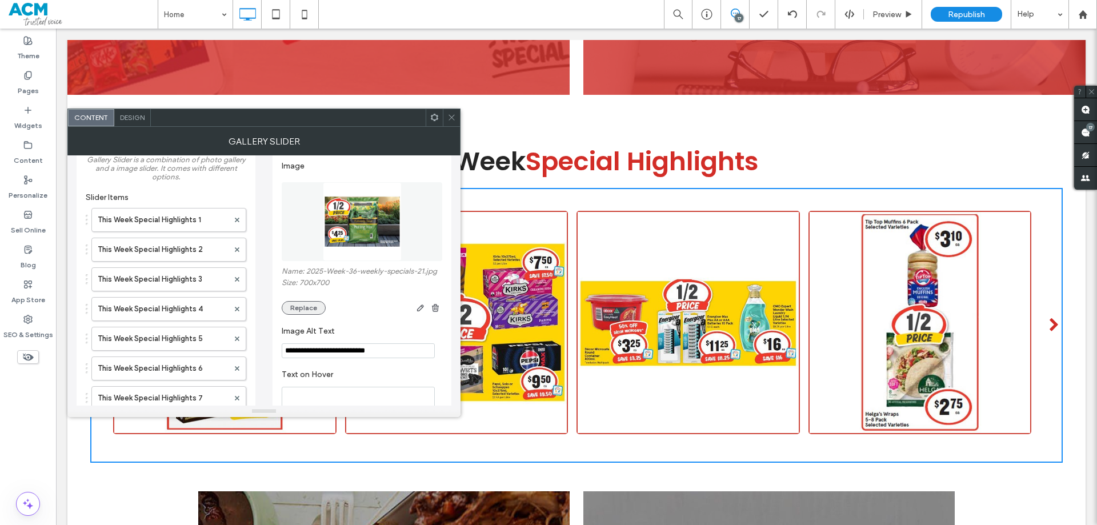
scroll to position [0, 0]
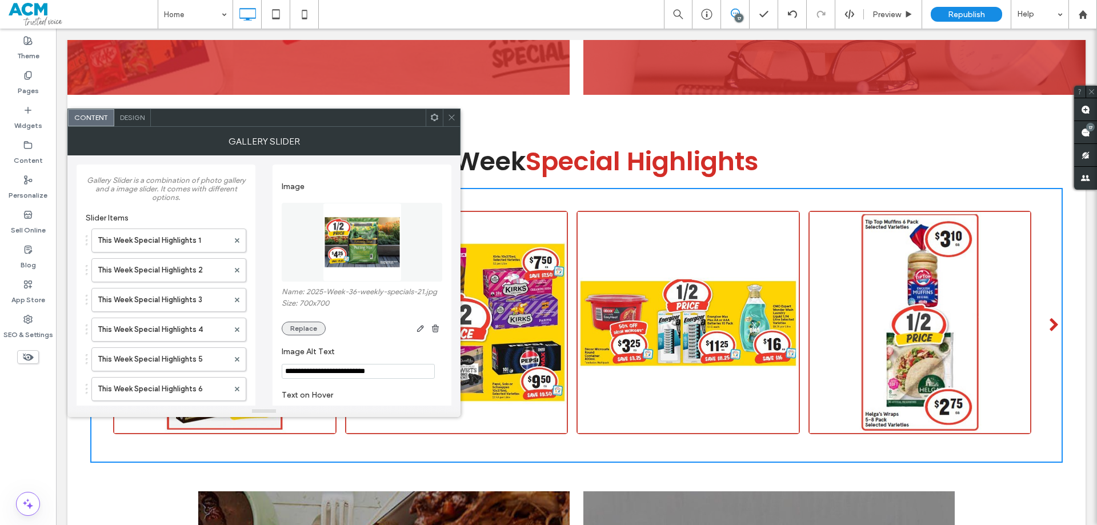
click at [305, 329] on button "Replace" at bounding box center [304, 329] width 44 height 14
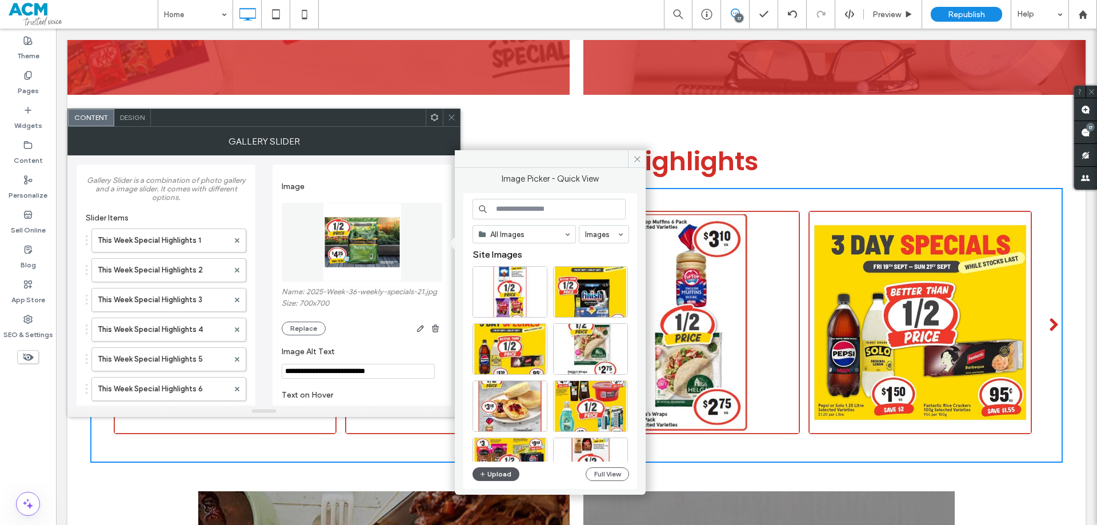
click at [494, 473] on button "Upload" at bounding box center [496, 474] width 47 height 14
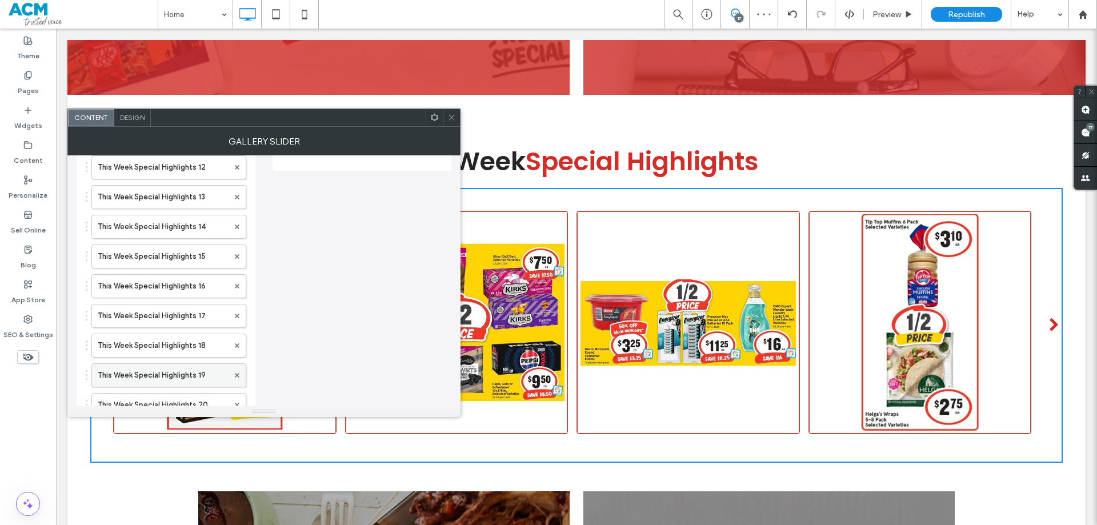
scroll to position [571, 0]
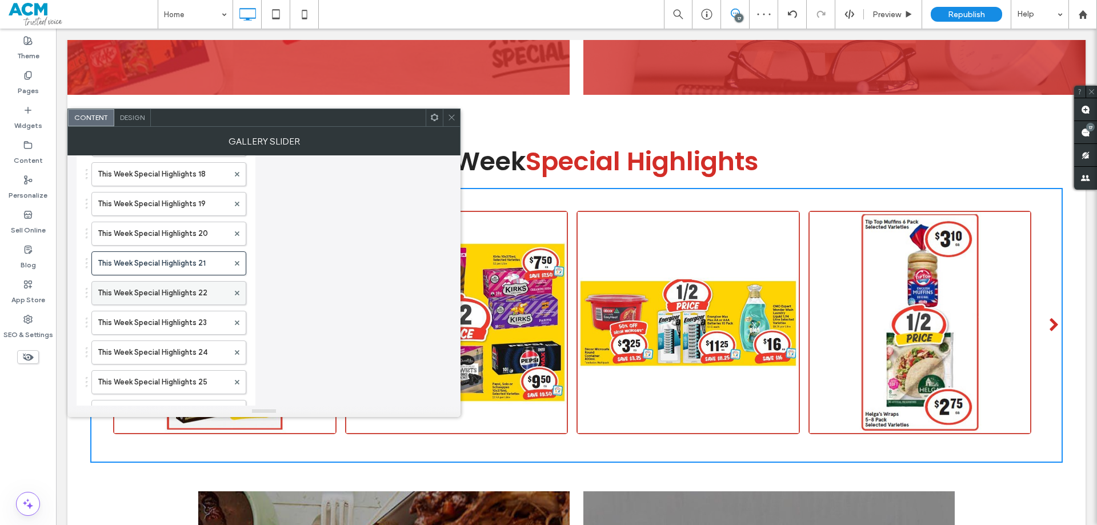
click at [170, 297] on label "This Week Special Highlights 22" at bounding box center [163, 293] width 131 height 23
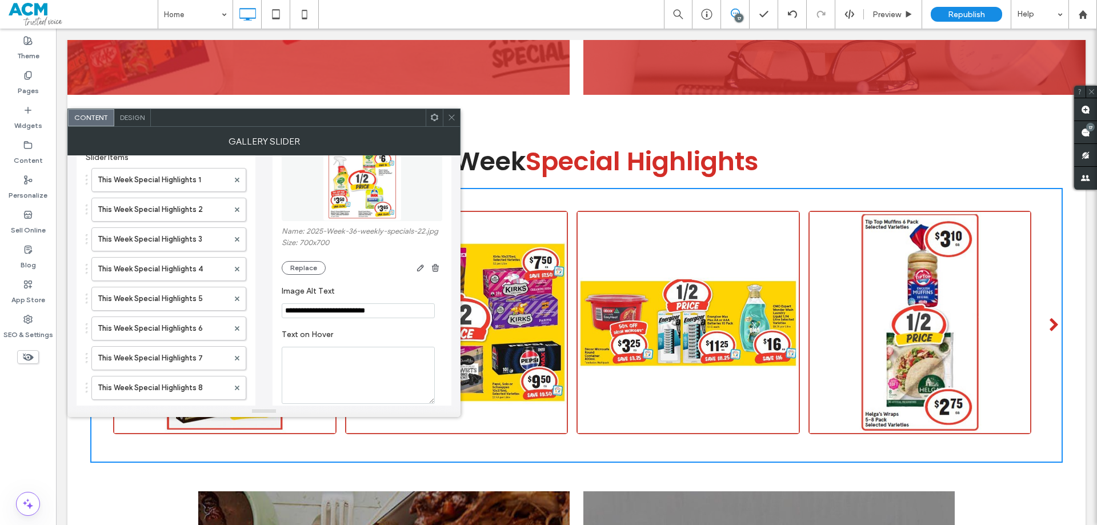
scroll to position [57, 0]
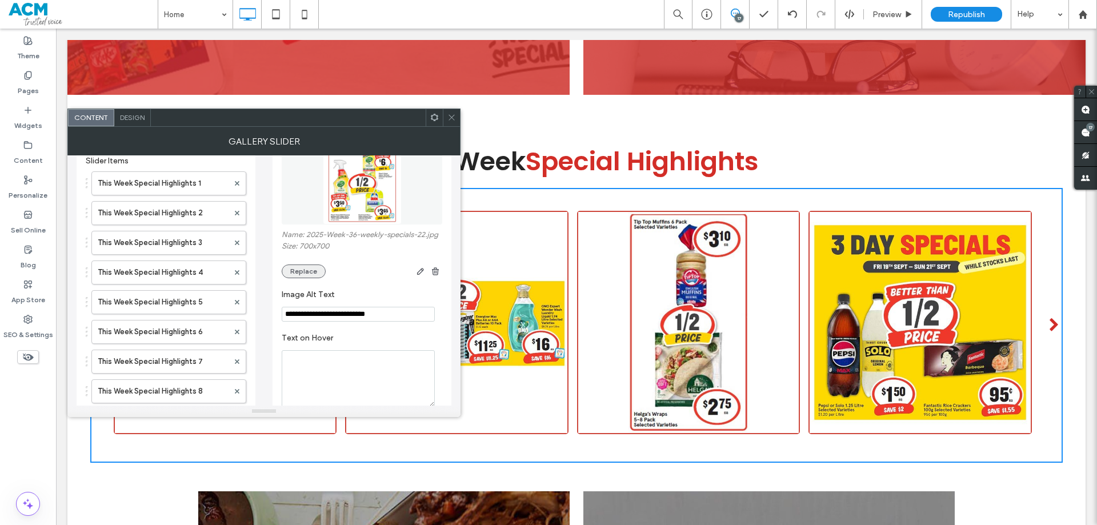
click at [299, 269] on button "Replace" at bounding box center [304, 272] width 44 height 14
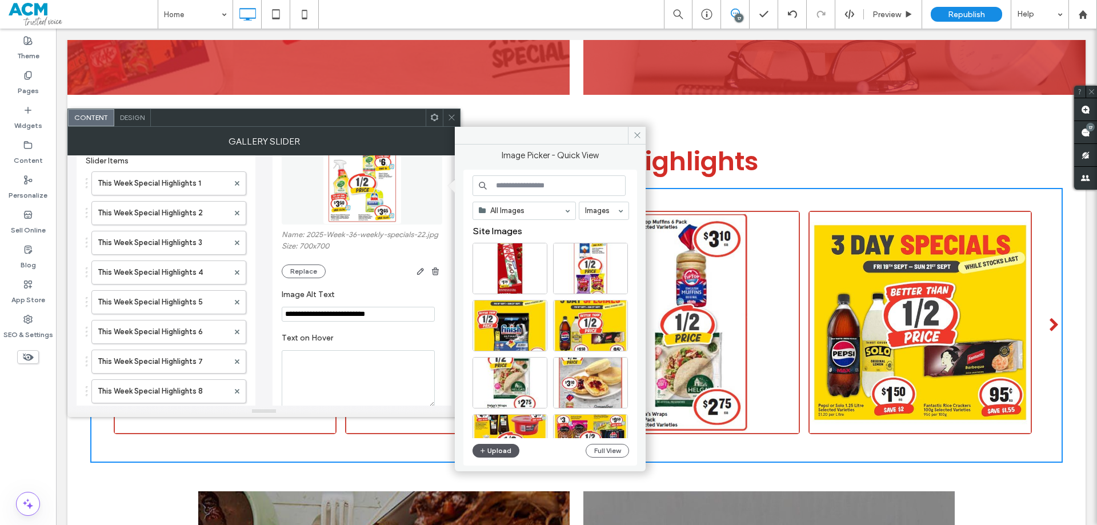
click at [499, 451] on button "Upload" at bounding box center [496, 451] width 47 height 14
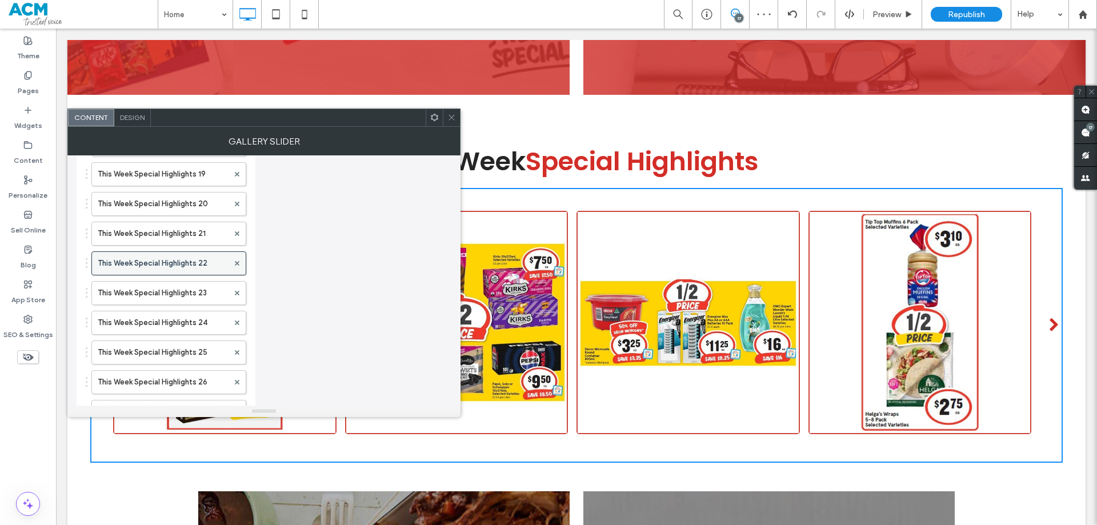
scroll to position [629, 0]
click at [164, 267] on label "This Week Special Highlights 23" at bounding box center [163, 265] width 131 height 23
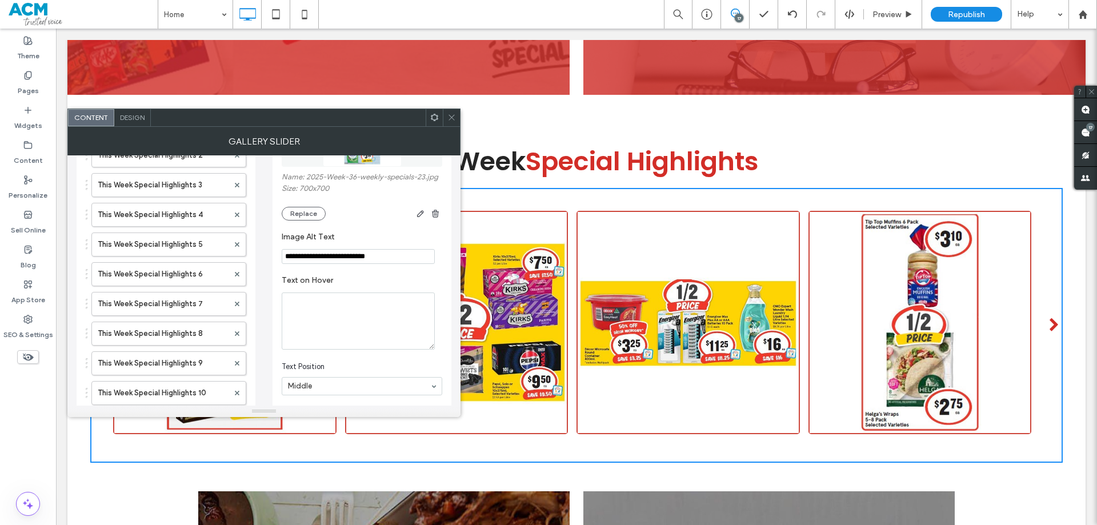
scroll to position [114, 0]
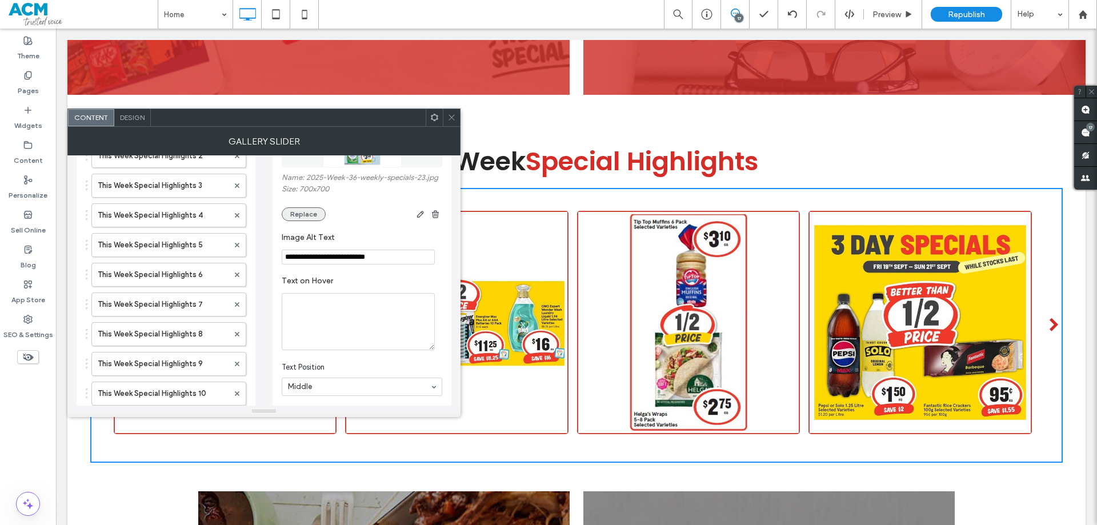
click at [301, 212] on button "Replace" at bounding box center [304, 214] width 44 height 14
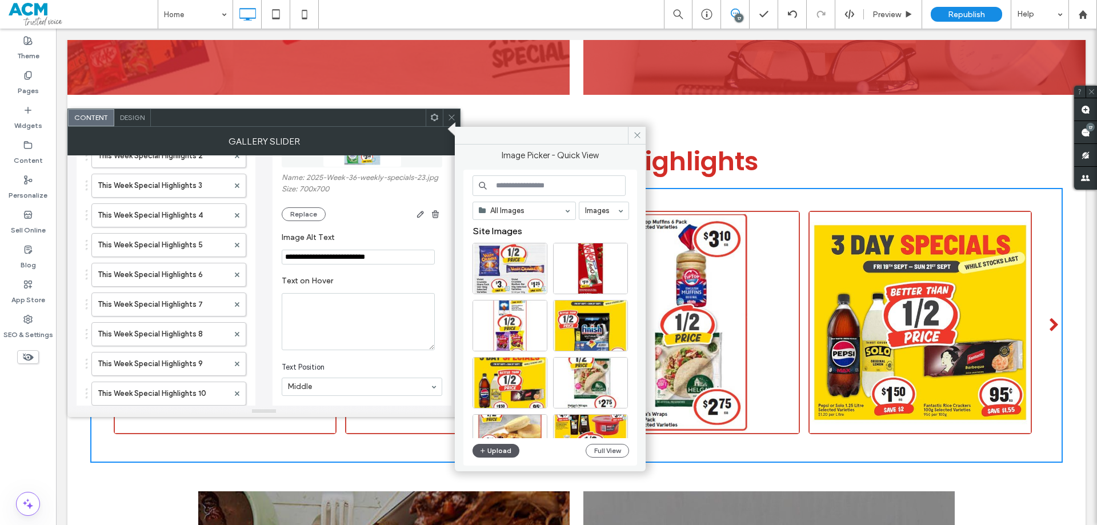
click at [495, 446] on button "Upload" at bounding box center [496, 451] width 47 height 14
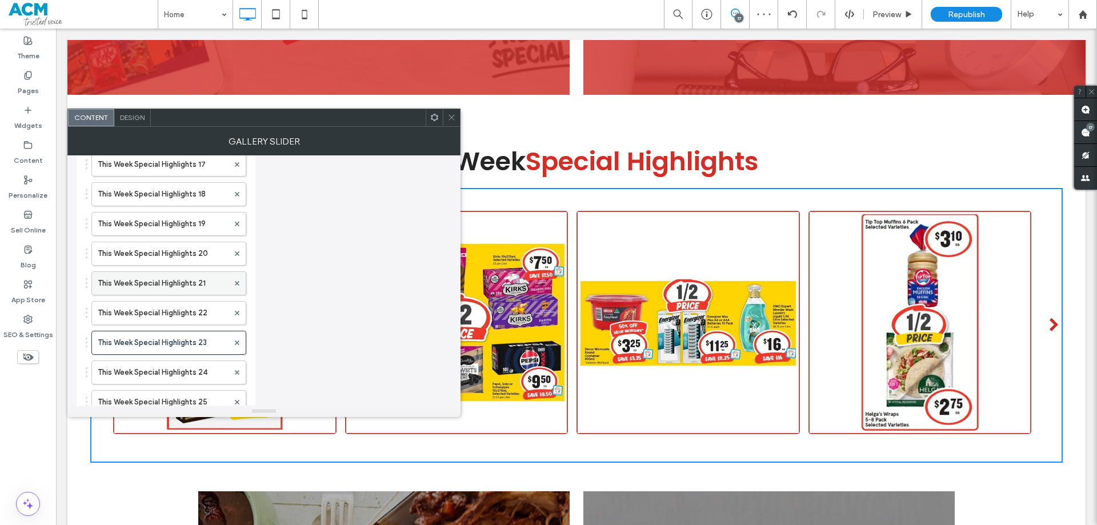
scroll to position [571, 0]
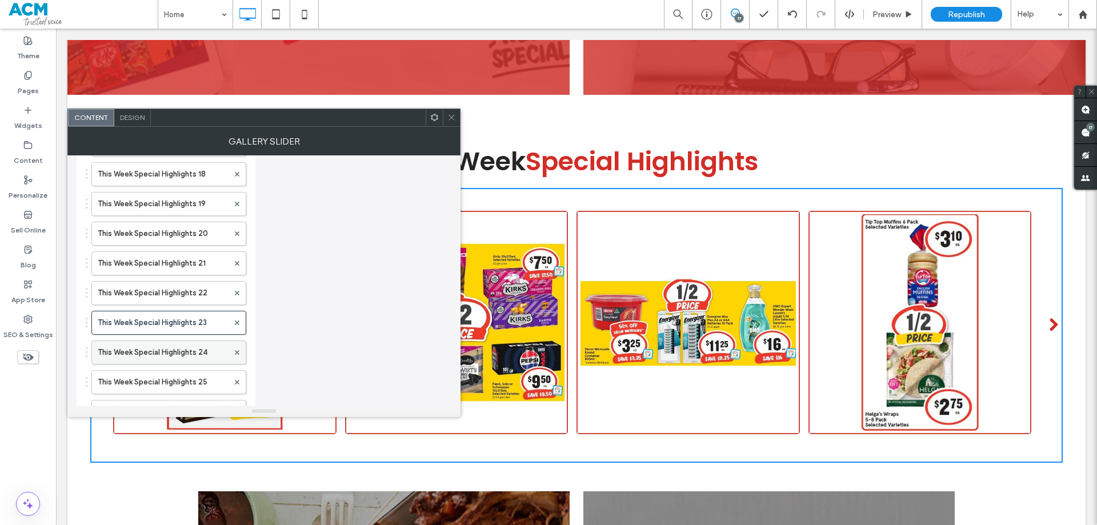
click at [164, 351] on label "This Week Special Highlights 24" at bounding box center [163, 352] width 131 height 23
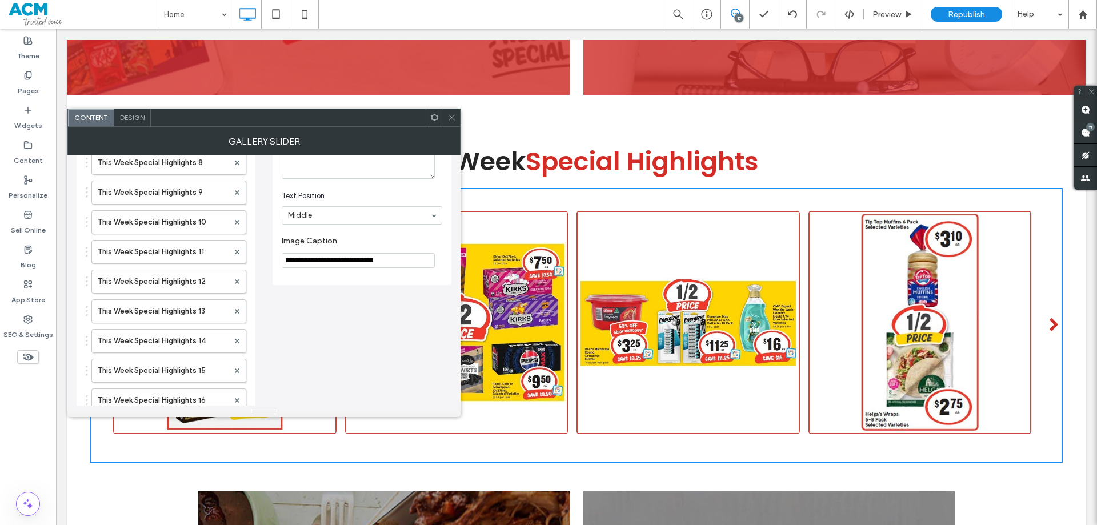
scroll to position [57, 0]
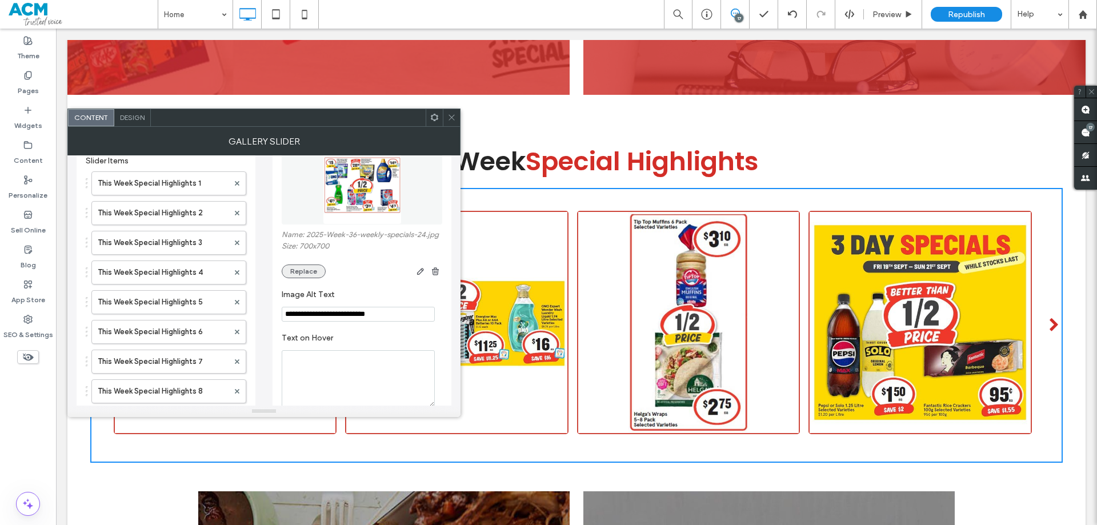
click at [303, 272] on button "Replace" at bounding box center [304, 272] width 44 height 14
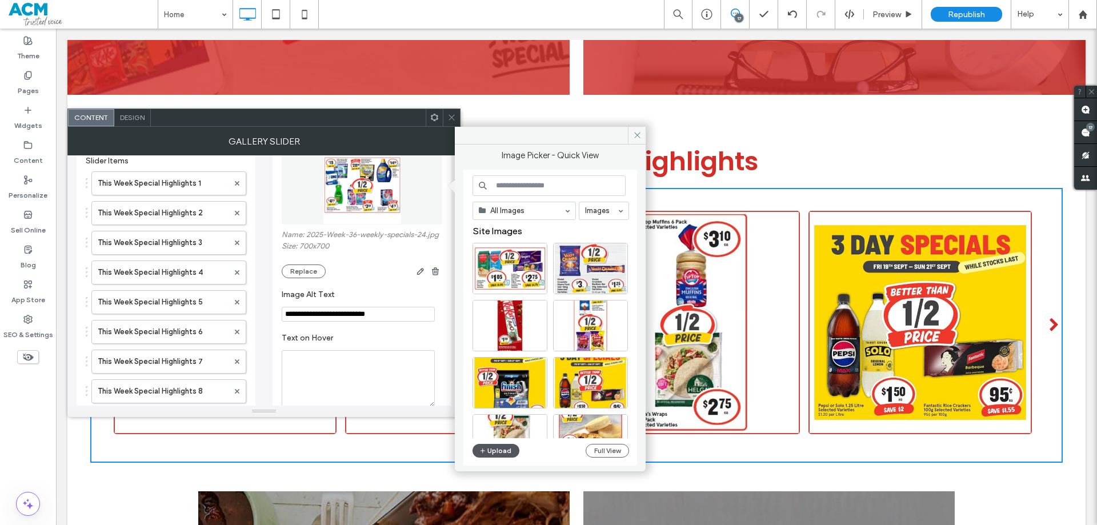
click at [498, 450] on button "Upload" at bounding box center [496, 451] width 47 height 14
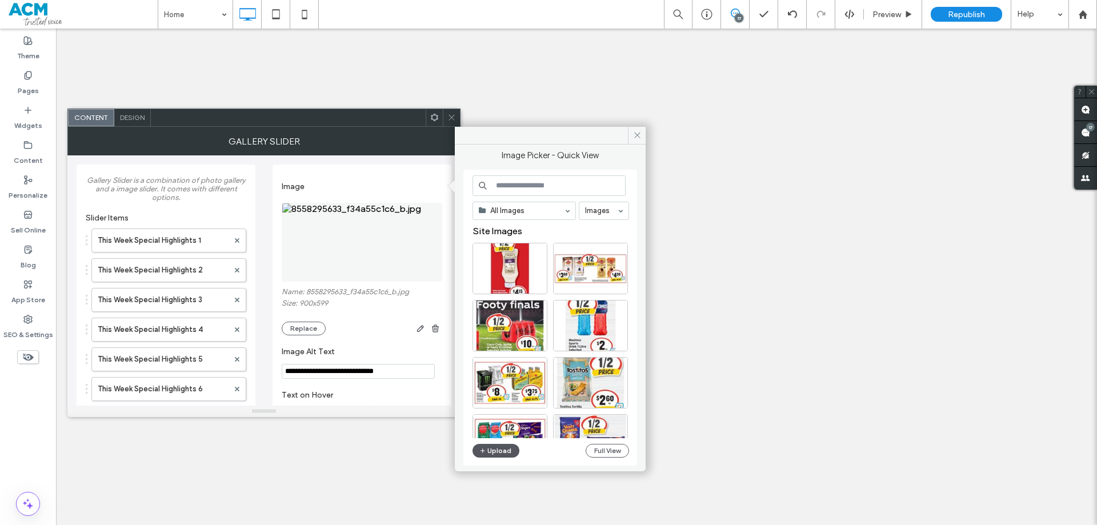
click at [487, 448] on button "Upload" at bounding box center [496, 451] width 47 height 14
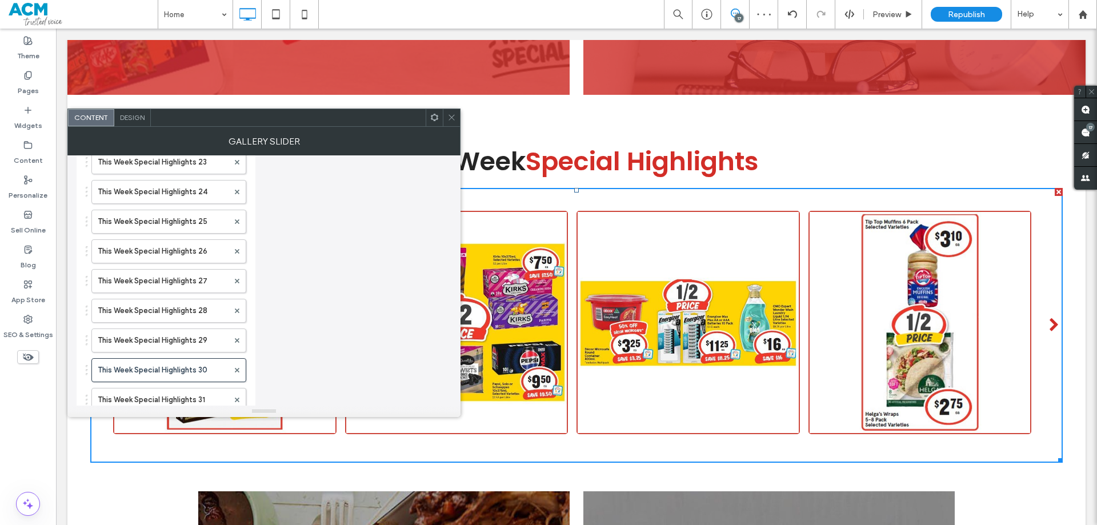
scroll to position [800, 0]
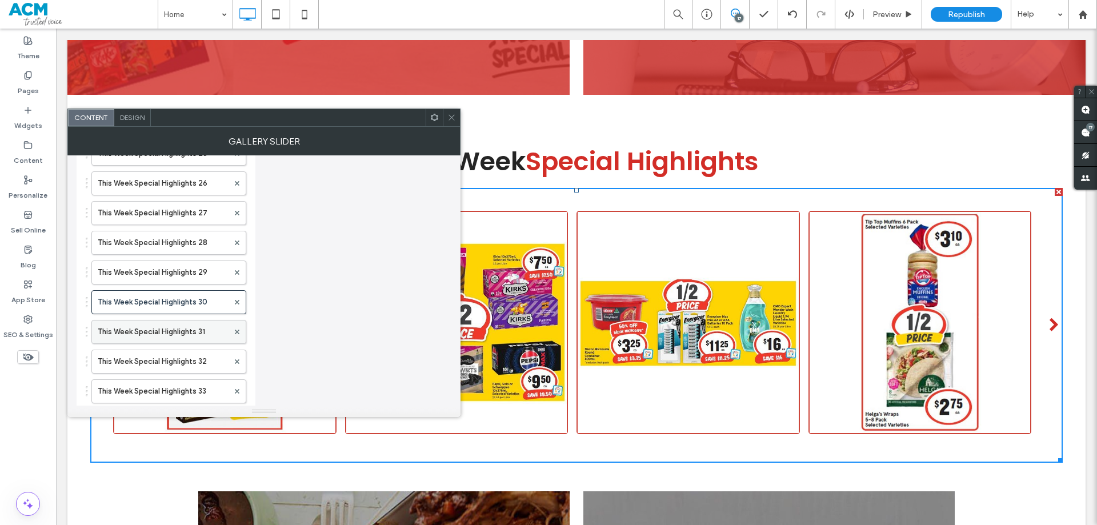
click at [175, 338] on label "This Week Special Highlights 31" at bounding box center [163, 332] width 131 height 23
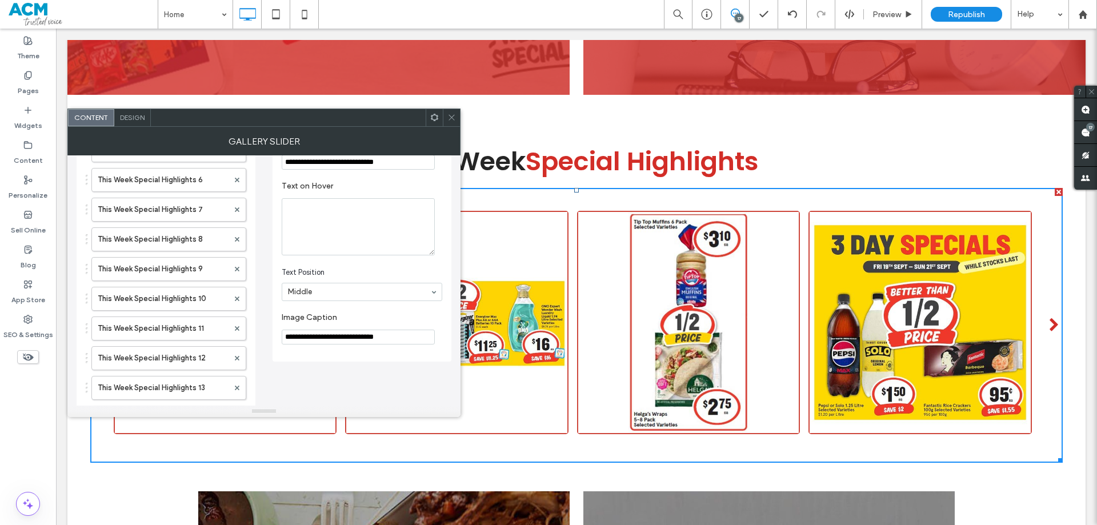
scroll to position [57, 0]
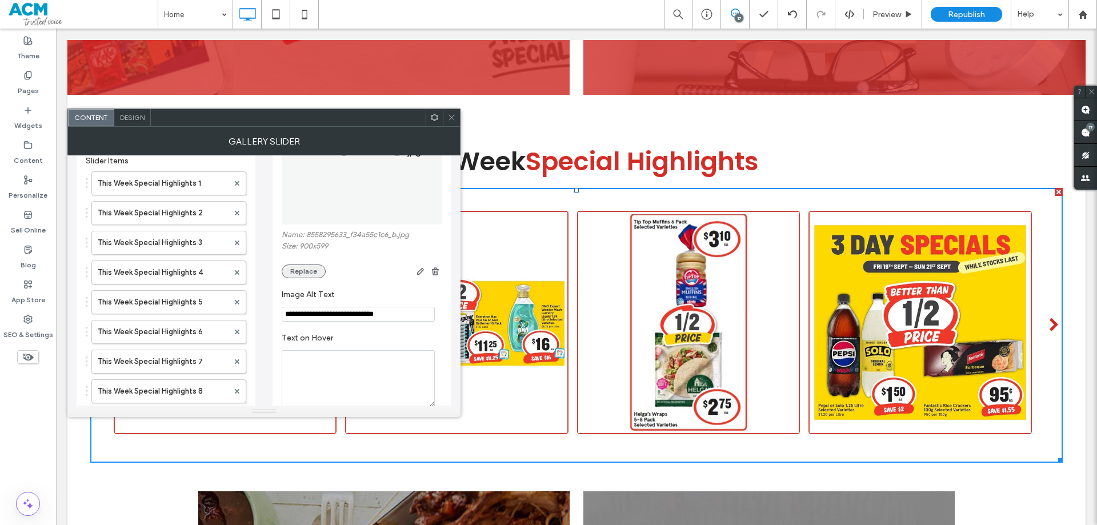
click at [310, 267] on button "Replace" at bounding box center [304, 272] width 44 height 14
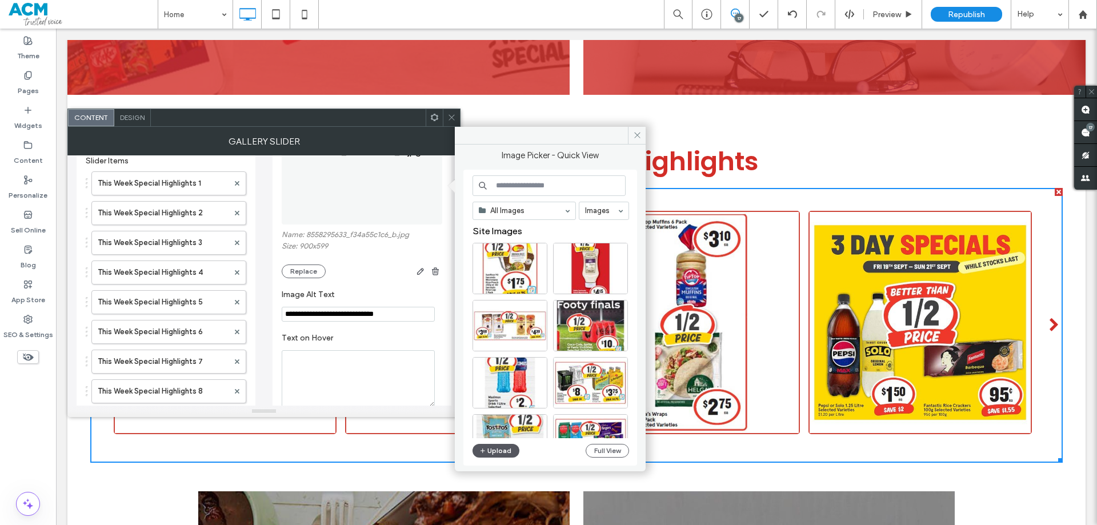
click at [498, 445] on button "Upload" at bounding box center [496, 451] width 47 height 14
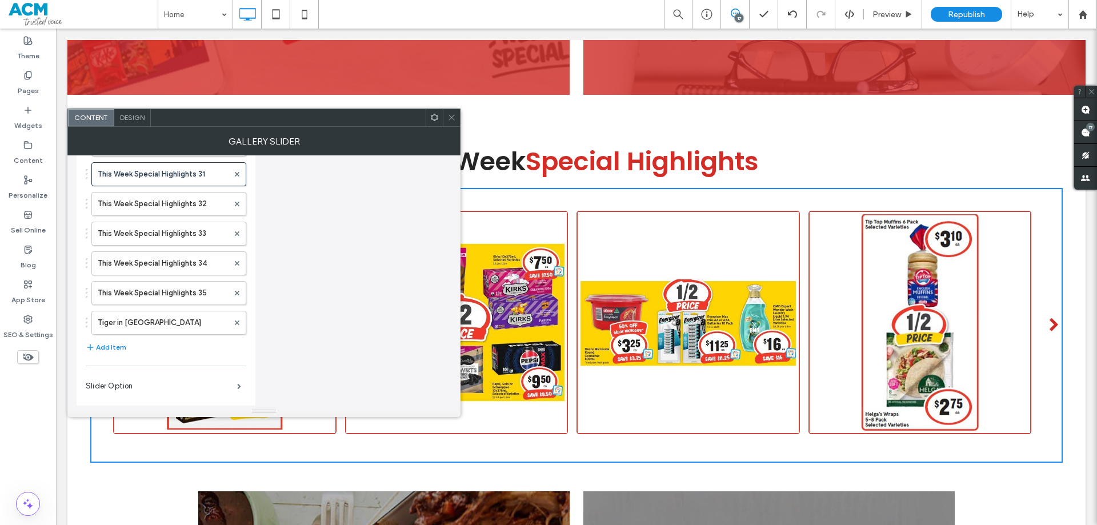
scroll to position [958, 0]
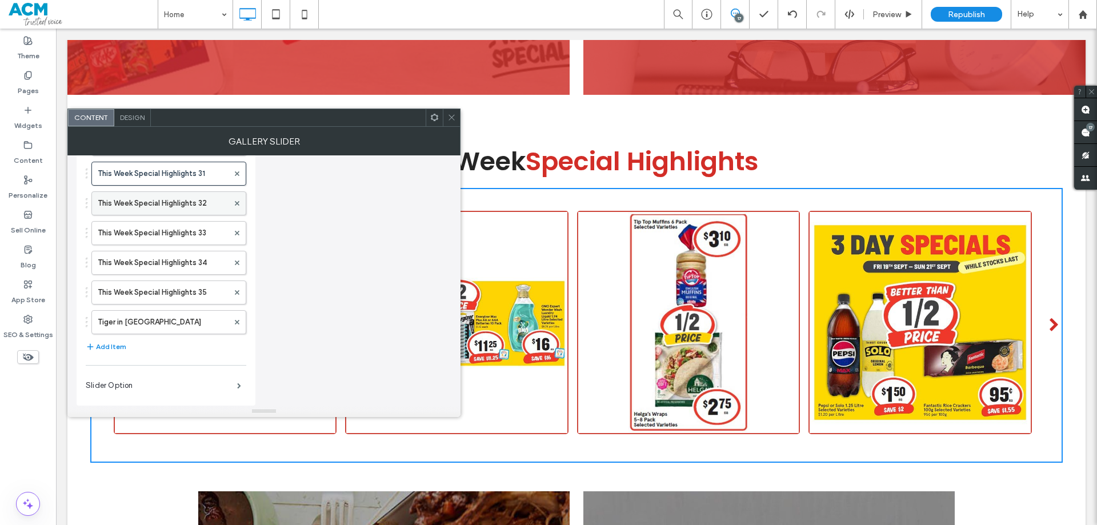
click at [169, 200] on label "This Week Special Highlights 32" at bounding box center [163, 203] width 131 height 23
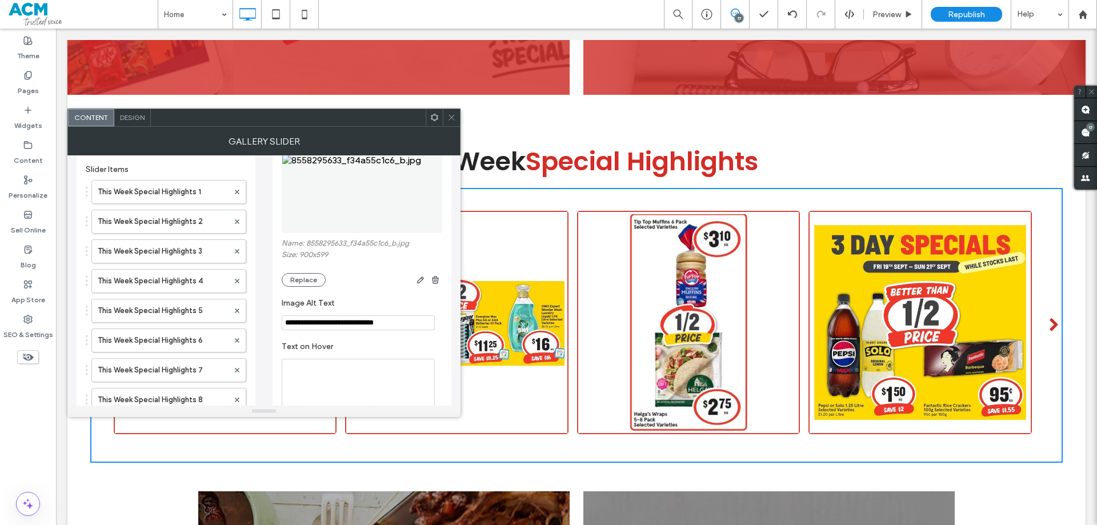
scroll to position [44, 0]
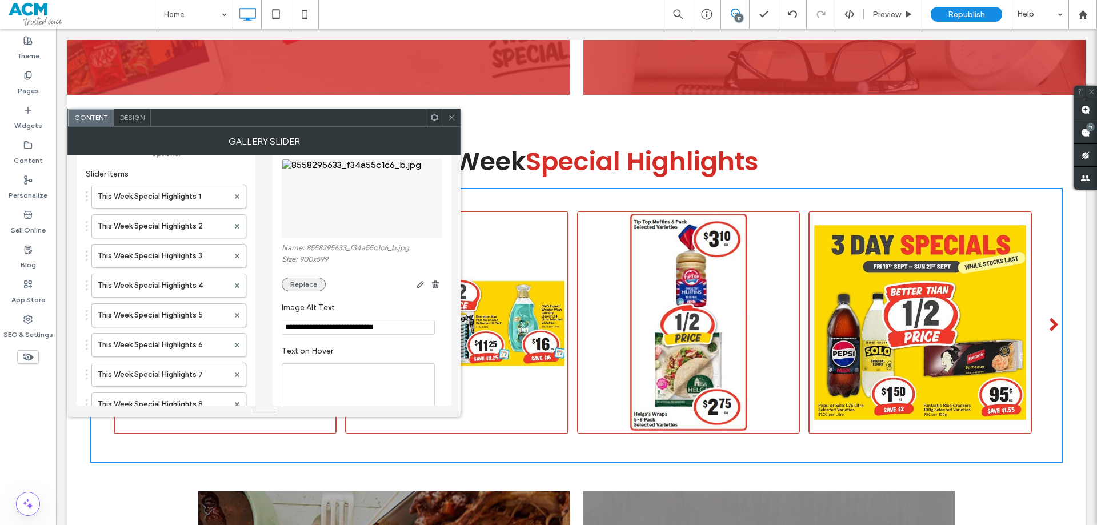
click at [305, 284] on button "Replace" at bounding box center [304, 285] width 44 height 14
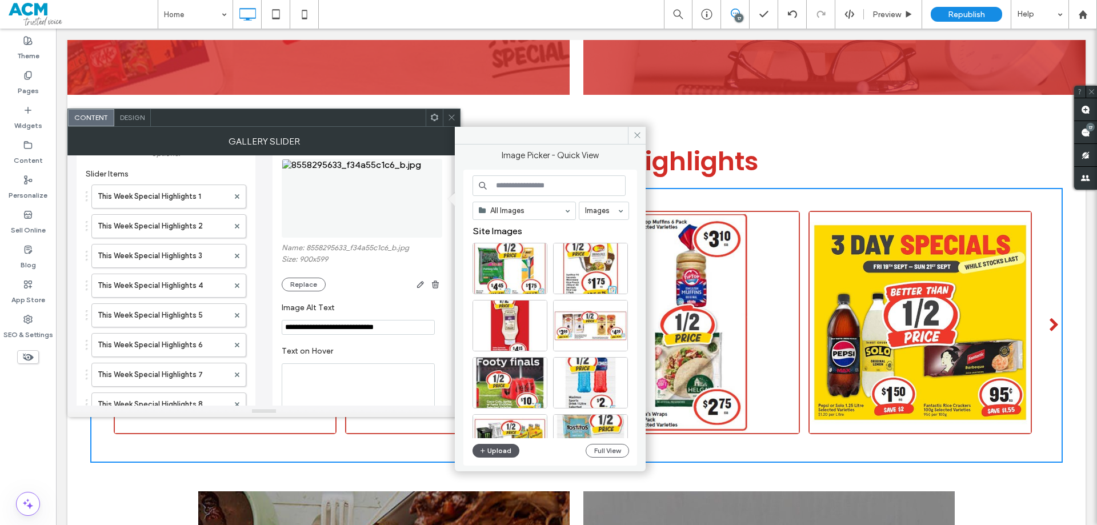
click at [497, 448] on button "Upload" at bounding box center [496, 451] width 47 height 14
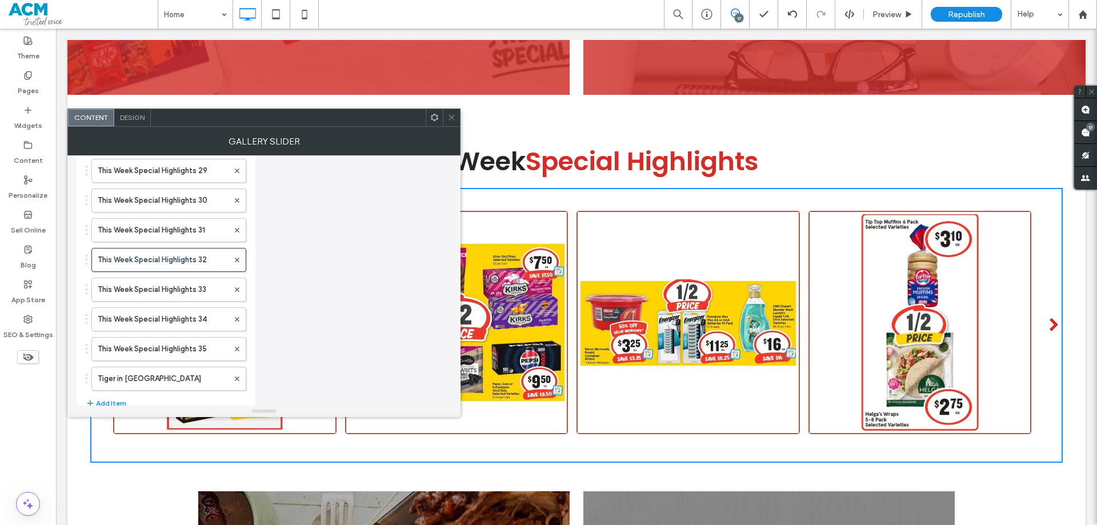
scroll to position [901, 0]
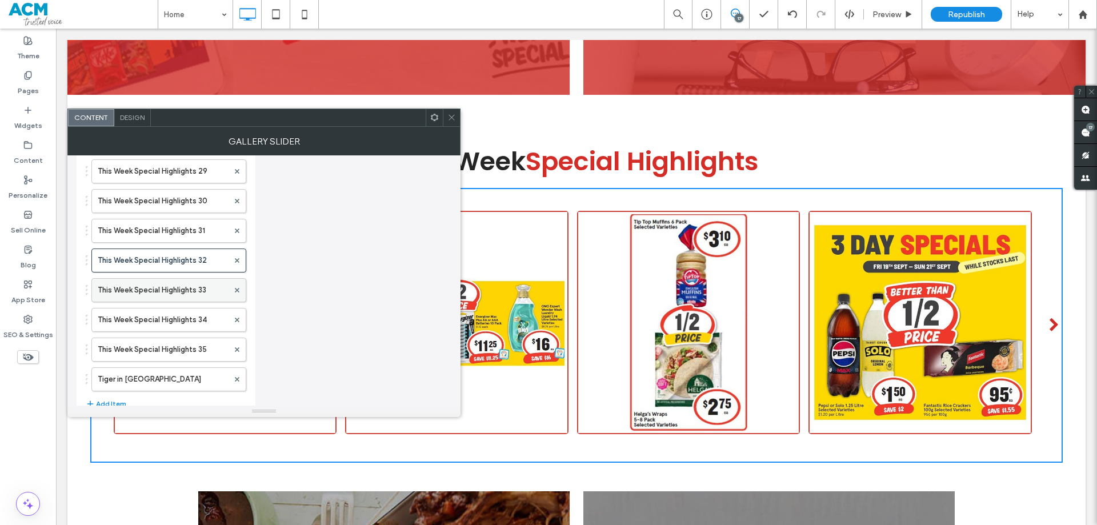
click at [175, 289] on label "This Week Special Highlights 33" at bounding box center [163, 290] width 131 height 23
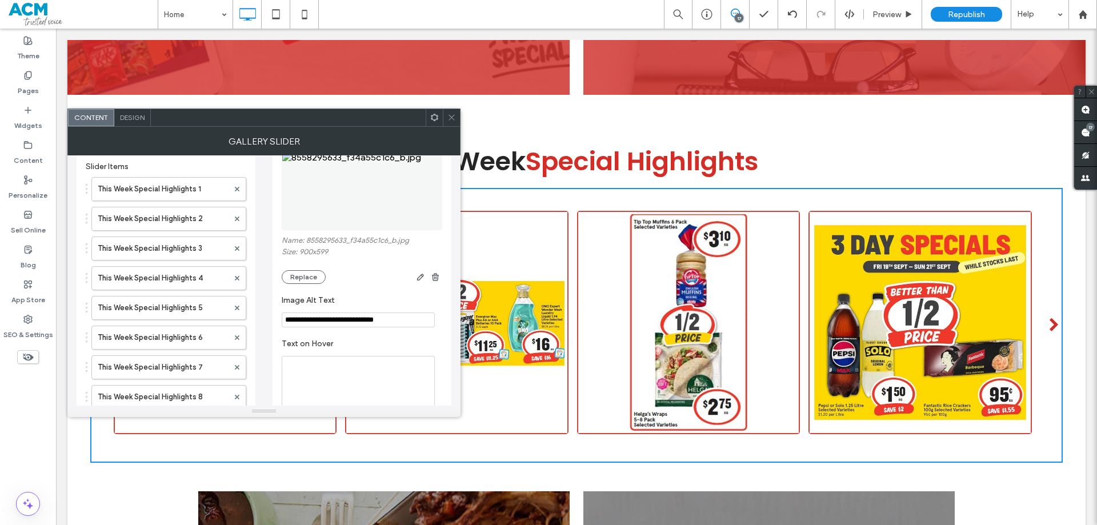
scroll to position [44, 0]
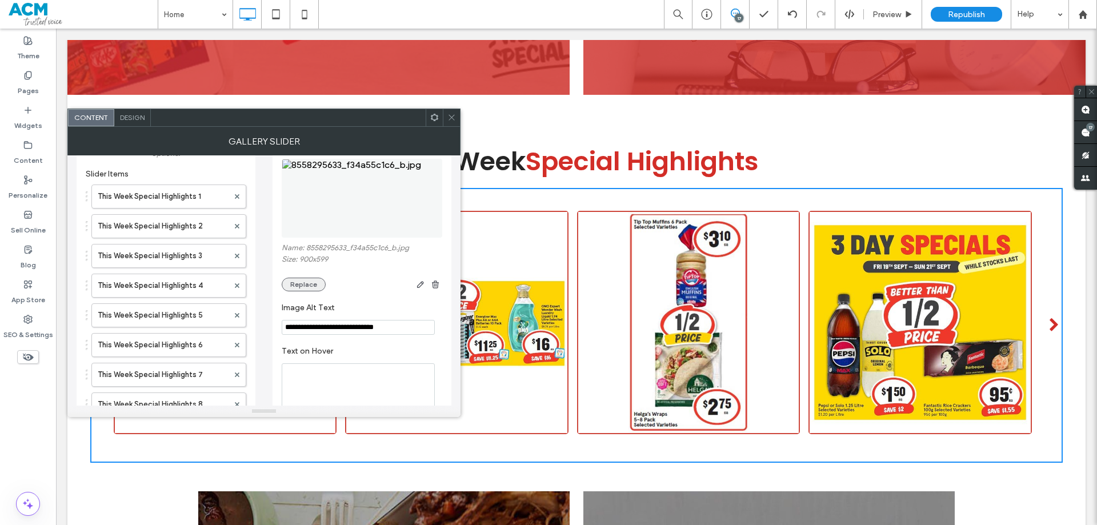
click at [304, 283] on button "Replace" at bounding box center [304, 285] width 44 height 14
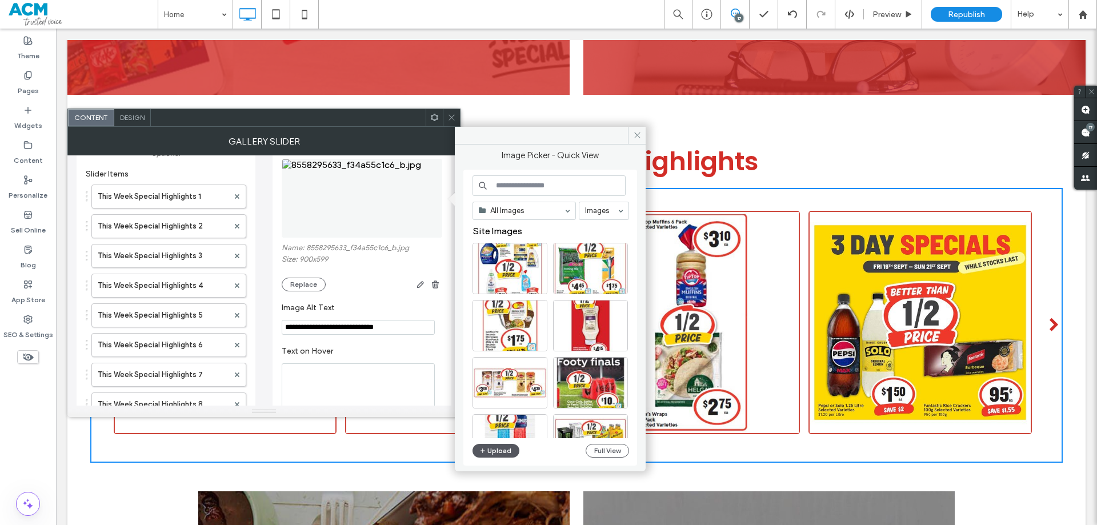
click at [501, 445] on button "Upload" at bounding box center [496, 451] width 47 height 14
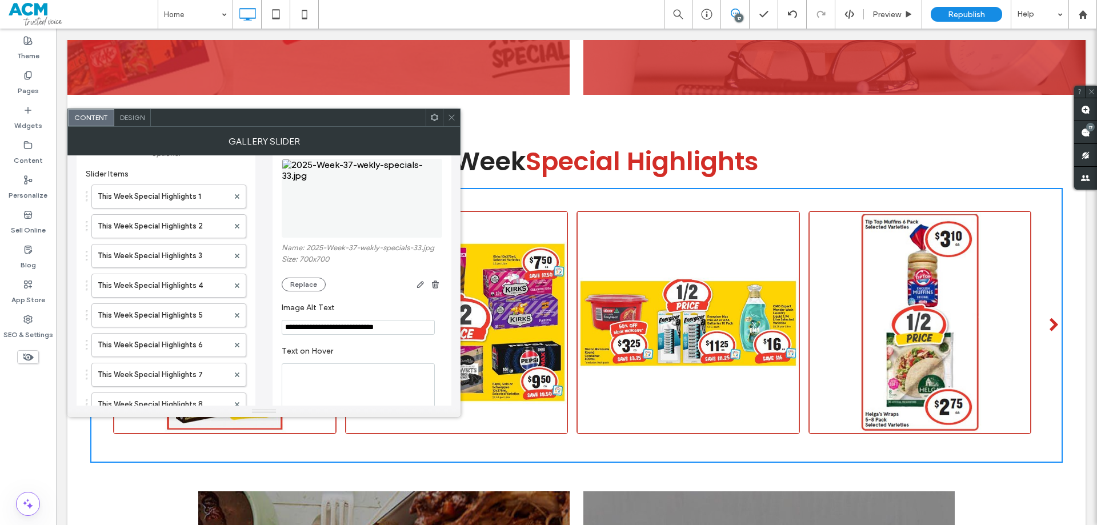
click at [325, 325] on input "**********" at bounding box center [358, 327] width 153 height 15
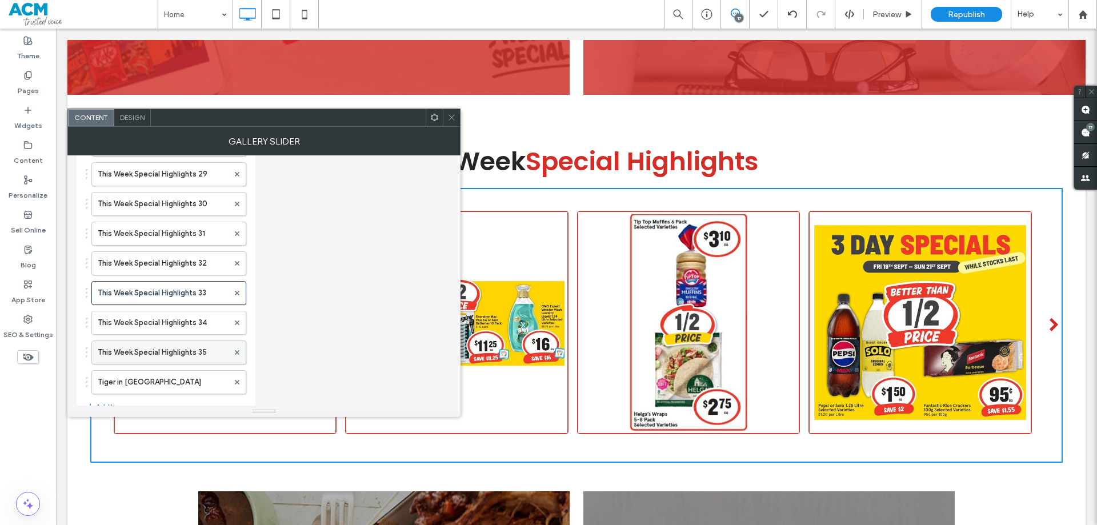
scroll to position [901, 0]
click at [173, 322] on label "This Week Special Highlights 34" at bounding box center [163, 320] width 131 height 23
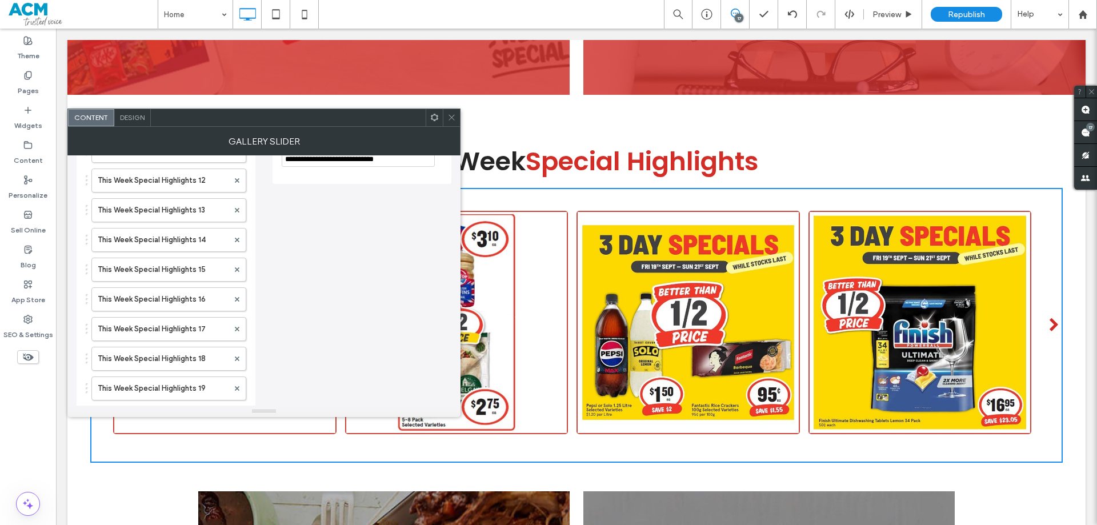
scroll to position [101, 0]
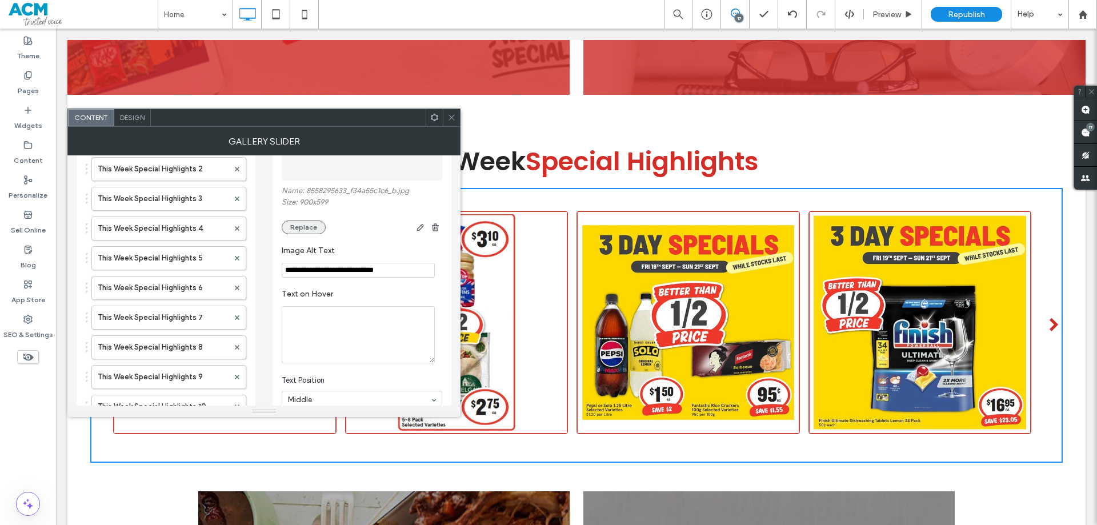
click at [306, 229] on button "Replace" at bounding box center [304, 228] width 44 height 14
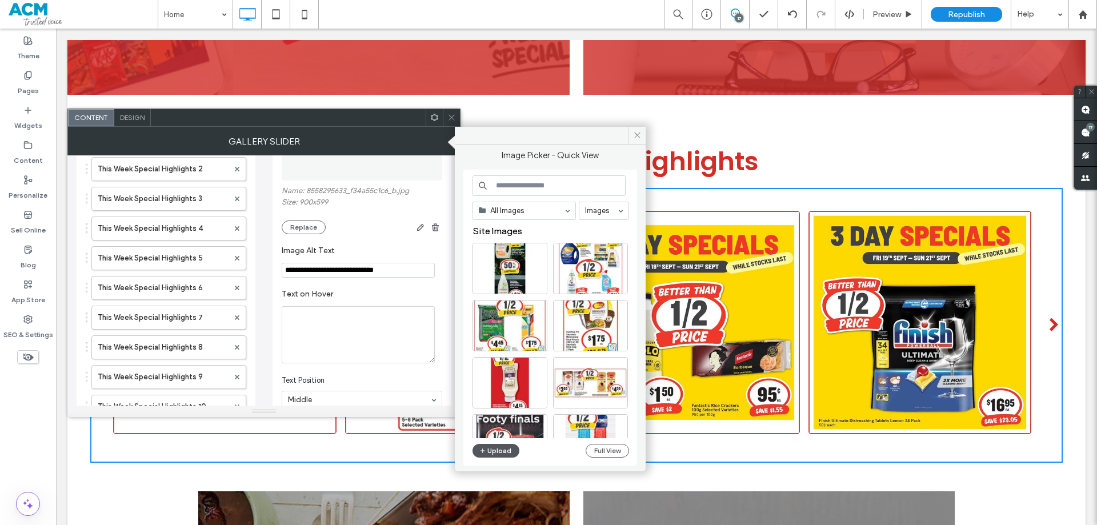
click at [495, 447] on button "Upload" at bounding box center [496, 451] width 47 height 14
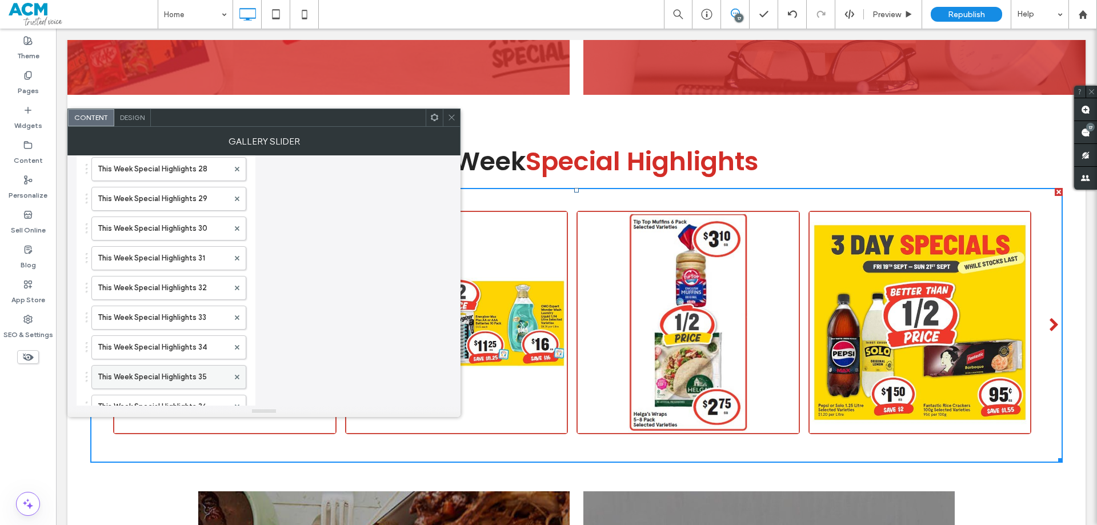
scroll to position [988, 0]
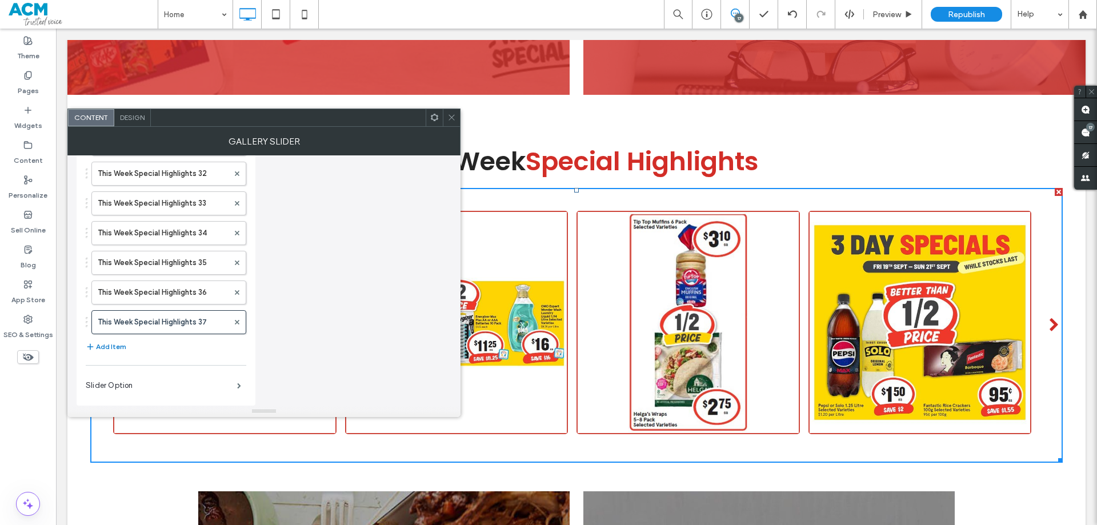
click at [115, 346] on button "Add Item" at bounding box center [106, 347] width 41 height 14
click at [156, 354] on label "Tiger in [GEOGRAPHIC_DATA]" at bounding box center [163, 352] width 131 height 23
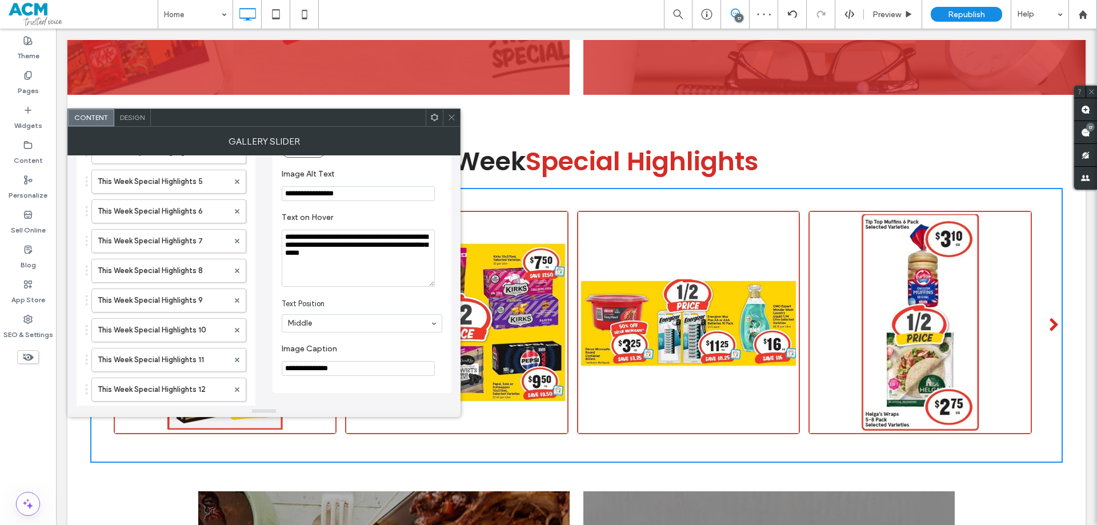
scroll to position [188, 0]
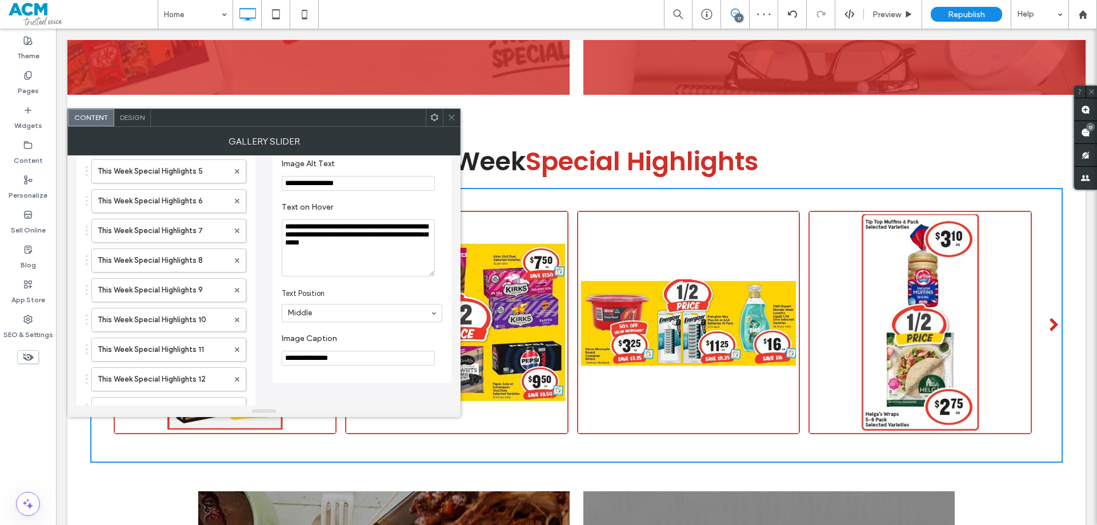
click at [341, 357] on input "**********" at bounding box center [358, 358] width 153 height 15
paste input "**********"
type input "**********"
click at [333, 243] on textarea "**********" at bounding box center [358, 247] width 153 height 57
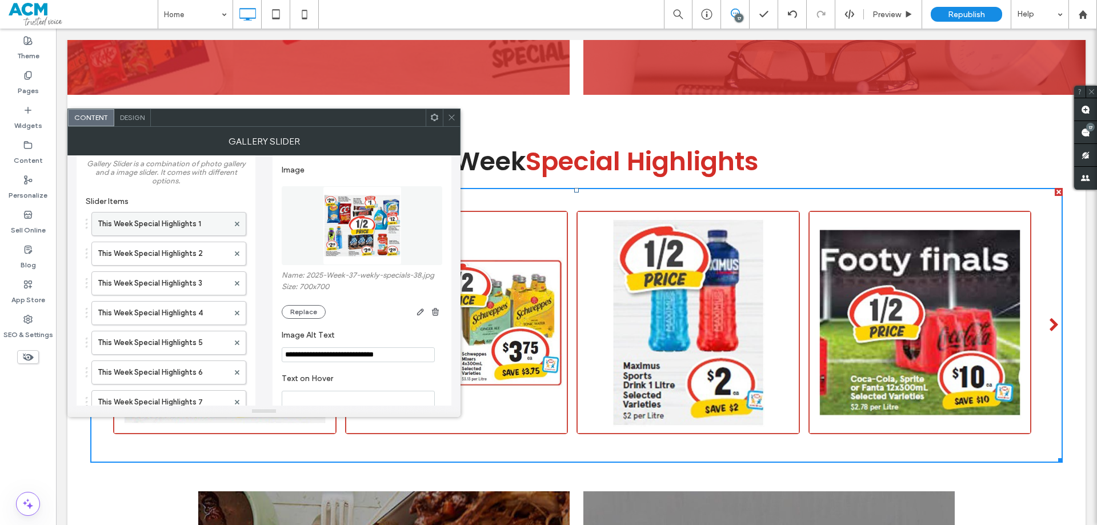
click at [180, 223] on label "This Week Special Highlights 1" at bounding box center [163, 224] width 131 height 23
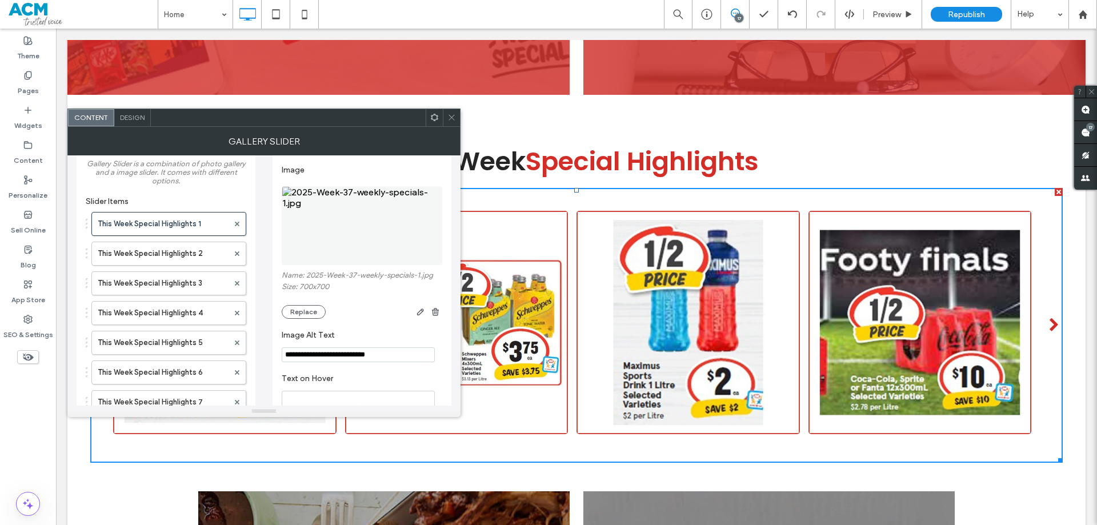
click at [177, 255] on label "This Week Special Highlights 2" at bounding box center [163, 253] width 131 height 23
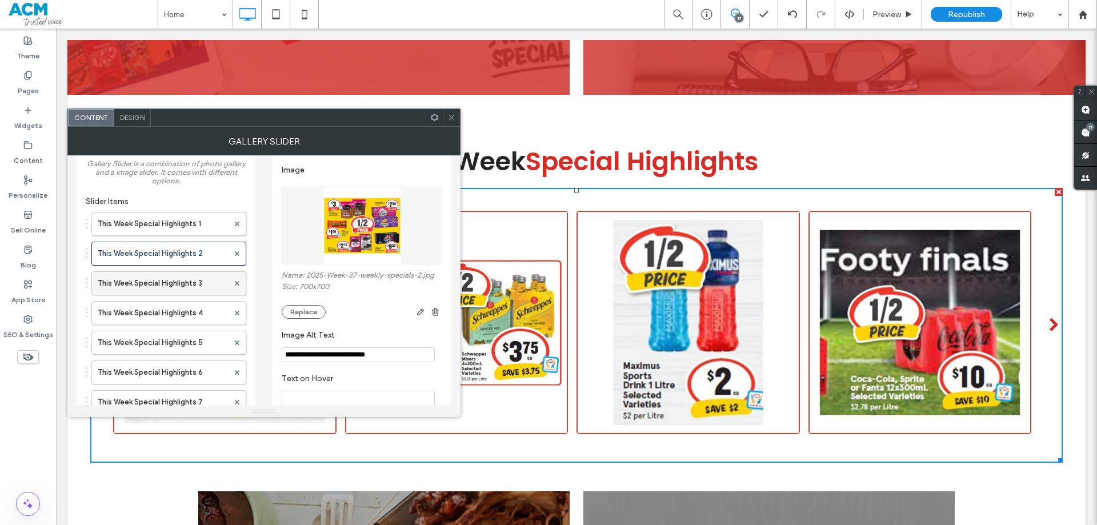
click at [178, 279] on label "This Week Special Highlights 3" at bounding box center [163, 283] width 131 height 23
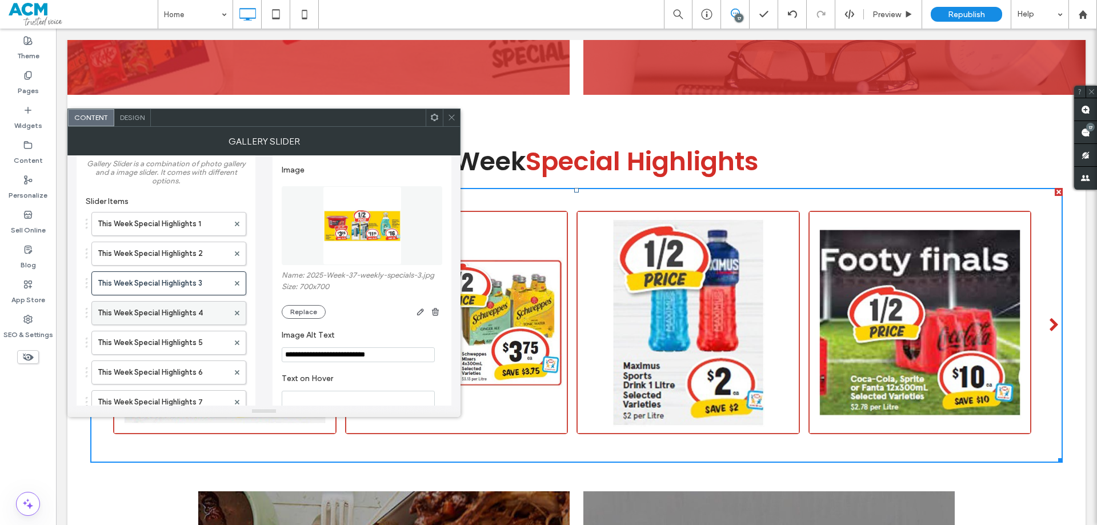
click at [189, 317] on label "This Week Special Highlights 4" at bounding box center [163, 313] width 131 height 23
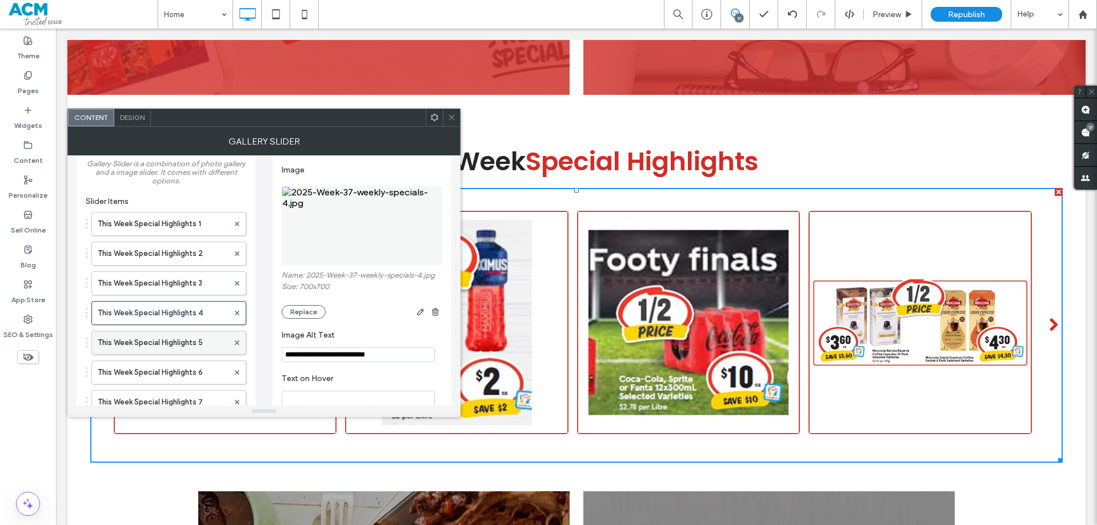
click at [181, 334] on label "This Week Special Highlights 5" at bounding box center [163, 342] width 131 height 23
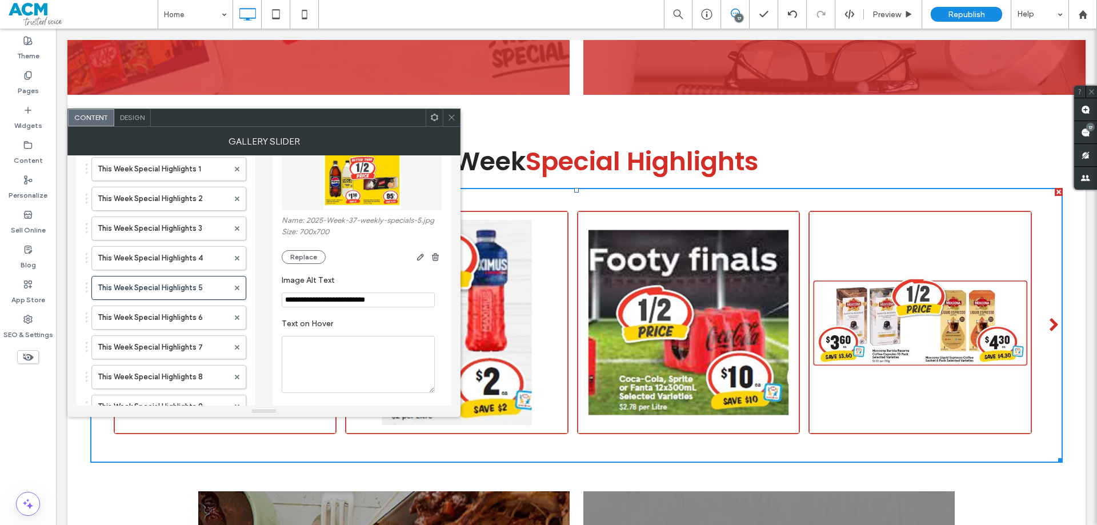
scroll to position [74, 0]
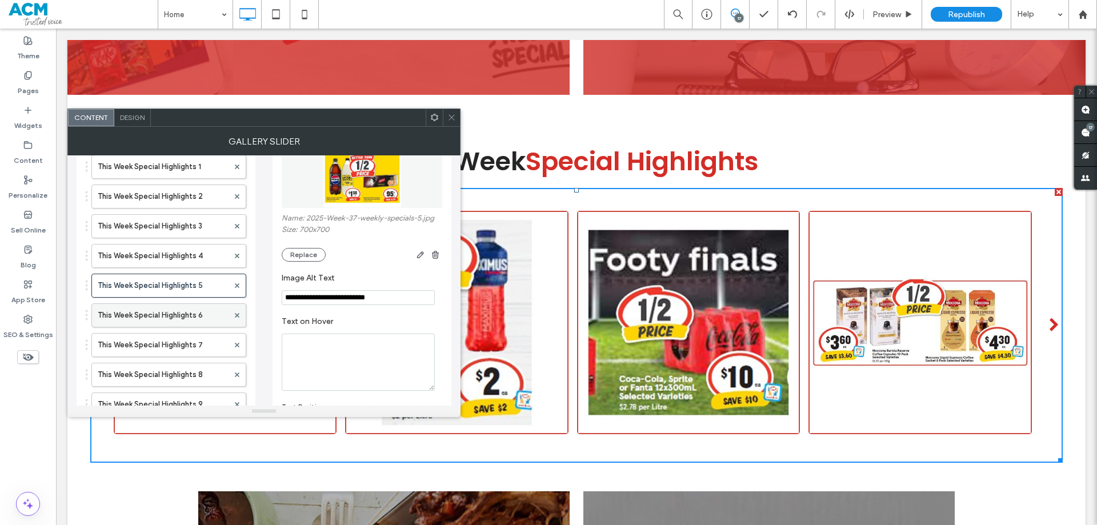
click at [178, 313] on label "This Week Special Highlights 6" at bounding box center [163, 315] width 131 height 23
click at [176, 338] on label "This Week Special Highlights 7" at bounding box center [163, 345] width 131 height 23
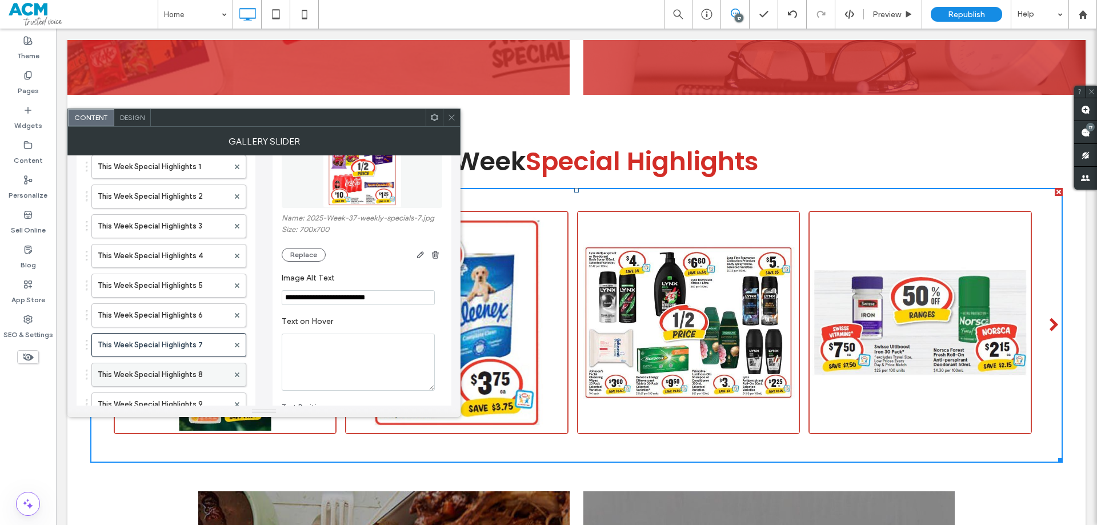
click at [159, 376] on label "This Week Special Highlights 8" at bounding box center [163, 374] width 131 height 23
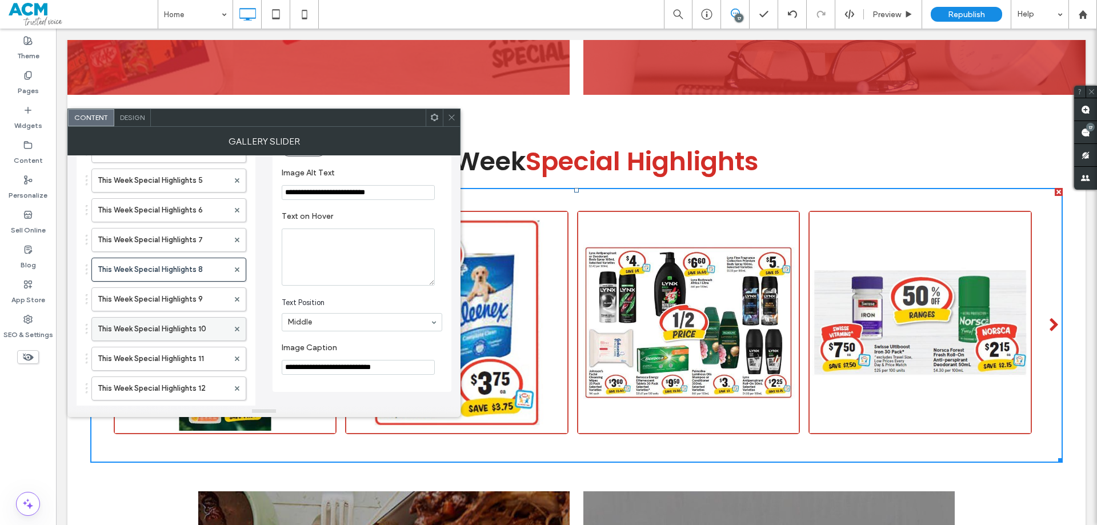
scroll to position [188, 0]
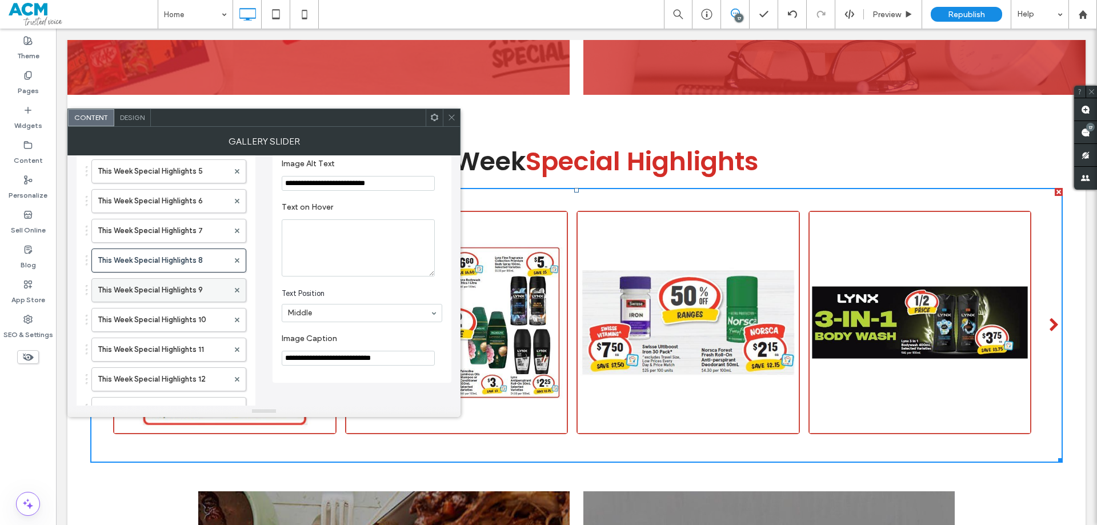
click at [167, 290] on label "This Week Special Highlights 9" at bounding box center [163, 290] width 131 height 23
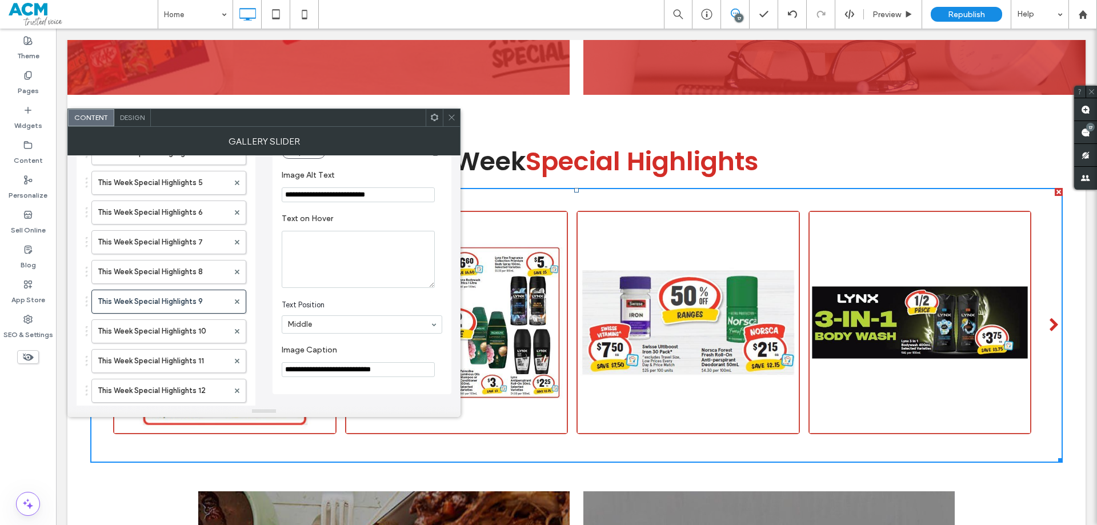
scroll to position [302, 0]
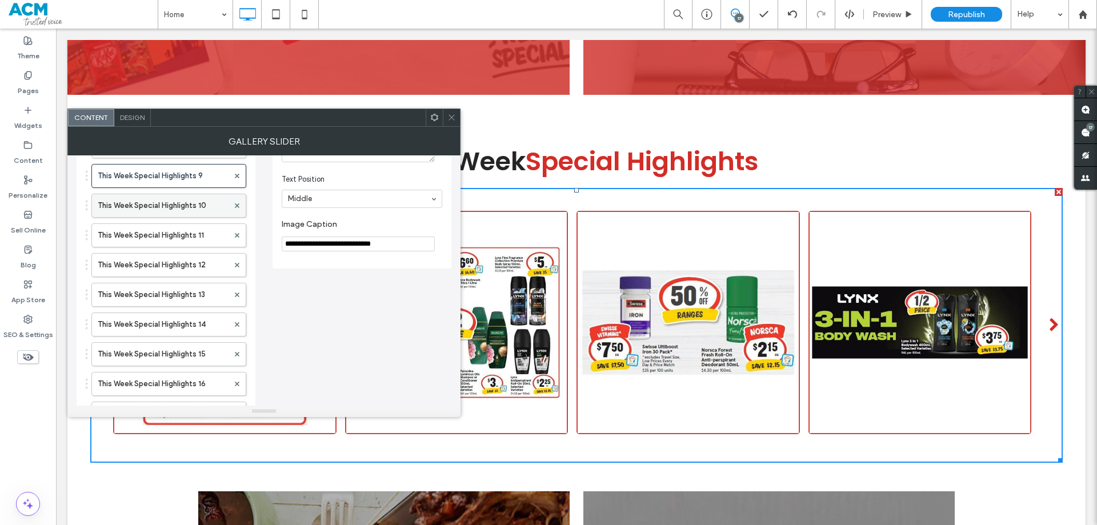
click at [175, 211] on label "This Week Special Highlights 10" at bounding box center [163, 205] width 131 height 23
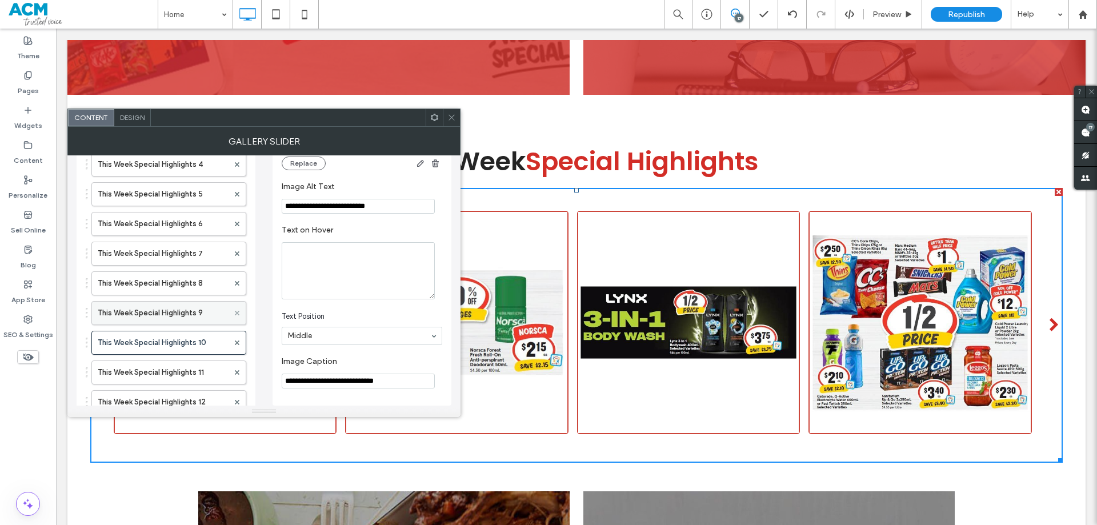
scroll to position [188, 0]
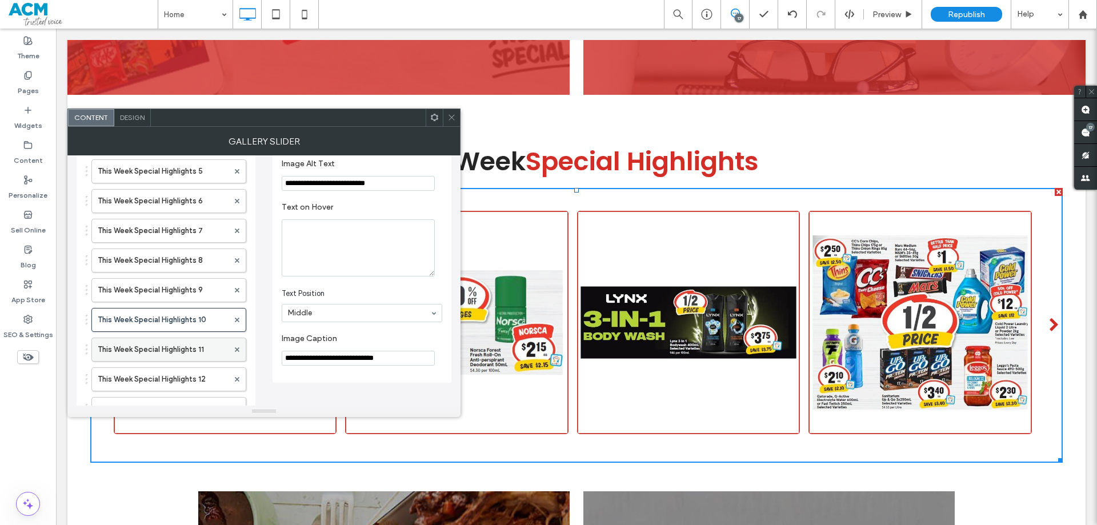
click at [196, 347] on label "This Week Special Highlights 11" at bounding box center [163, 349] width 131 height 23
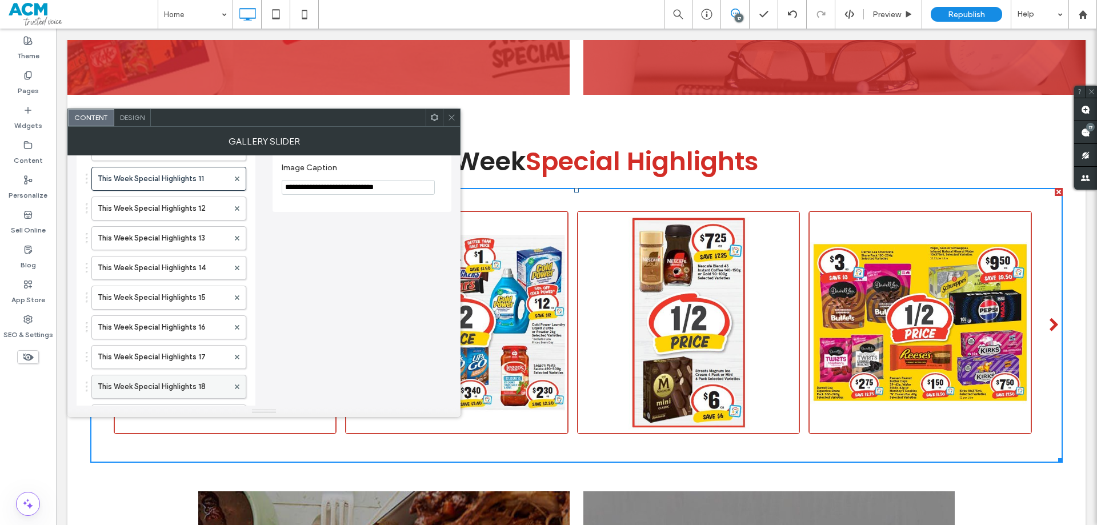
scroll to position [417, 0]
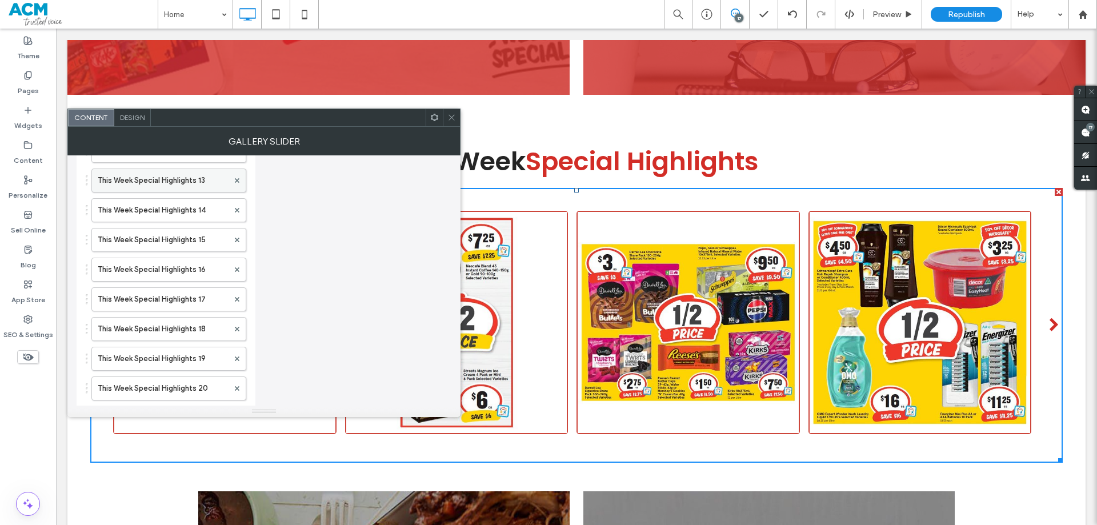
click at [180, 180] on label "This Week Special Highlights 13" at bounding box center [163, 180] width 131 height 23
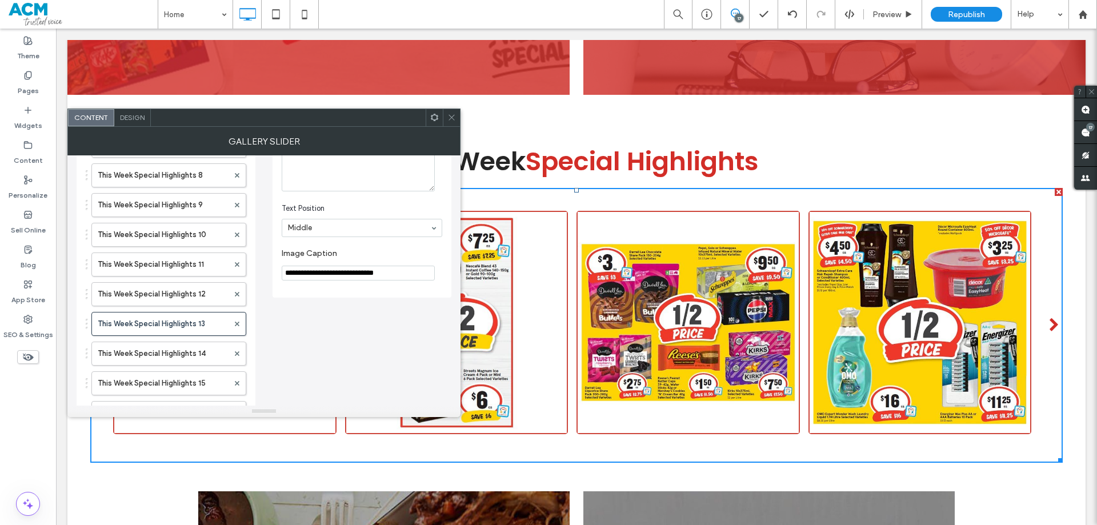
scroll to position [400, 0]
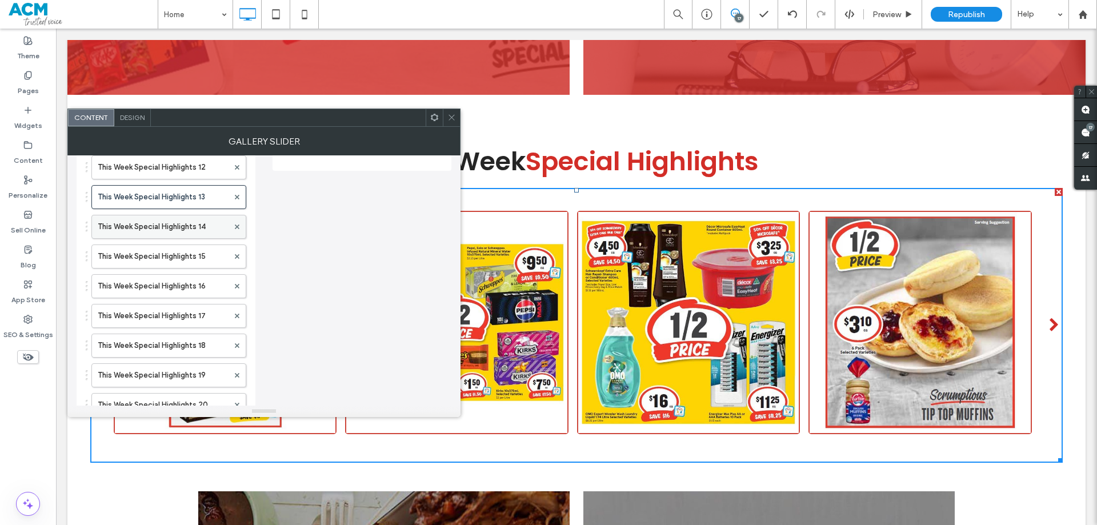
click at [189, 230] on label "This Week Special Highlights 14" at bounding box center [163, 226] width 131 height 23
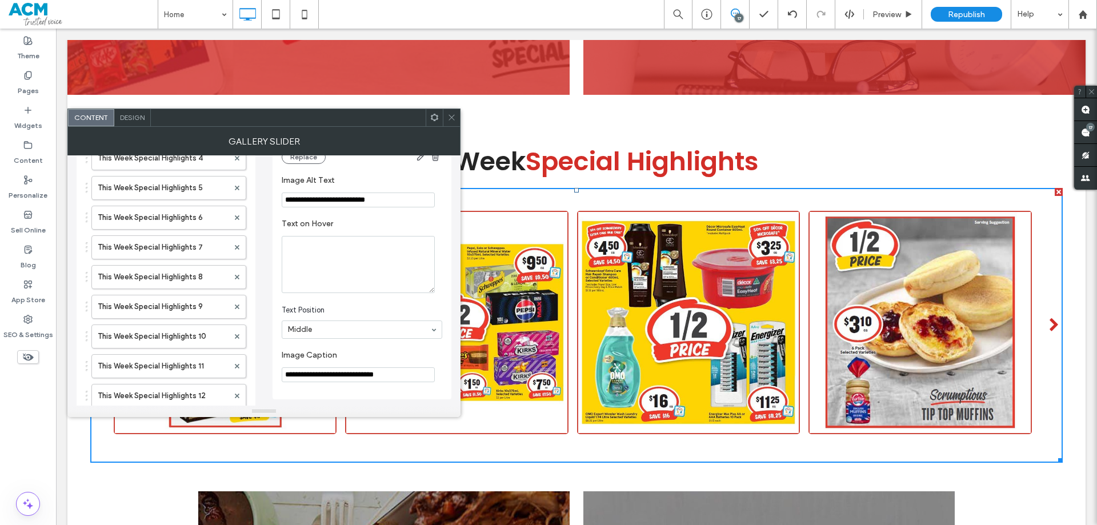
scroll to position [0, 0]
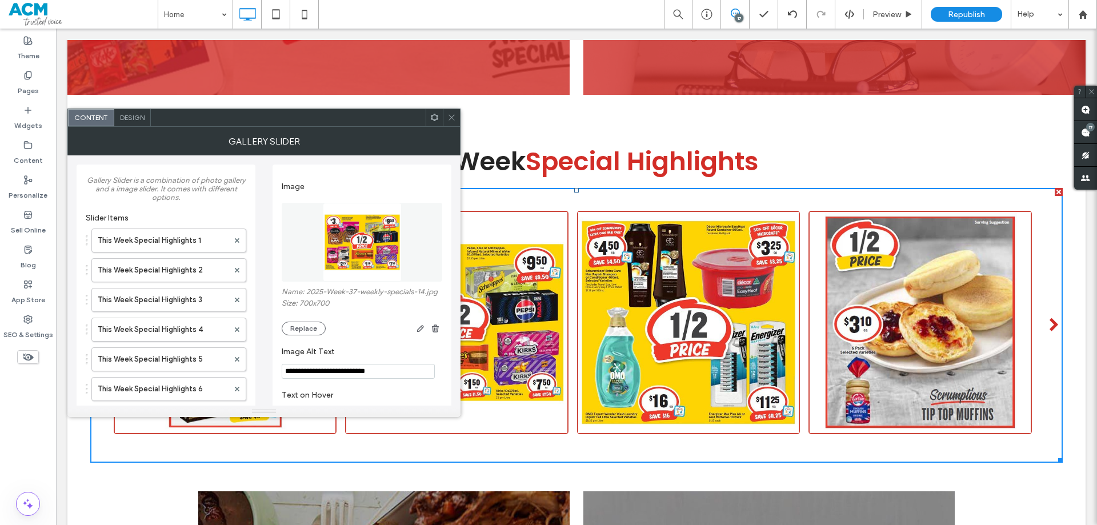
click at [449, 116] on icon at bounding box center [451, 117] width 9 height 9
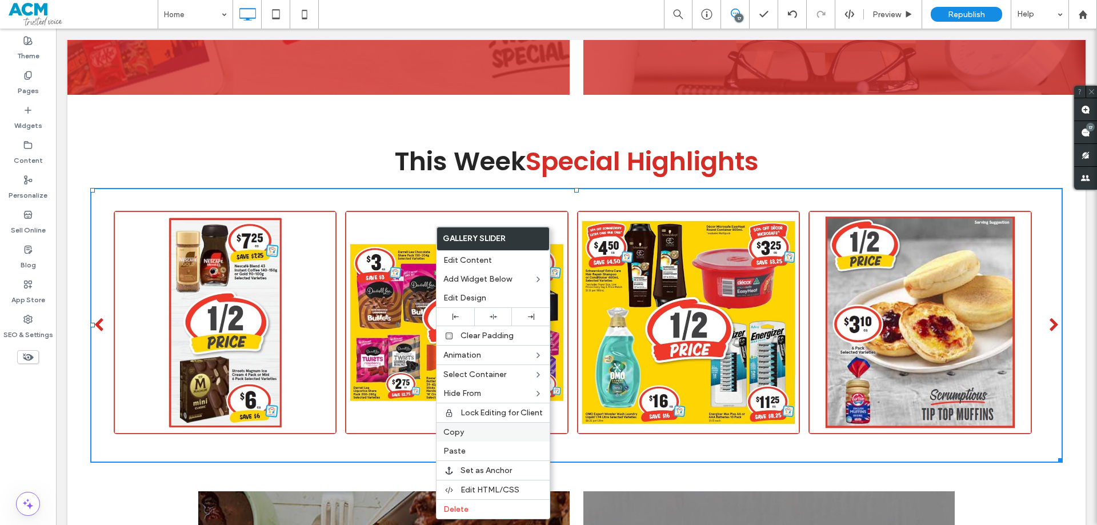
click at [453, 432] on span "Copy" at bounding box center [453, 432] width 21 height 10
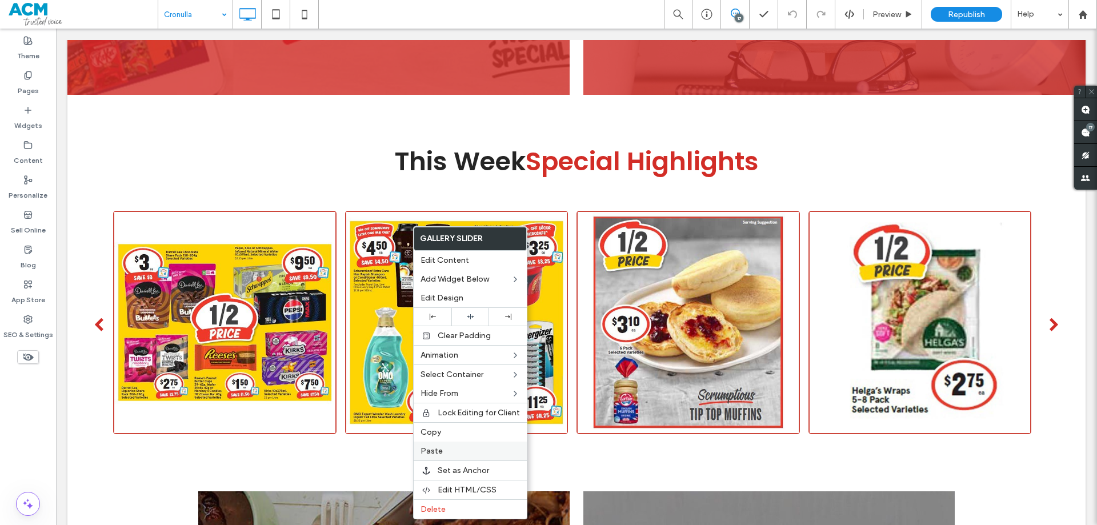
click at [441, 452] on span "Paste" at bounding box center [432, 451] width 22 height 10
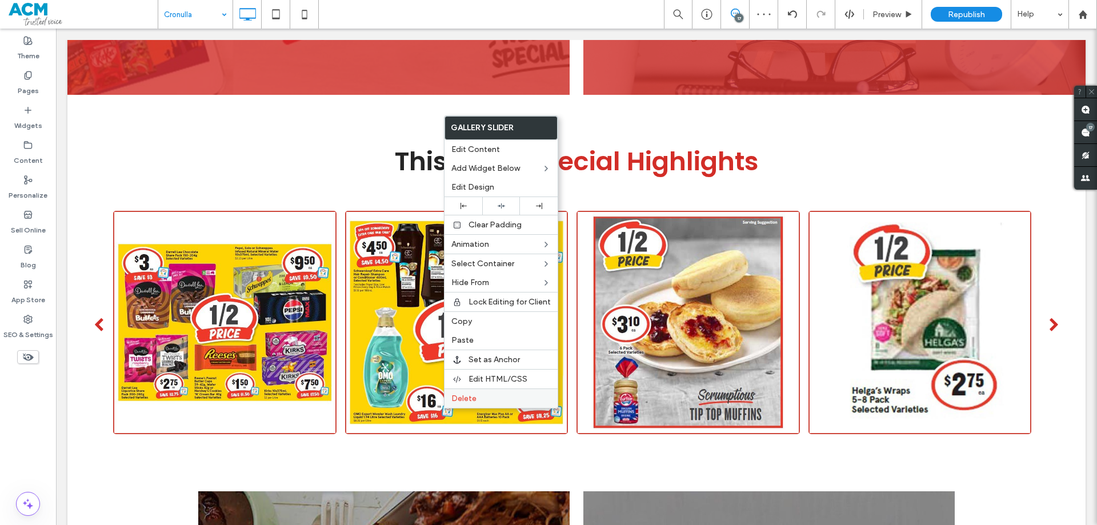
click at [466, 398] on span "Delete" at bounding box center [463, 399] width 25 height 10
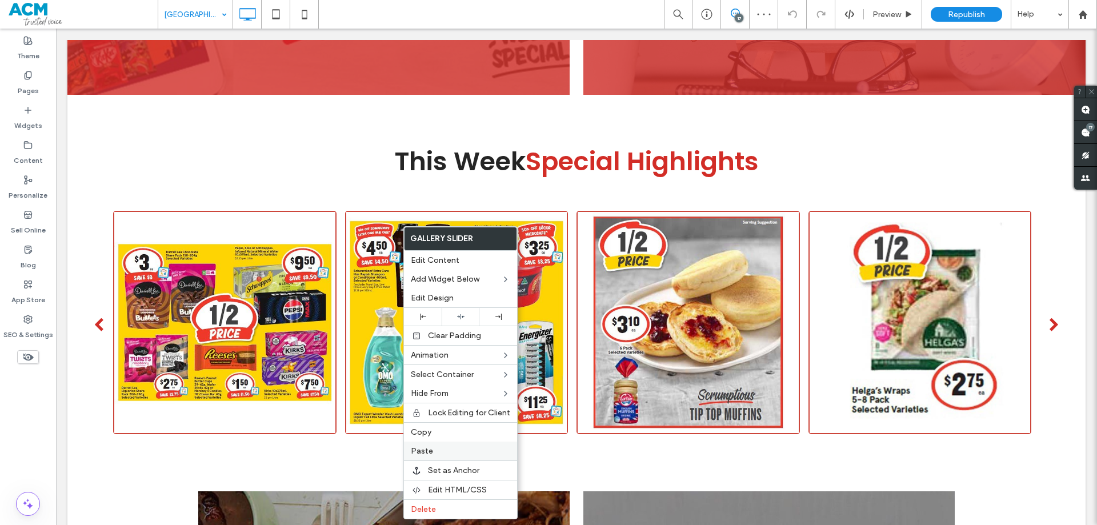
click at [422, 449] on span "Paste" at bounding box center [422, 451] width 22 height 10
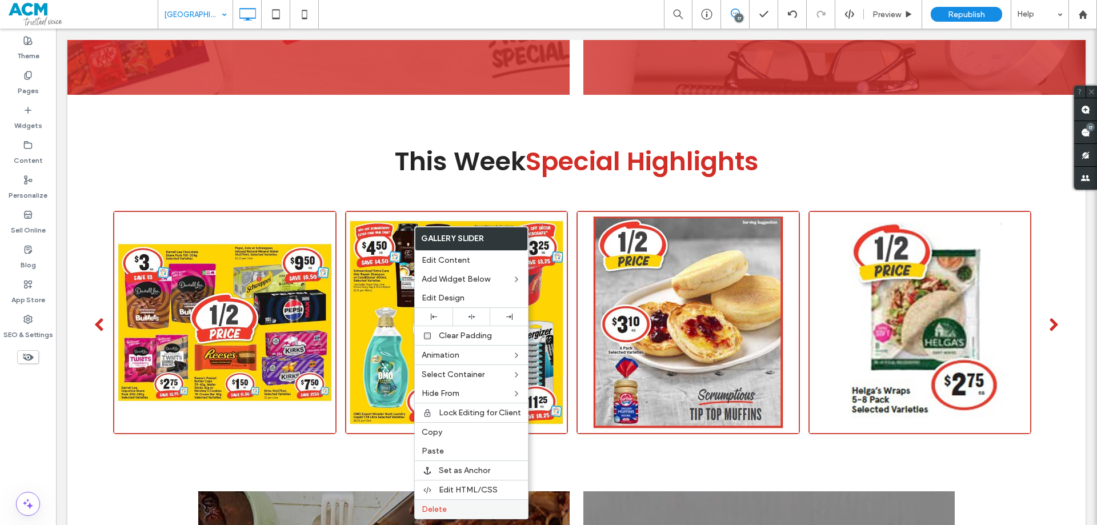
click at [449, 509] on label "Delete" at bounding box center [471, 510] width 99 height 10
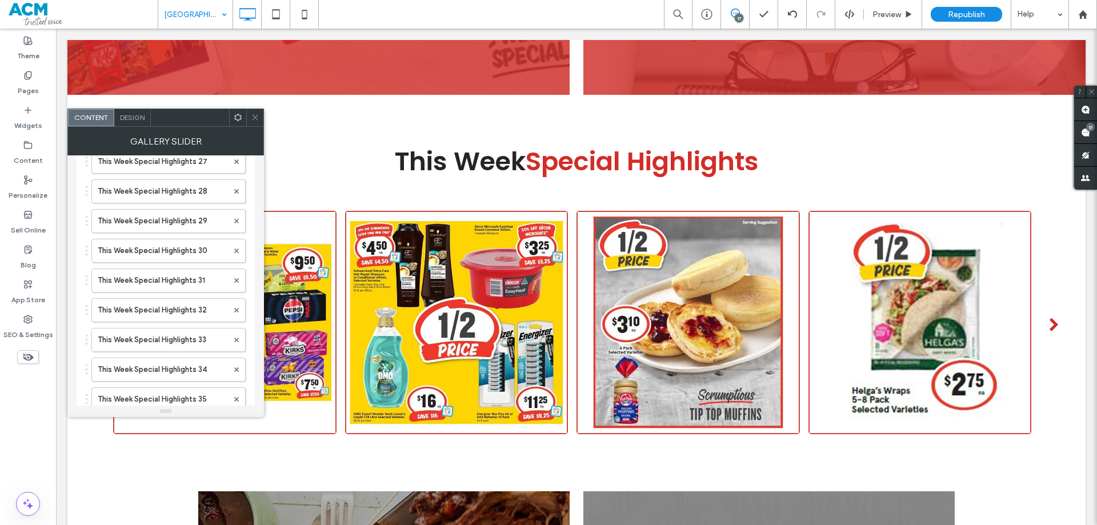
scroll to position [971, 0]
click at [196, 372] on label "This Week Special Highlights 38" at bounding box center [163, 368] width 130 height 23
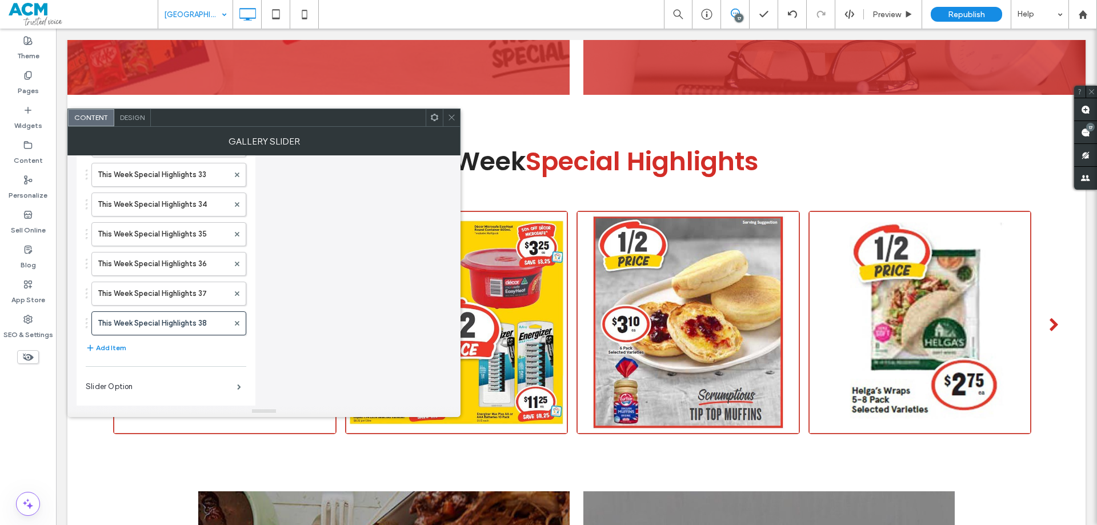
scroll to position [1018, 0]
click at [236, 322] on icon at bounding box center [237, 322] width 5 height 5
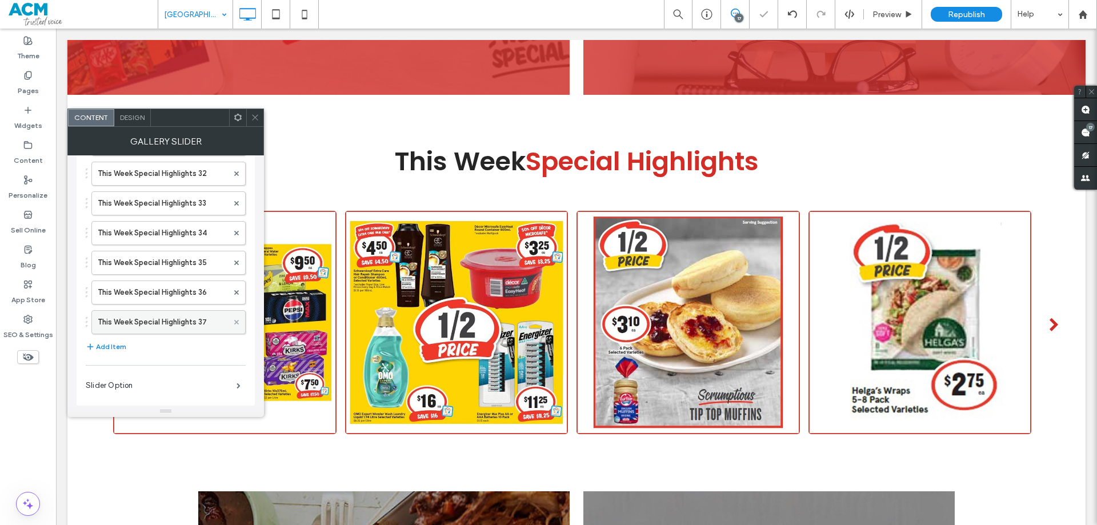
click at [238, 320] on icon at bounding box center [236, 322] width 5 height 5
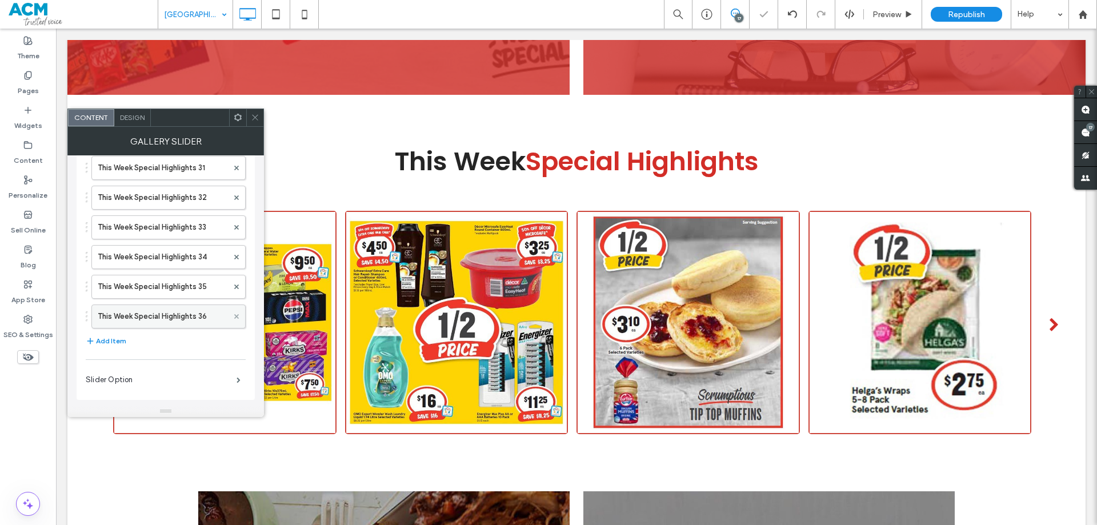
click at [235, 314] on use at bounding box center [236, 316] width 5 height 5
click at [237, 315] on icon at bounding box center [236, 316] width 5 height 5
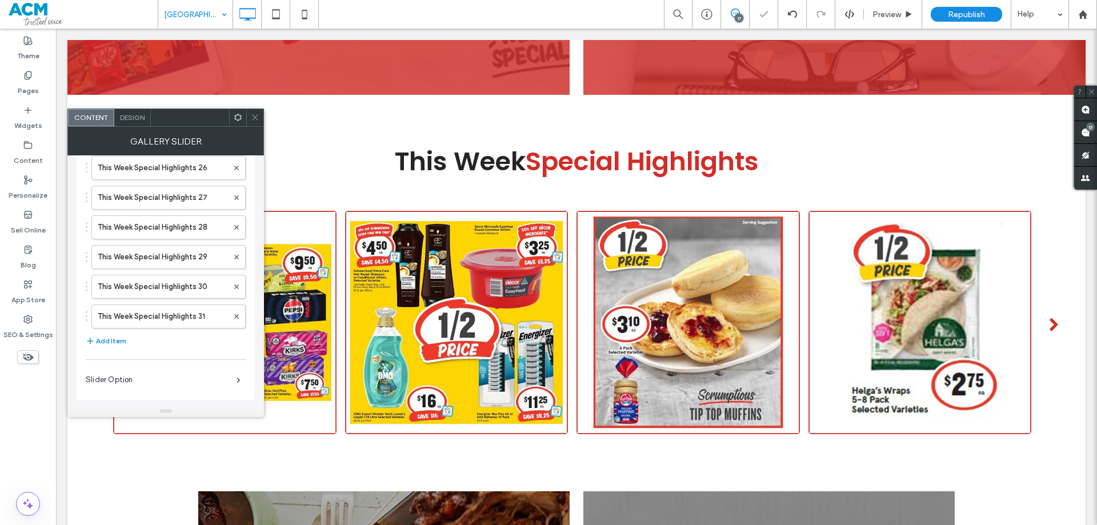
click at [237, 315] on icon at bounding box center [236, 316] width 5 height 5
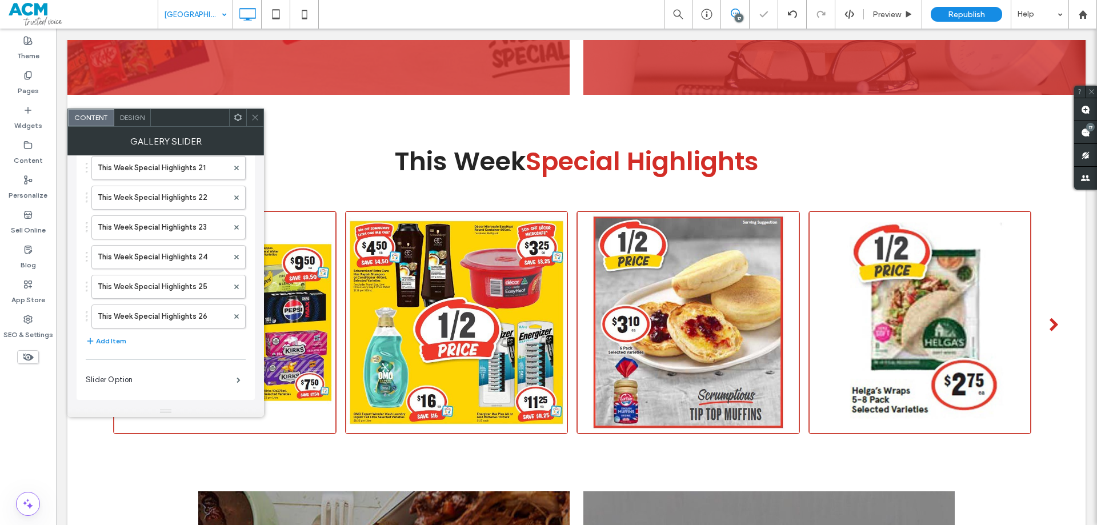
click at [237, 315] on icon at bounding box center [236, 316] width 5 height 5
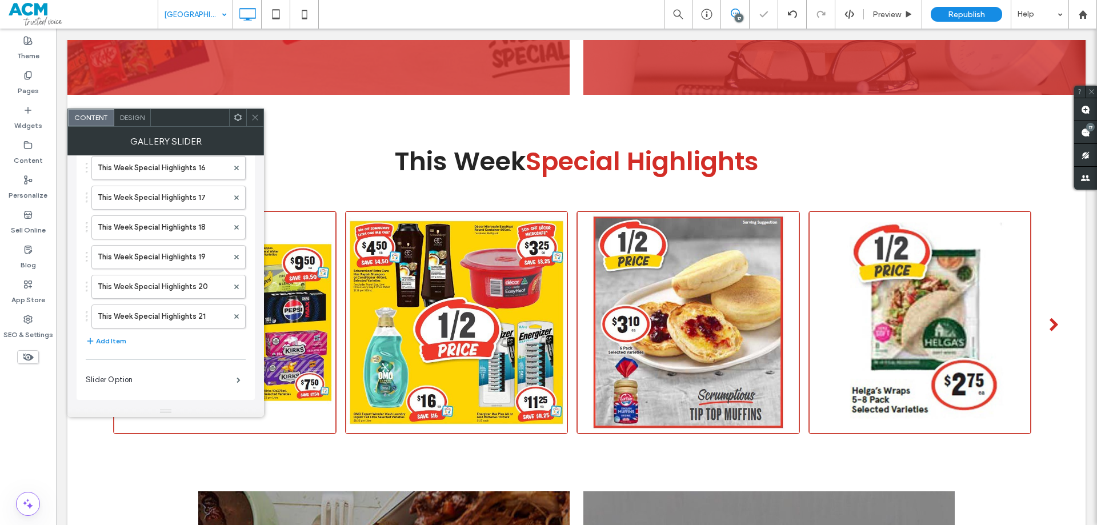
click at [237, 315] on icon at bounding box center [236, 316] width 5 height 5
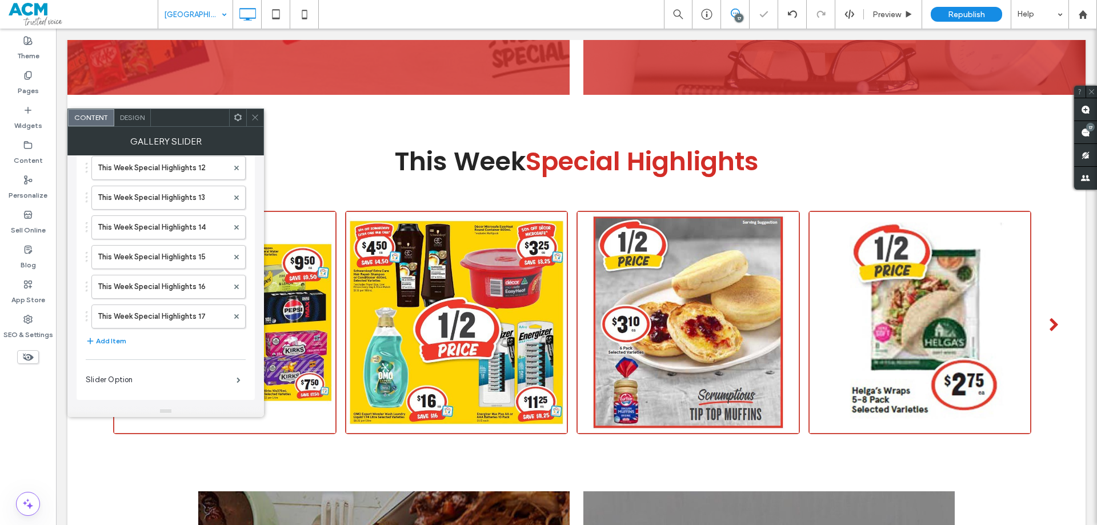
click at [237, 315] on icon at bounding box center [236, 316] width 5 height 5
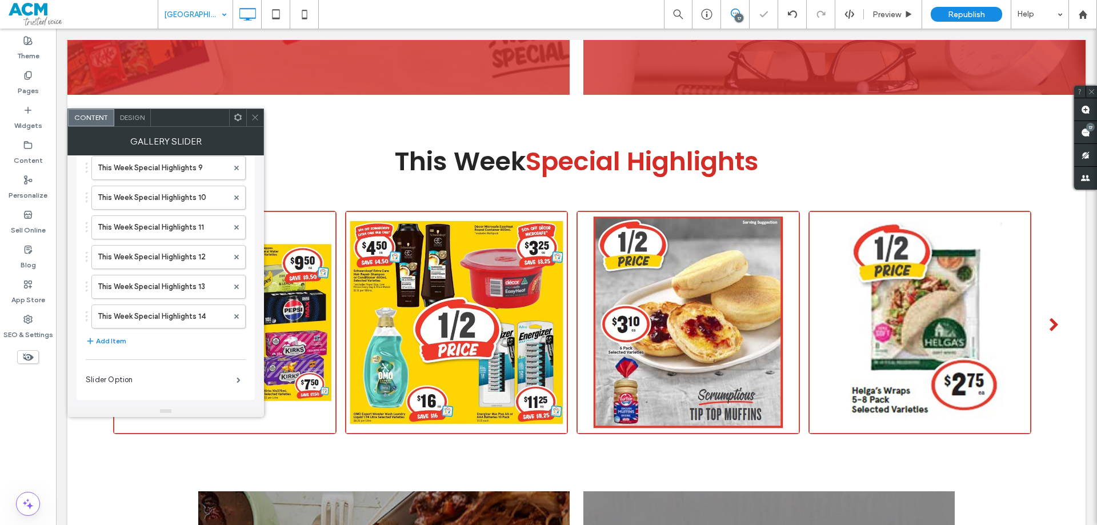
scroll to position [281, 0]
click at [237, 315] on icon at bounding box center [236, 316] width 5 height 5
click at [256, 113] on span at bounding box center [255, 117] width 9 height 17
click at [252, 113] on span at bounding box center [255, 117] width 9 height 17
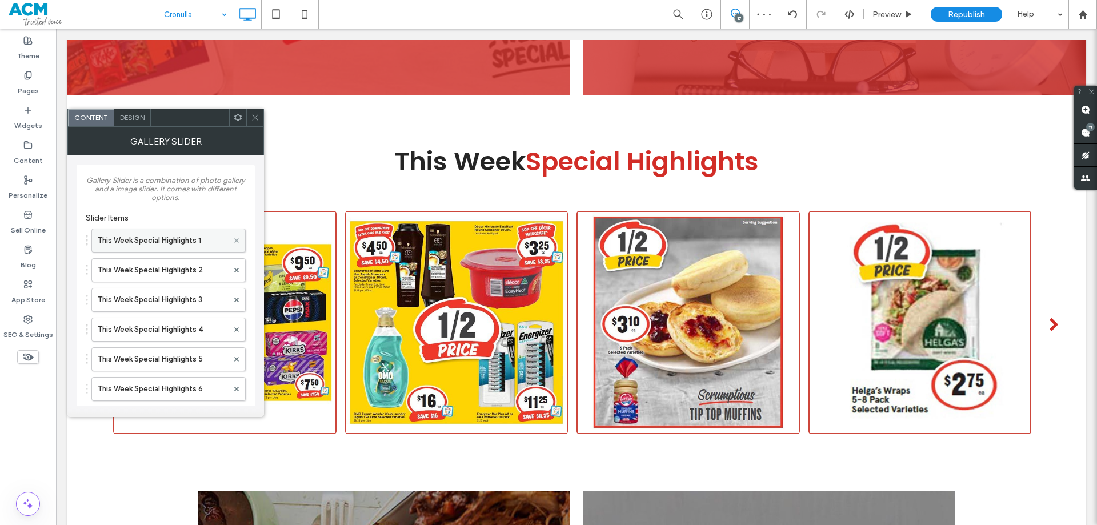
click at [237, 240] on use at bounding box center [236, 240] width 5 height 5
click at [237, 239] on icon at bounding box center [236, 240] width 5 height 5
click at [236, 239] on use at bounding box center [236, 240] width 5 height 5
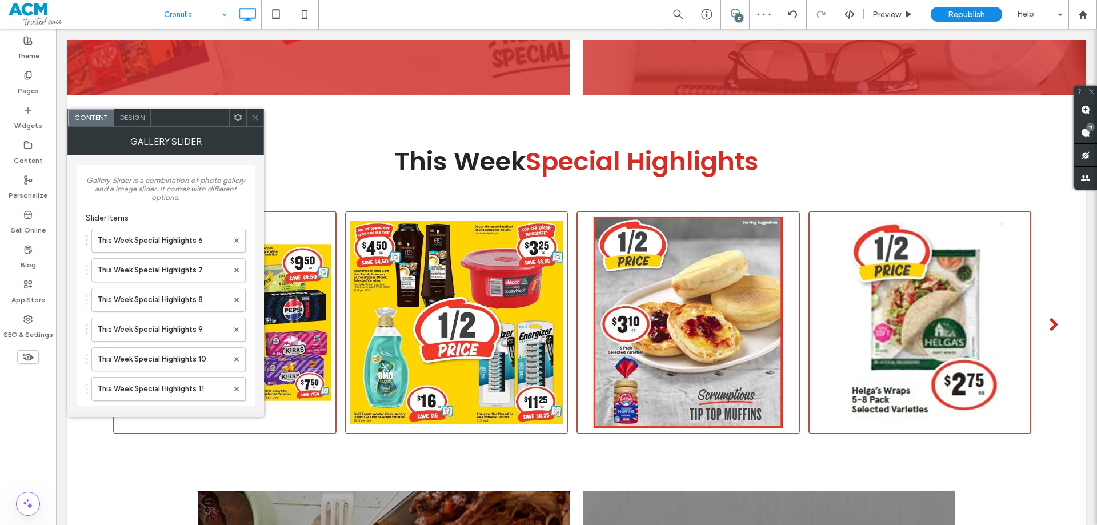
click at [236, 239] on use at bounding box center [236, 240] width 5 height 5
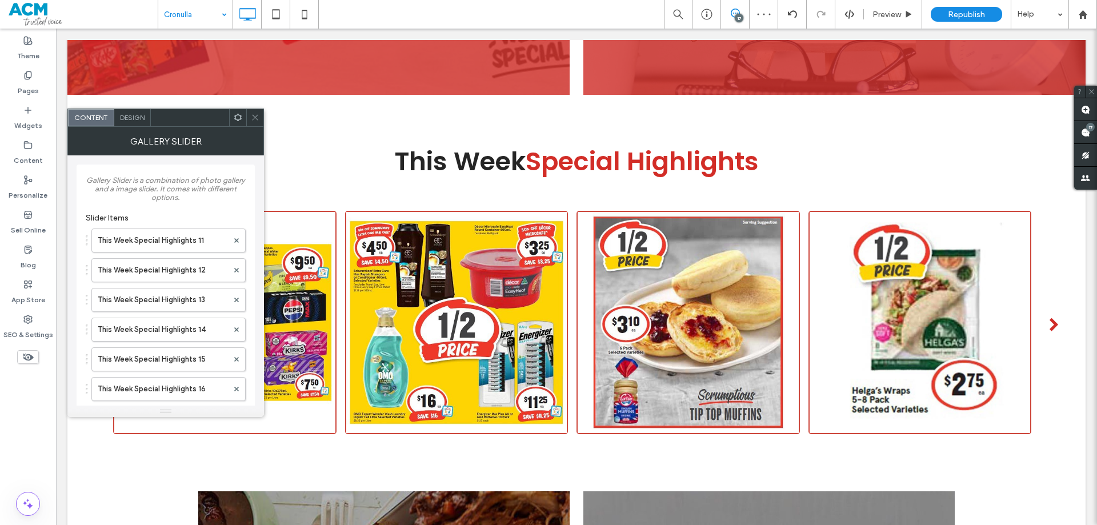
click at [236, 239] on use at bounding box center [236, 240] width 5 height 5
click at [258, 116] on icon at bounding box center [255, 117] width 9 height 9
click at [257, 113] on icon at bounding box center [255, 117] width 9 height 9
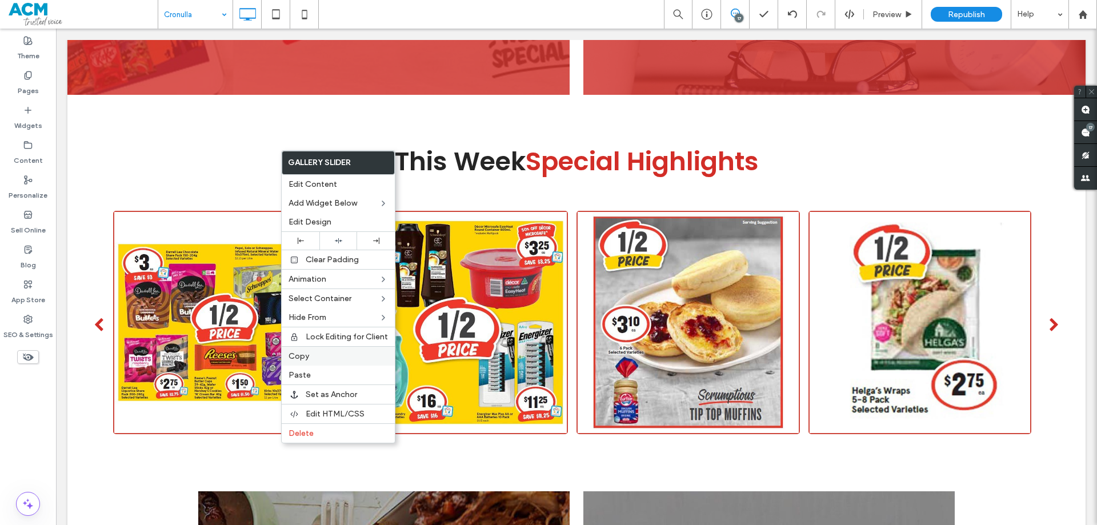
click at [315, 354] on label "Copy" at bounding box center [338, 356] width 99 height 10
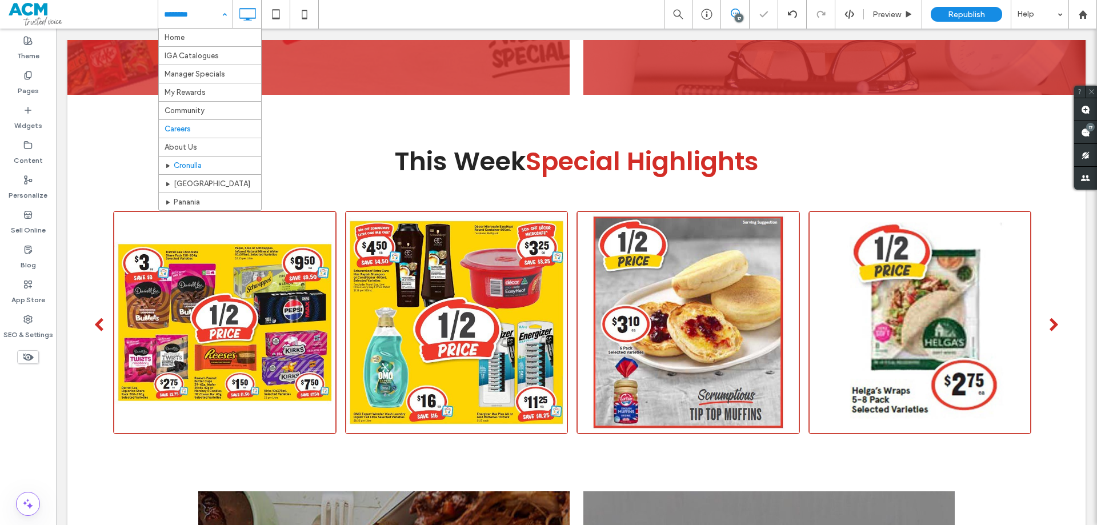
scroll to position [57, 0]
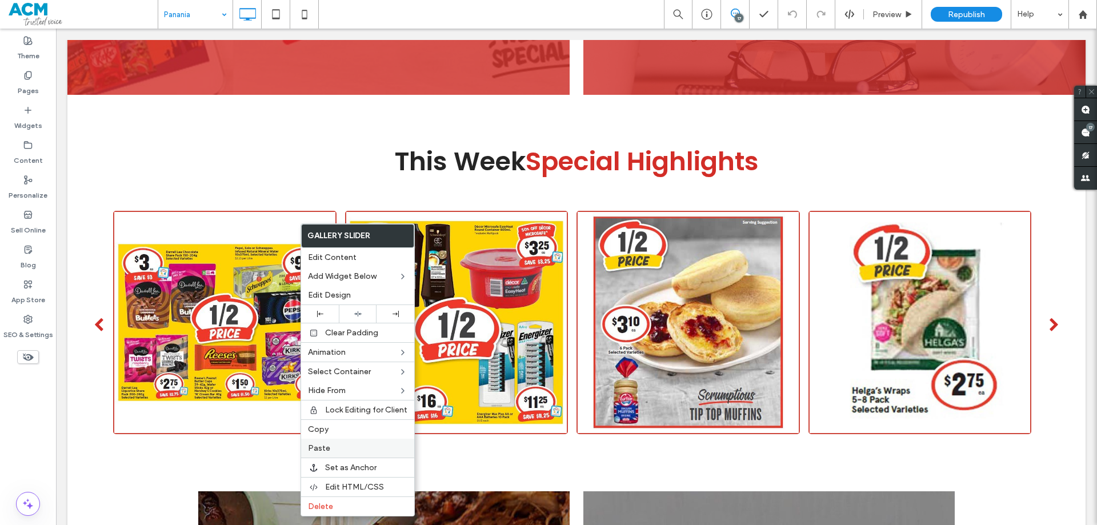
click at [333, 448] on label "Paste" at bounding box center [357, 448] width 99 height 10
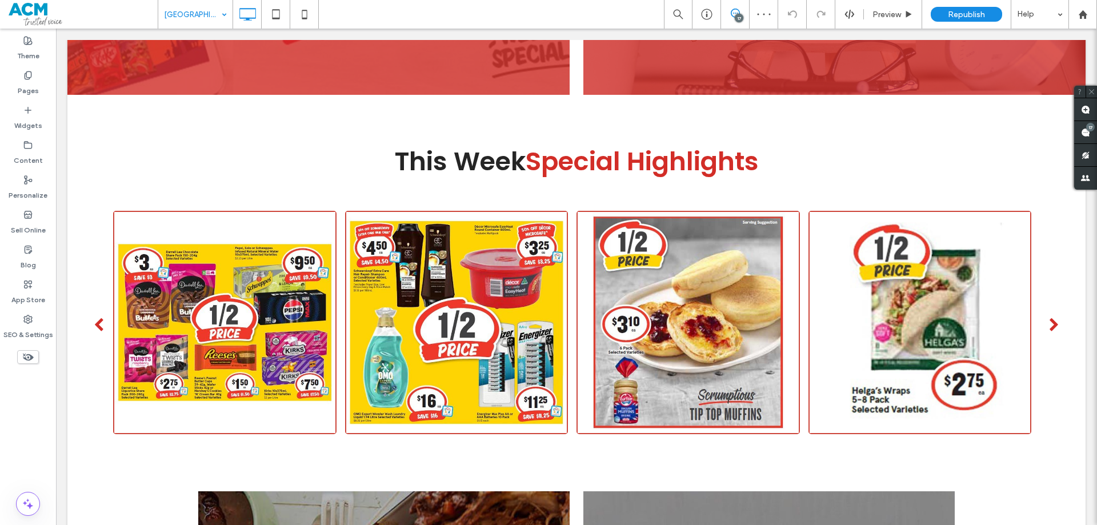
click at [201, 18] on input at bounding box center [192, 14] width 57 height 29
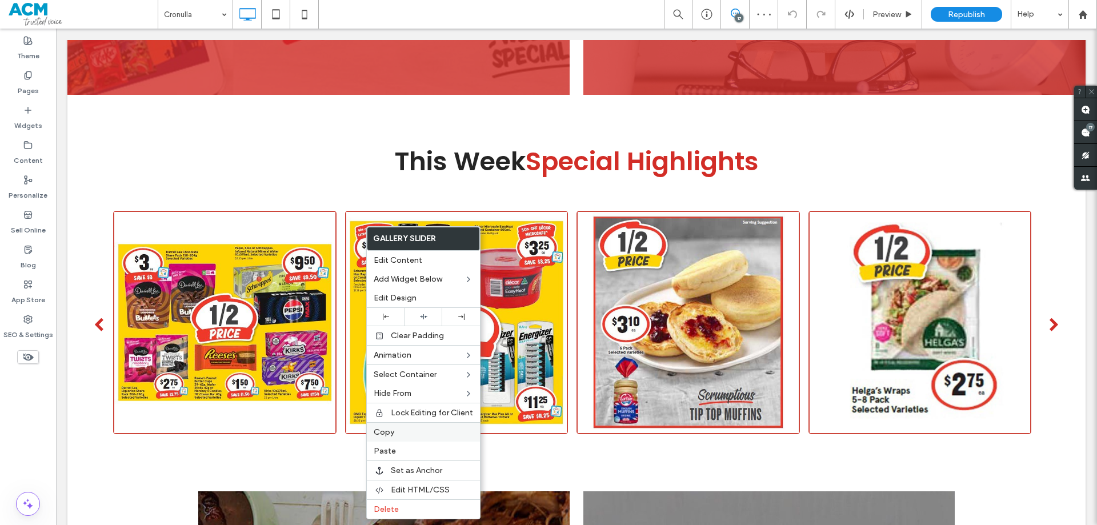
click at [404, 433] on label "Copy" at bounding box center [423, 432] width 99 height 10
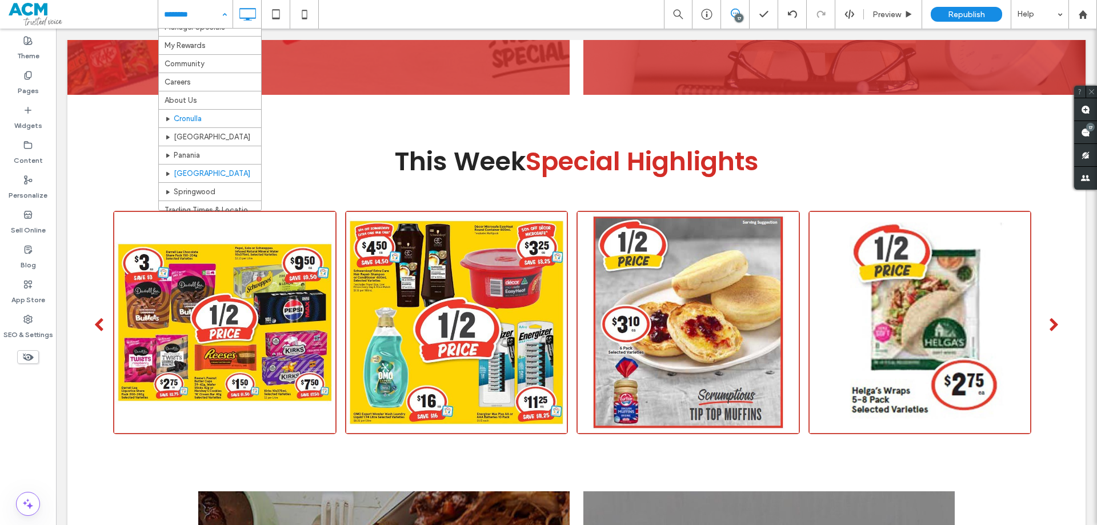
scroll to position [57, 0]
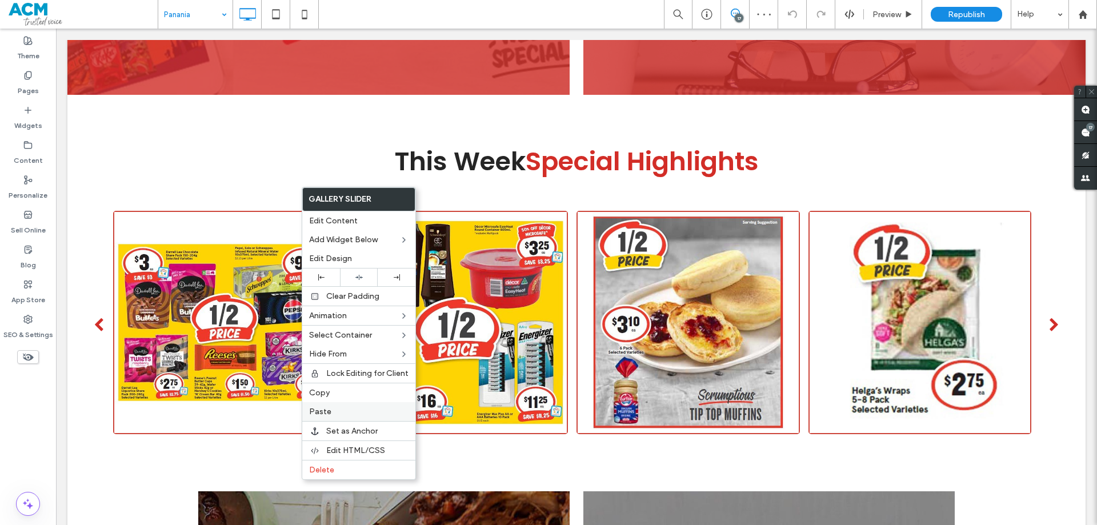
click at [338, 410] on label "Paste" at bounding box center [358, 412] width 99 height 10
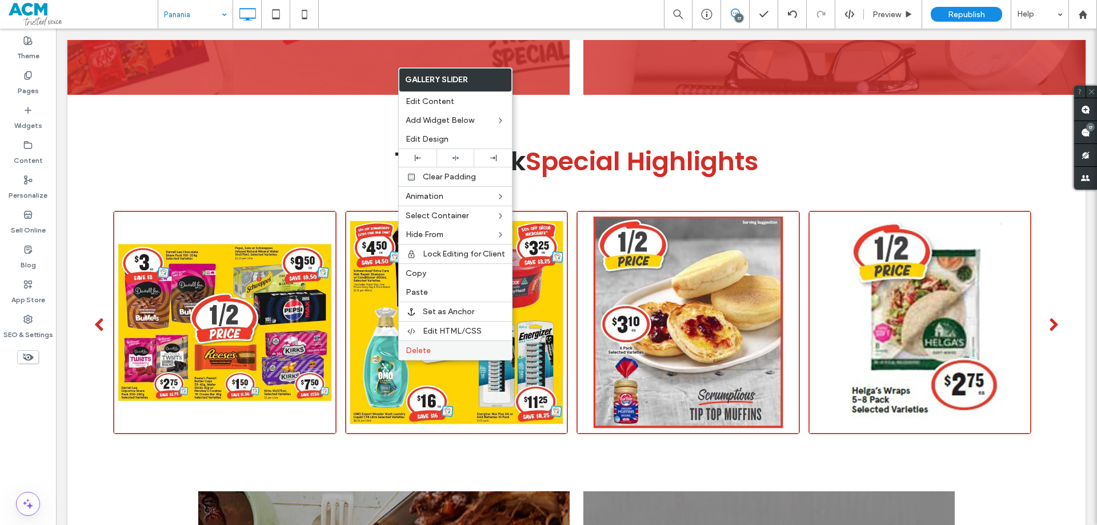
click at [416, 350] on span "Delete" at bounding box center [418, 351] width 25 height 10
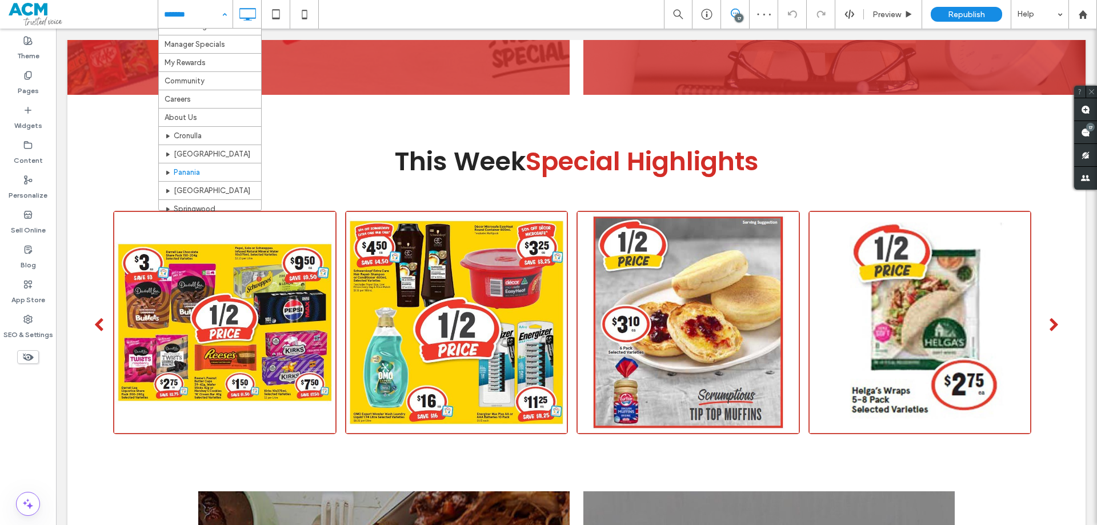
scroll to position [91, 0]
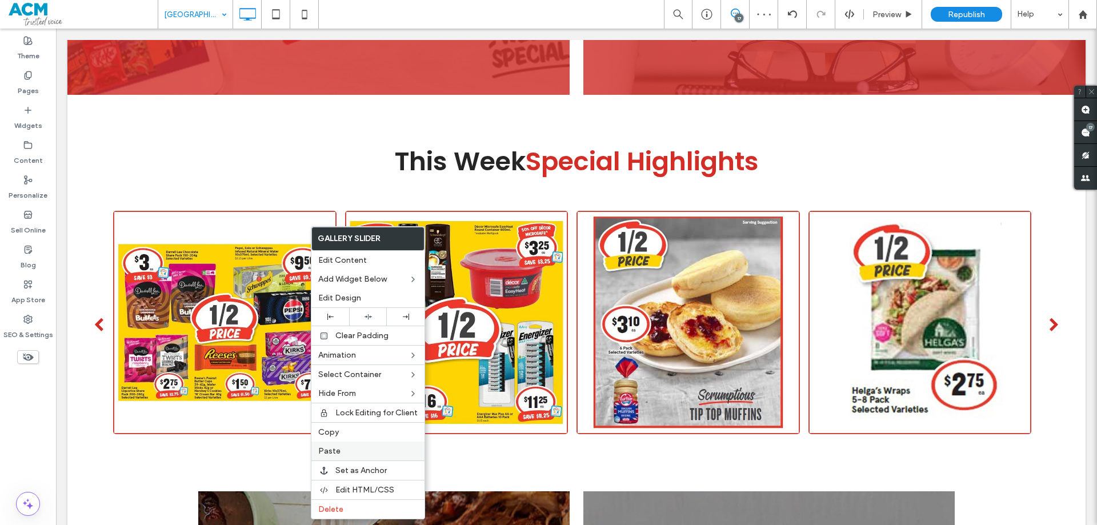
click at [340, 448] on label "Paste" at bounding box center [367, 451] width 99 height 10
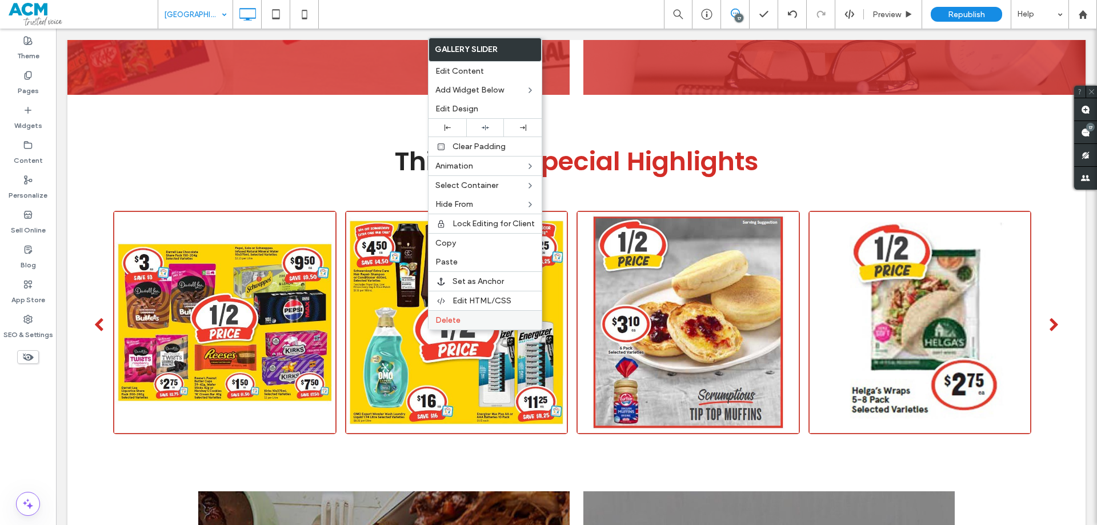
click at [445, 321] on span "Delete" at bounding box center [447, 320] width 25 height 10
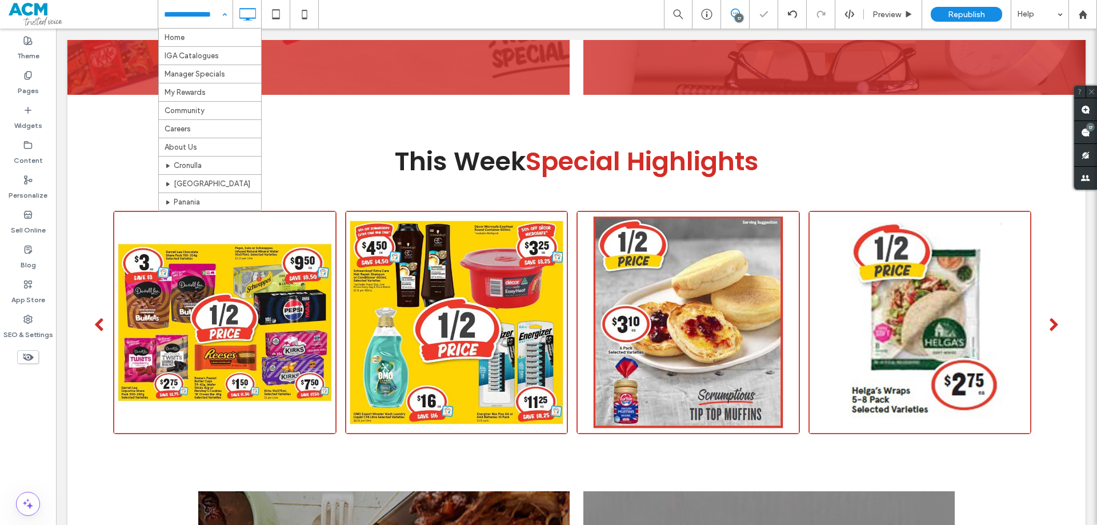
scroll to position [57, 0]
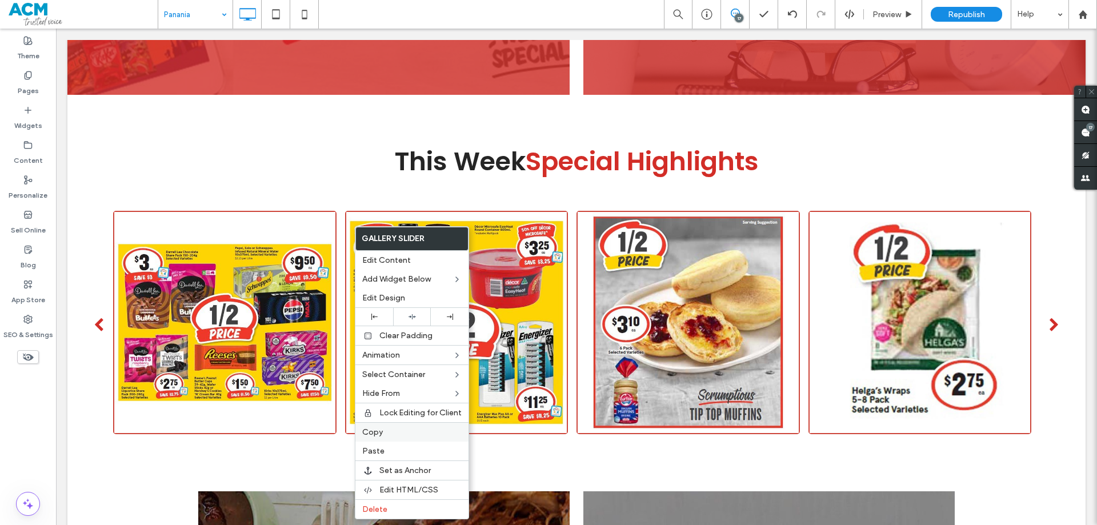
click at [385, 434] on label "Copy" at bounding box center [411, 432] width 99 height 10
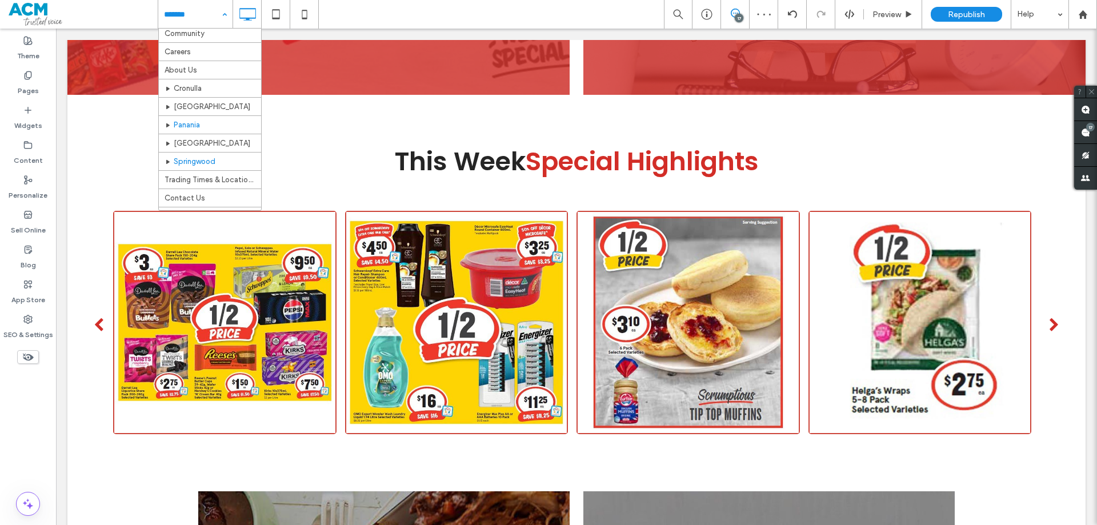
scroll to position [91, 0]
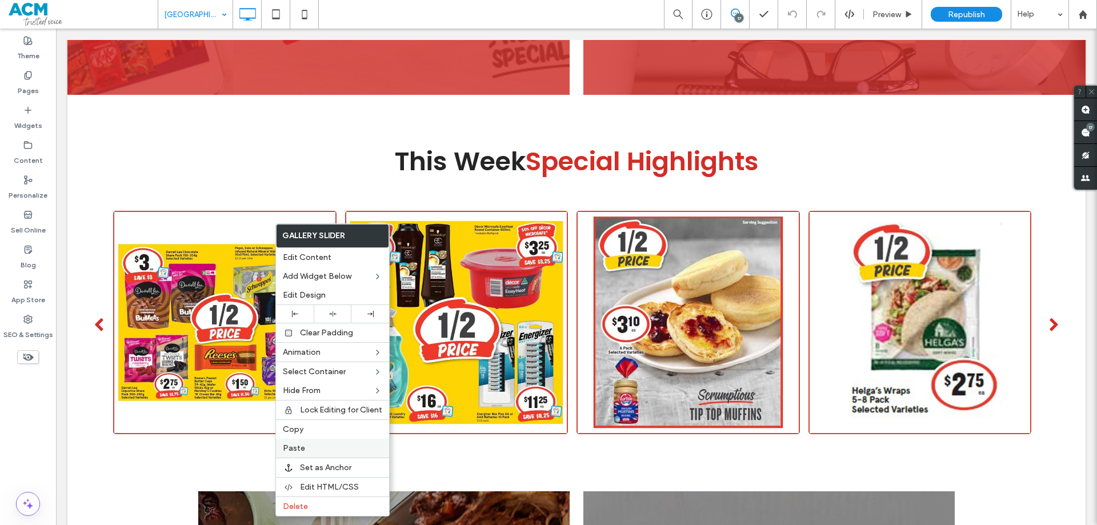
click at [307, 443] on div "Paste" at bounding box center [332, 448] width 113 height 19
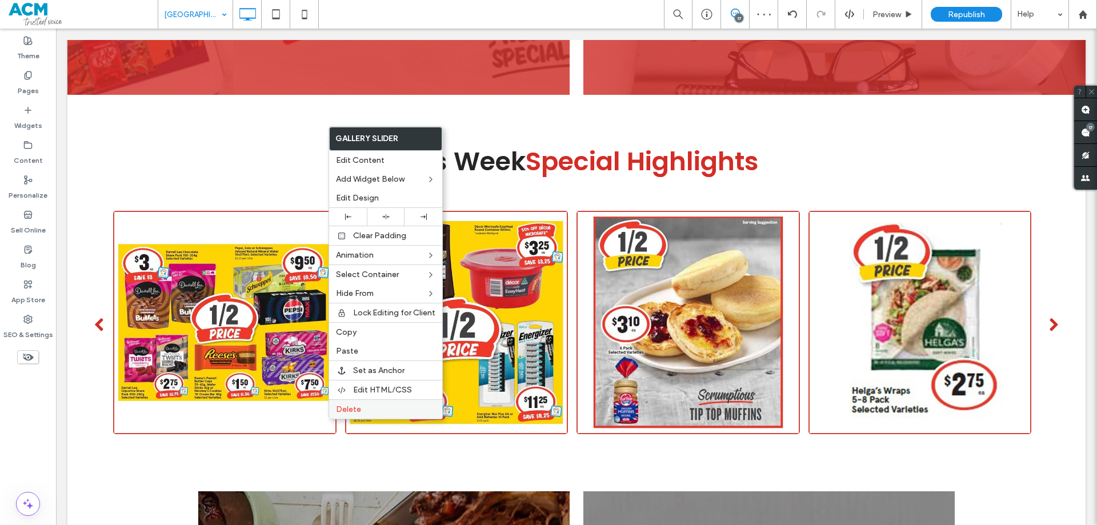
click at [349, 409] on span "Delete" at bounding box center [348, 410] width 25 height 10
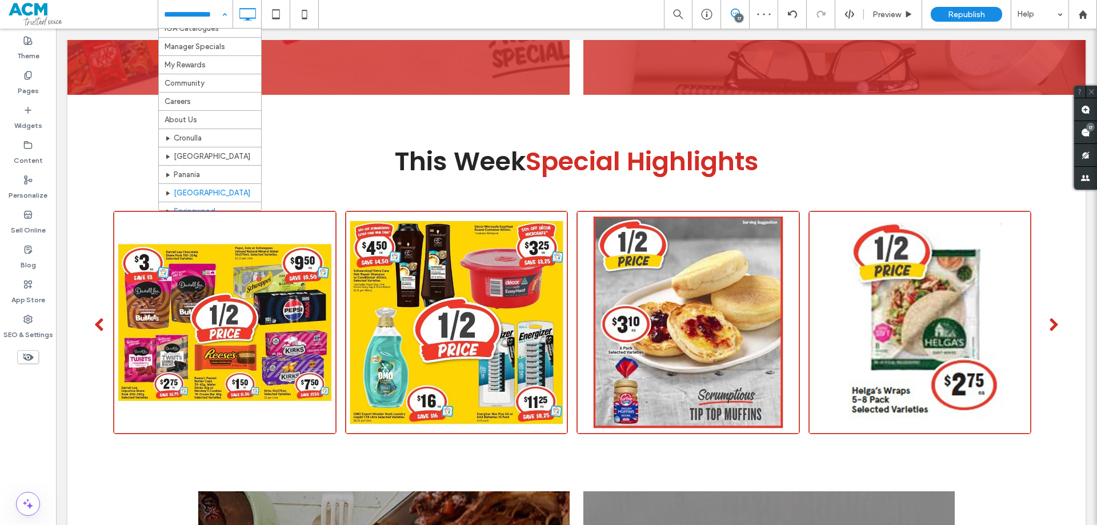
scroll to position [91, 0]
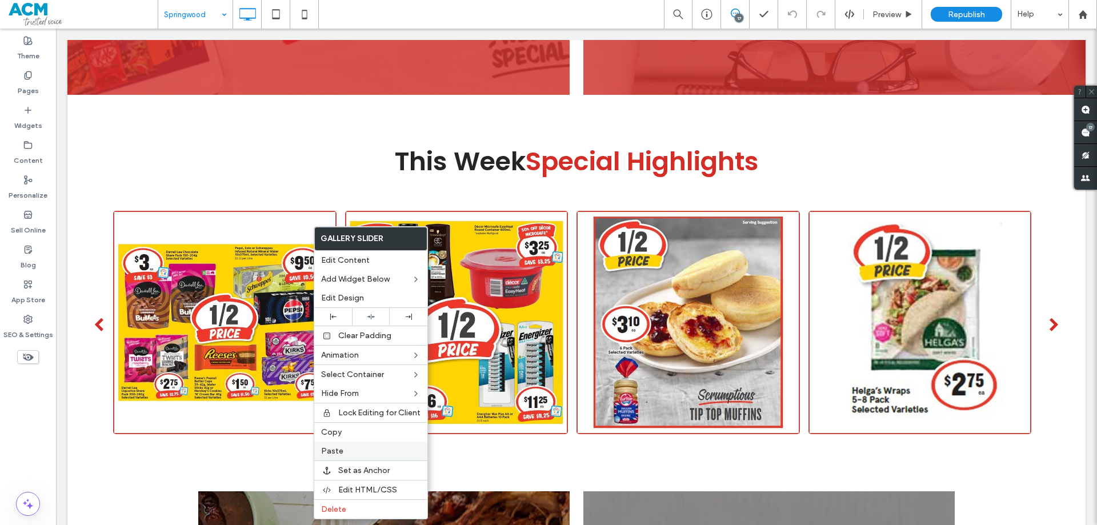
click at [349, 448] on label "Paste" at bounding box center [370, 451] width 99 height 10
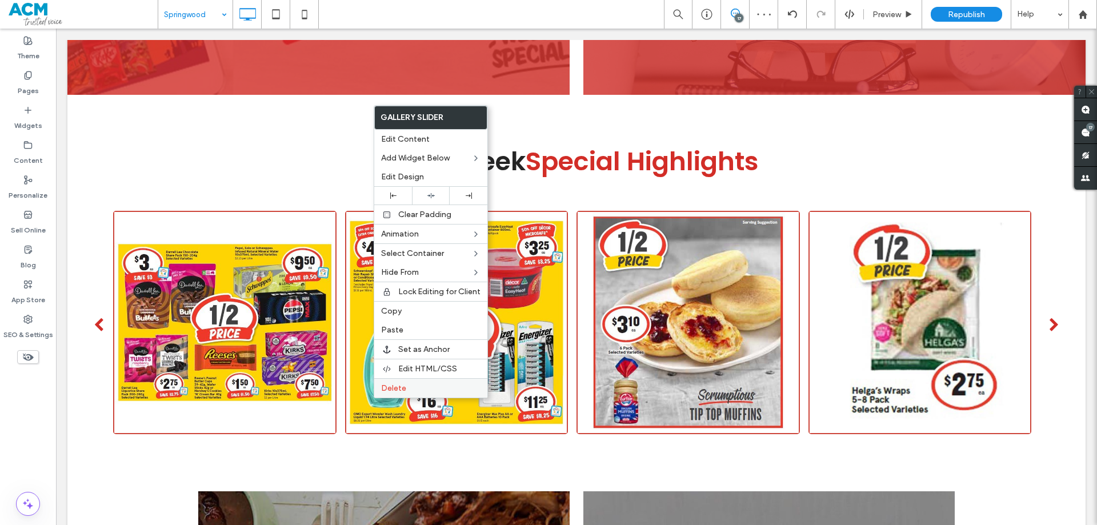
click at [395, 387] on span "Delete" at bounding box center [393, 388] width 25 height 10
